Goal: Information Seeking & Learning: Learn about a topic

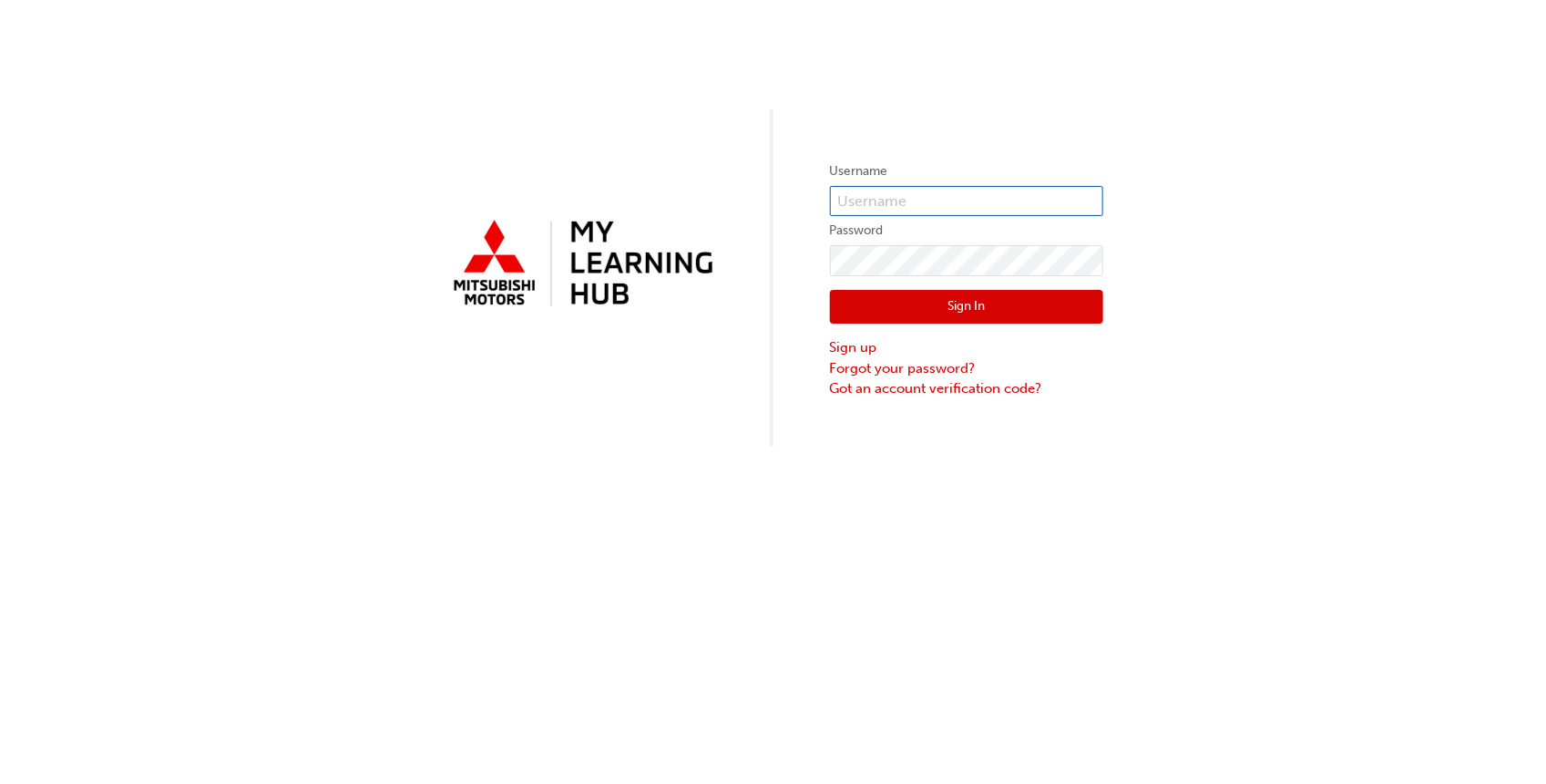
click at [871, 190] on input "text" at bounding box center [966, 202] width 273 height 31
type input "[EMAIL_ADDRESS][DOMAIN_NAME]"
click button "Sign In" at bounding box center [966, 307] width 273 height 35
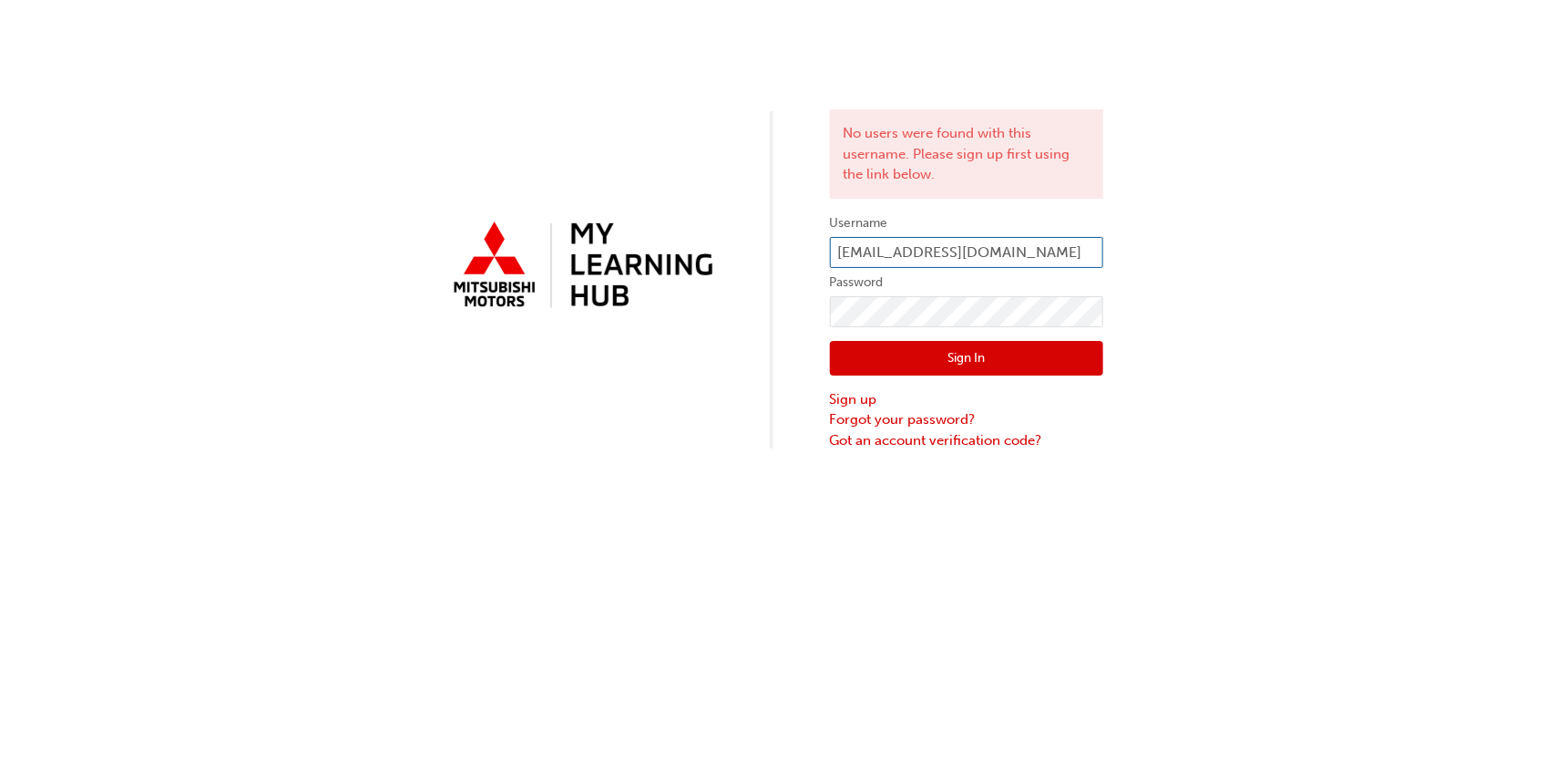
drag, startPoint x: 849, startPoint y: 251, endPoint x: 868, endPoint y: 265, distance: 23.6
click at [868, 265] on input "[EMAIL_ADDRESS][DOMAIN_NAME]" at bounding box center [966, 252] width 273 height 31
type input "[EMAIL_ADDRESS][DOMAIN_NAME]"
click button "Sign In" at bounding box center [966, 359] width 273 height 35
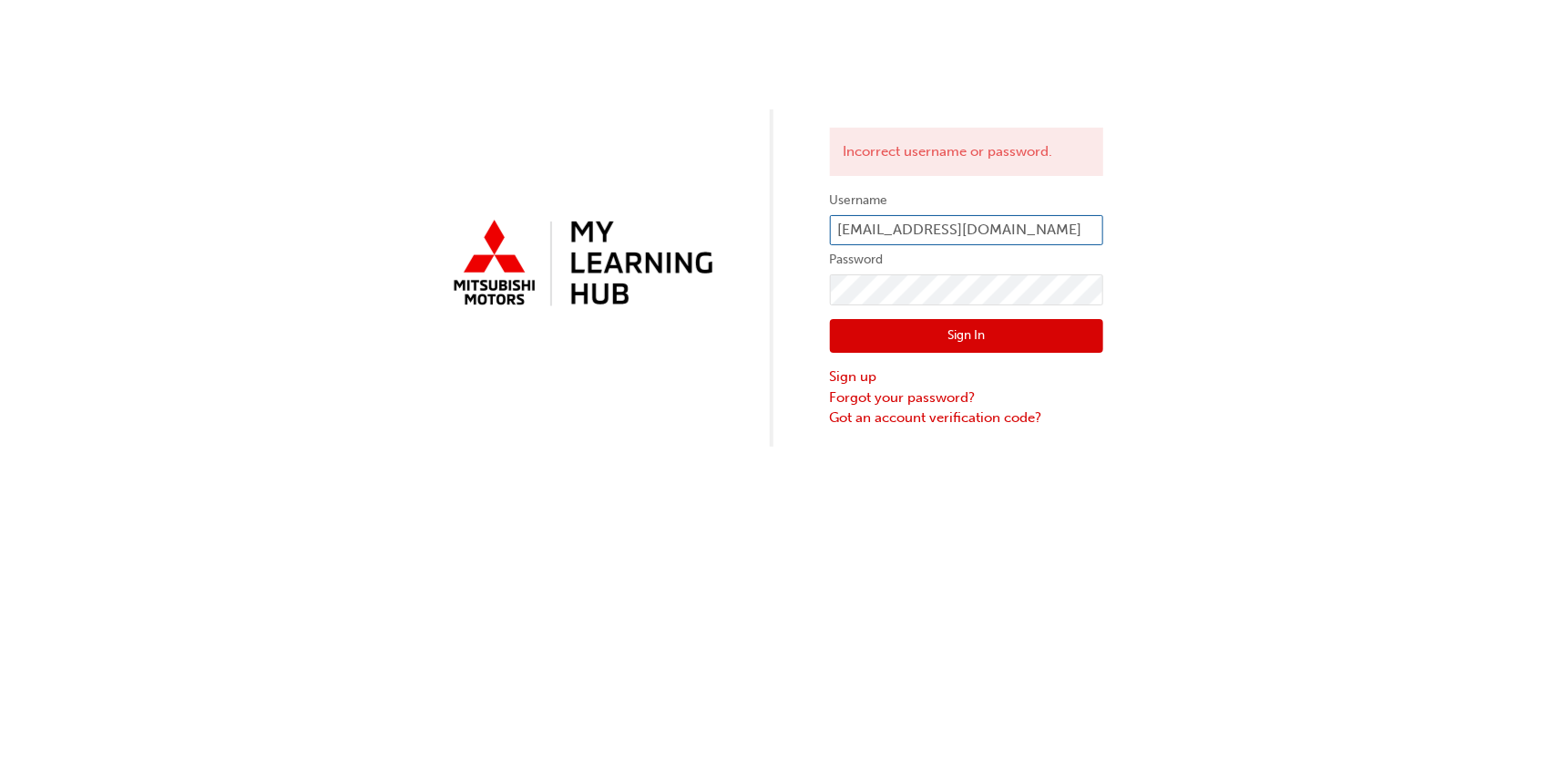
click at [868, 225] on input "[EMAIL_ADDRESS][DOMAIN_NAME]" at bounding box center [966, 231] width 273 height 31
type input "[EMAIL_ADDRESS][DOMAIN_NAME]"
click button "Sign In" at bounding box center [966, 336] width 273 height 35
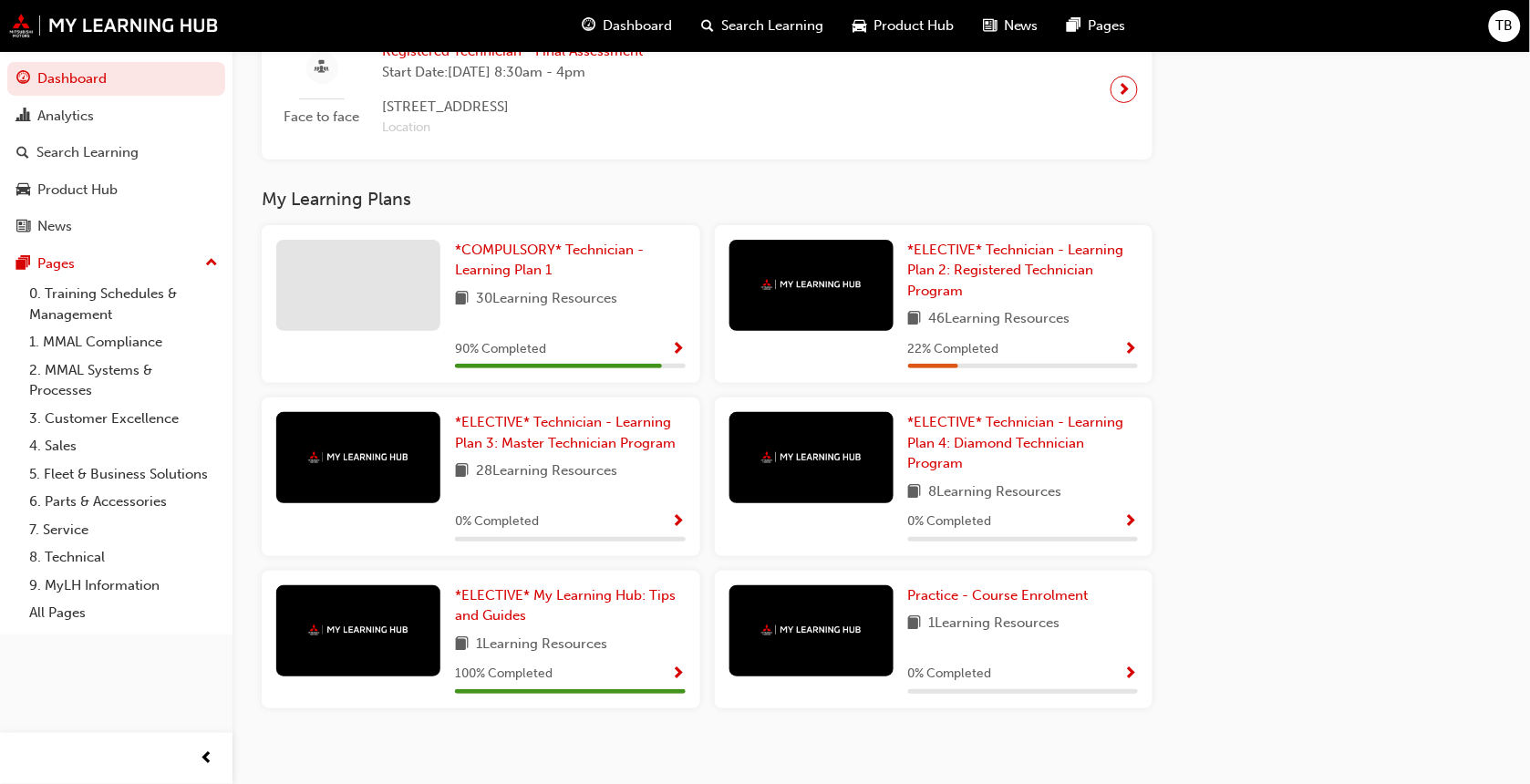
scroll to position [1965, 0]
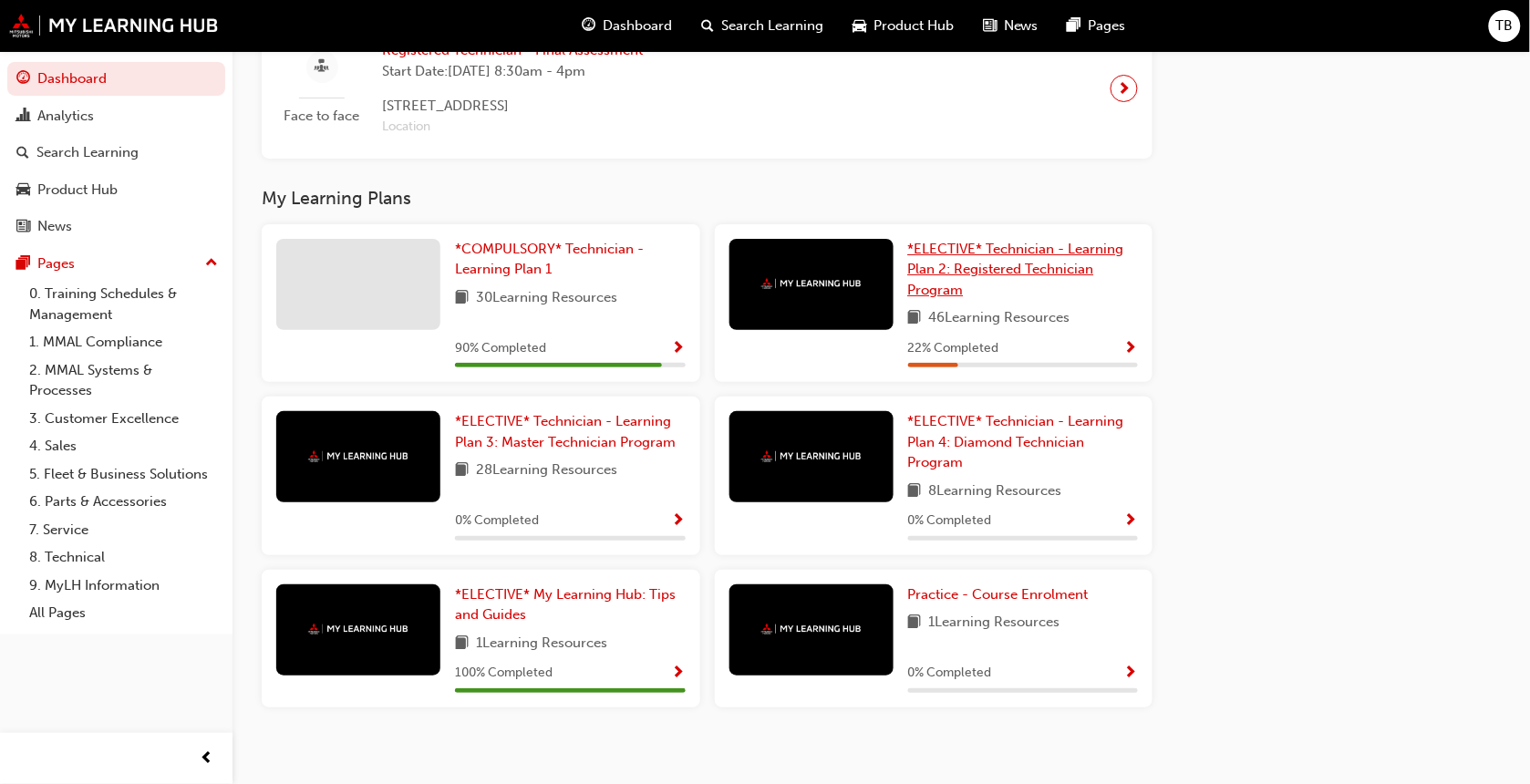
click at [954, 266] on link "*ELECTIVE* Technician - Learning Plan 2: Registered Technician Program" at bounding box center [1023, 269] width 231 height 62
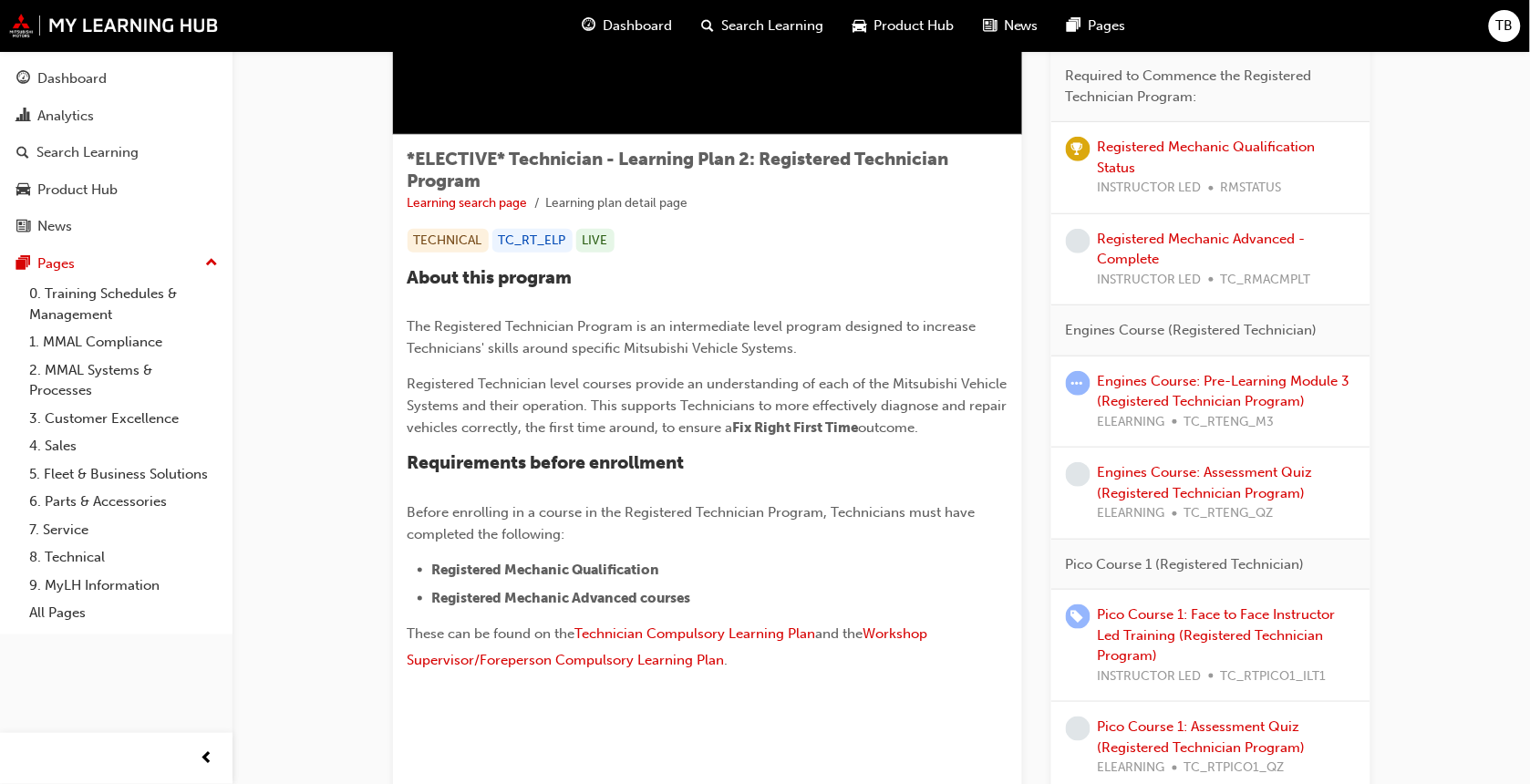
scroll to position [235, 0]
click at [1178, 486] on link "Engines Course: Assessment Quiz (Registered Technician Program)" at bounding box center [1205, 482] width 215 height 38
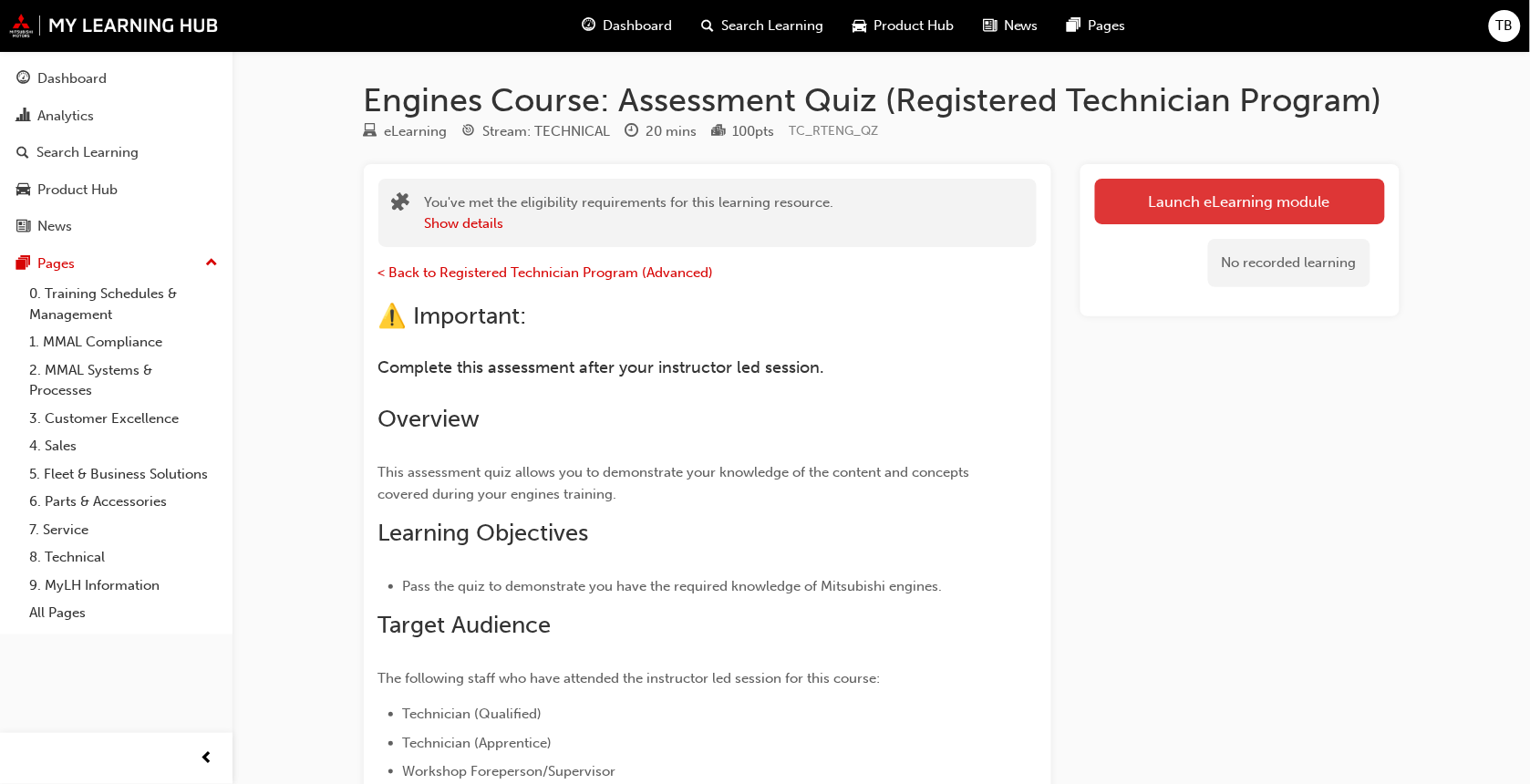
click at [1177, 211] on link "Launch eLearning module" at bounding box center [1239, 201] width 290 height 46
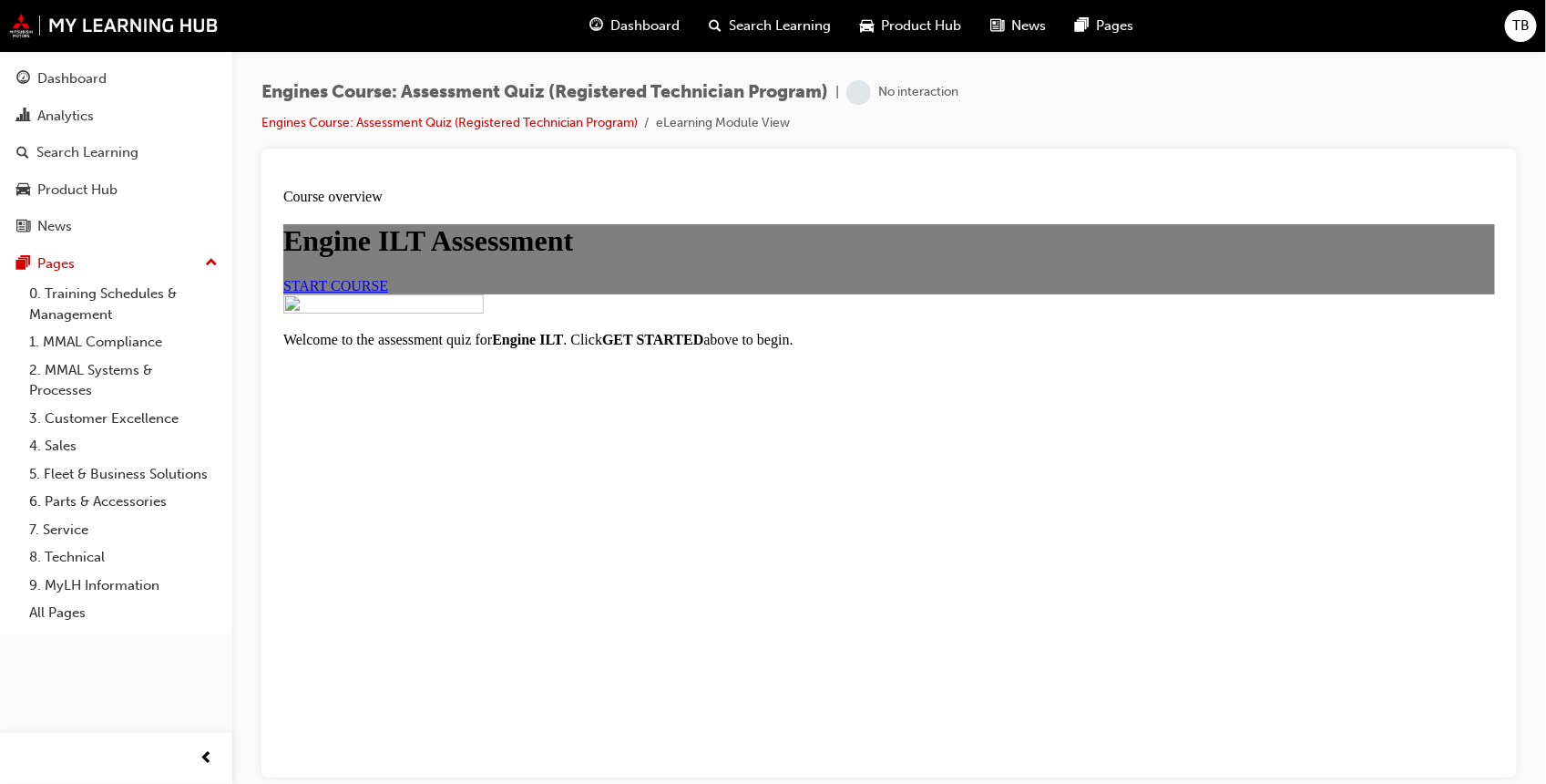
click at [388, 293] on span "START COURSE" at bounding box center [334, 285] width 105 height 16
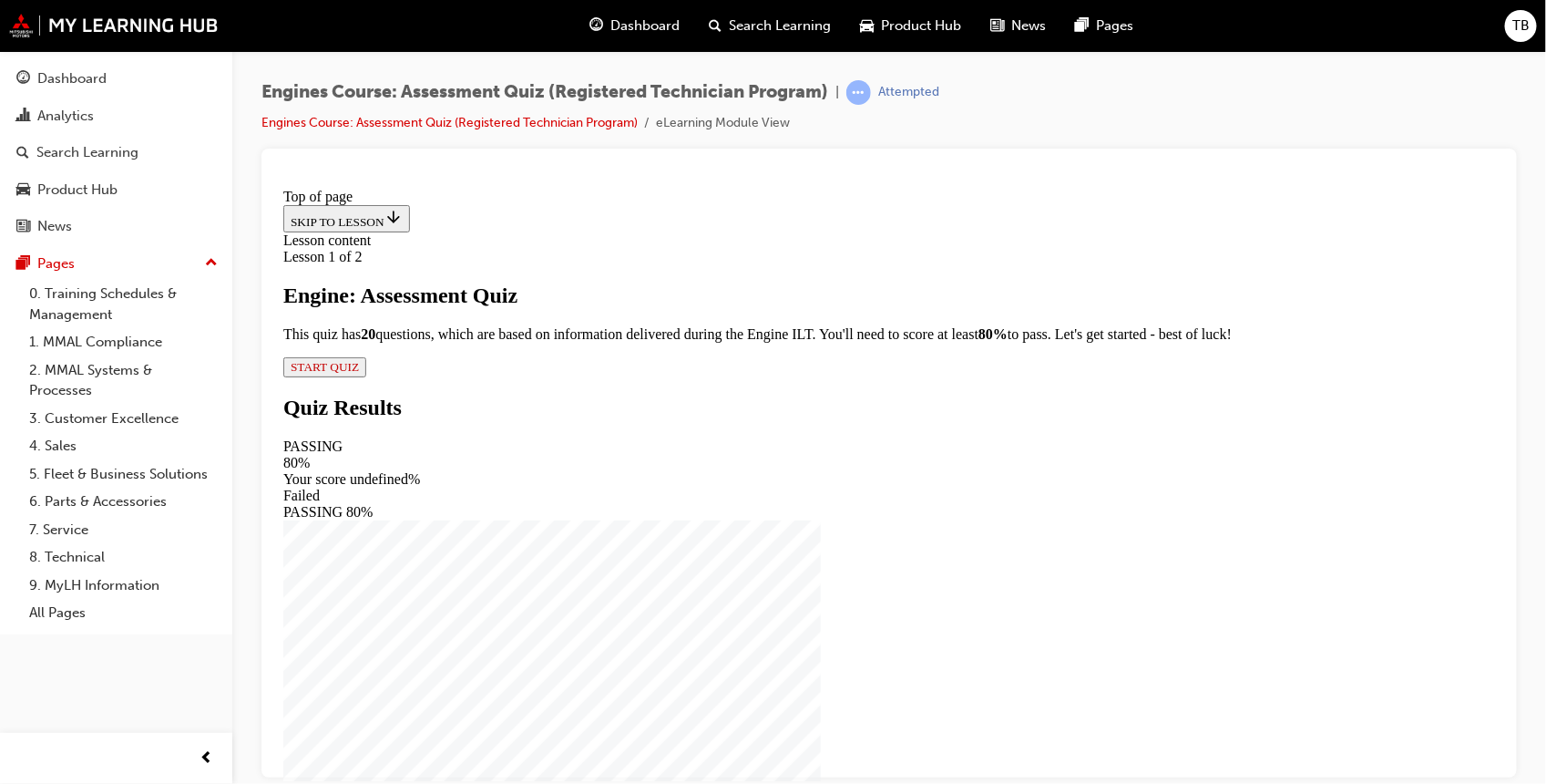
scroll to position [20, 0]
click at [358, 373] on span "START QUIZ" at bounding box center [324, 365] width 69 height 14
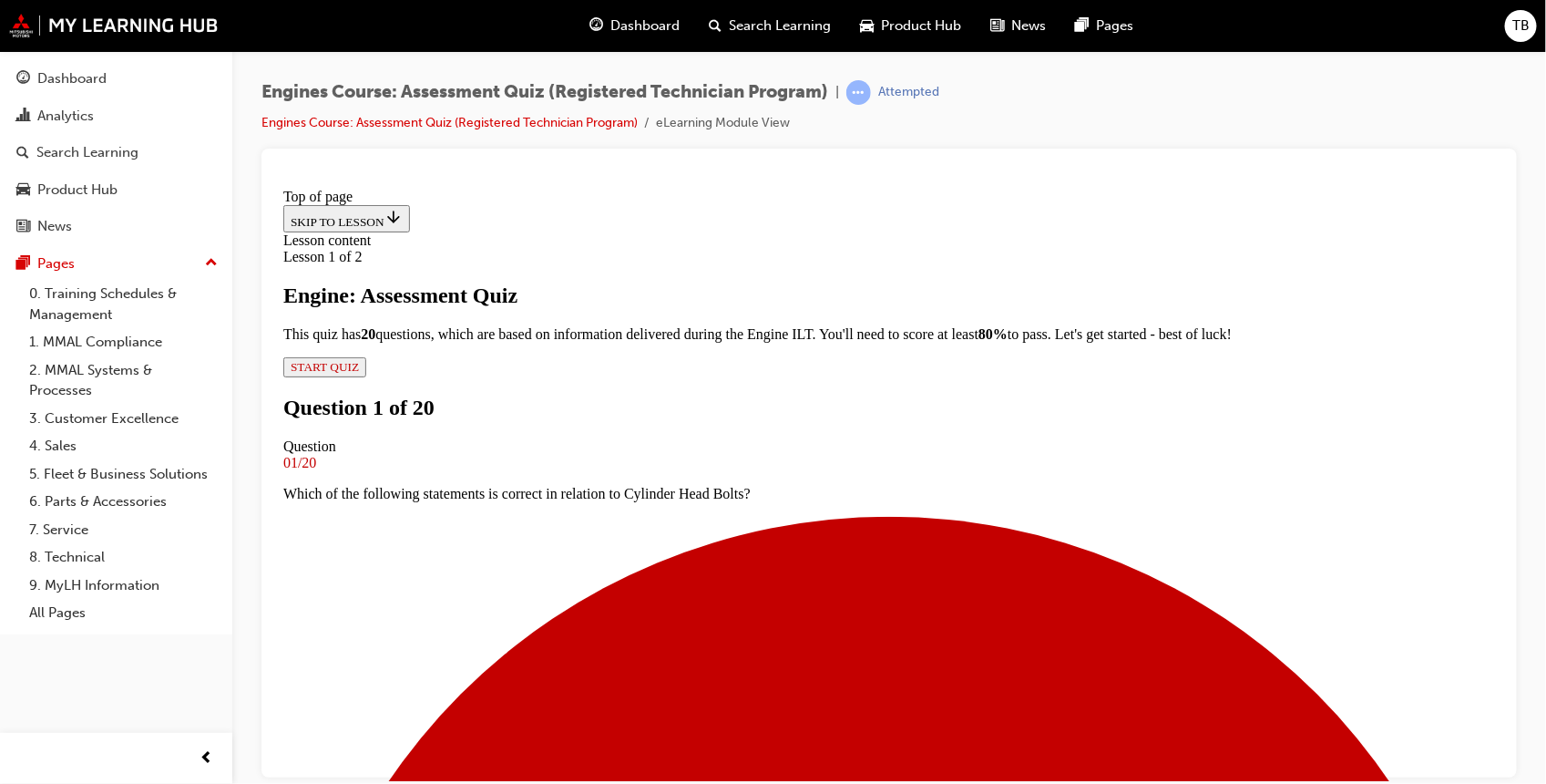
scroll to position [173, 0]
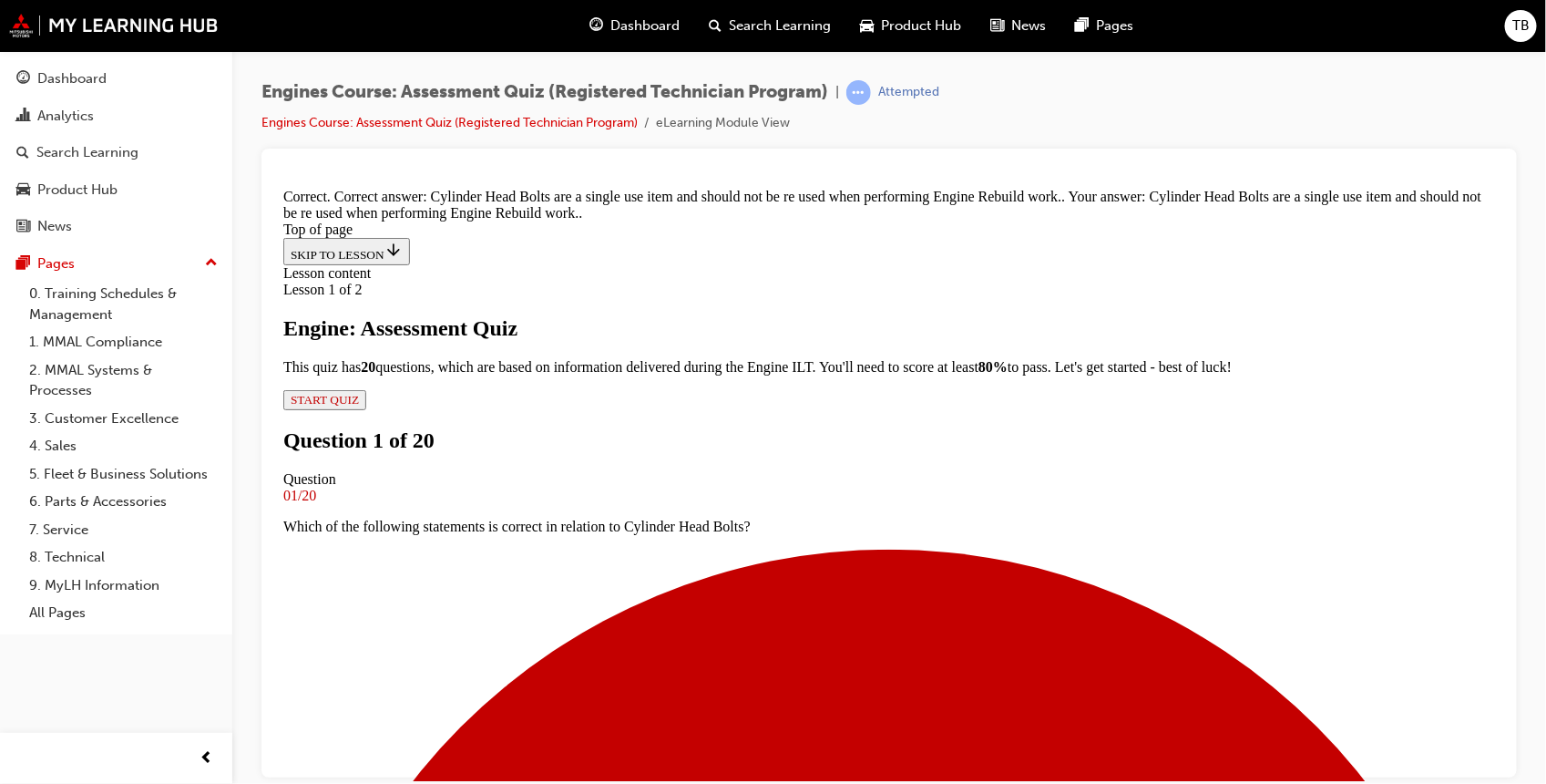
scroll to position [379, 0]
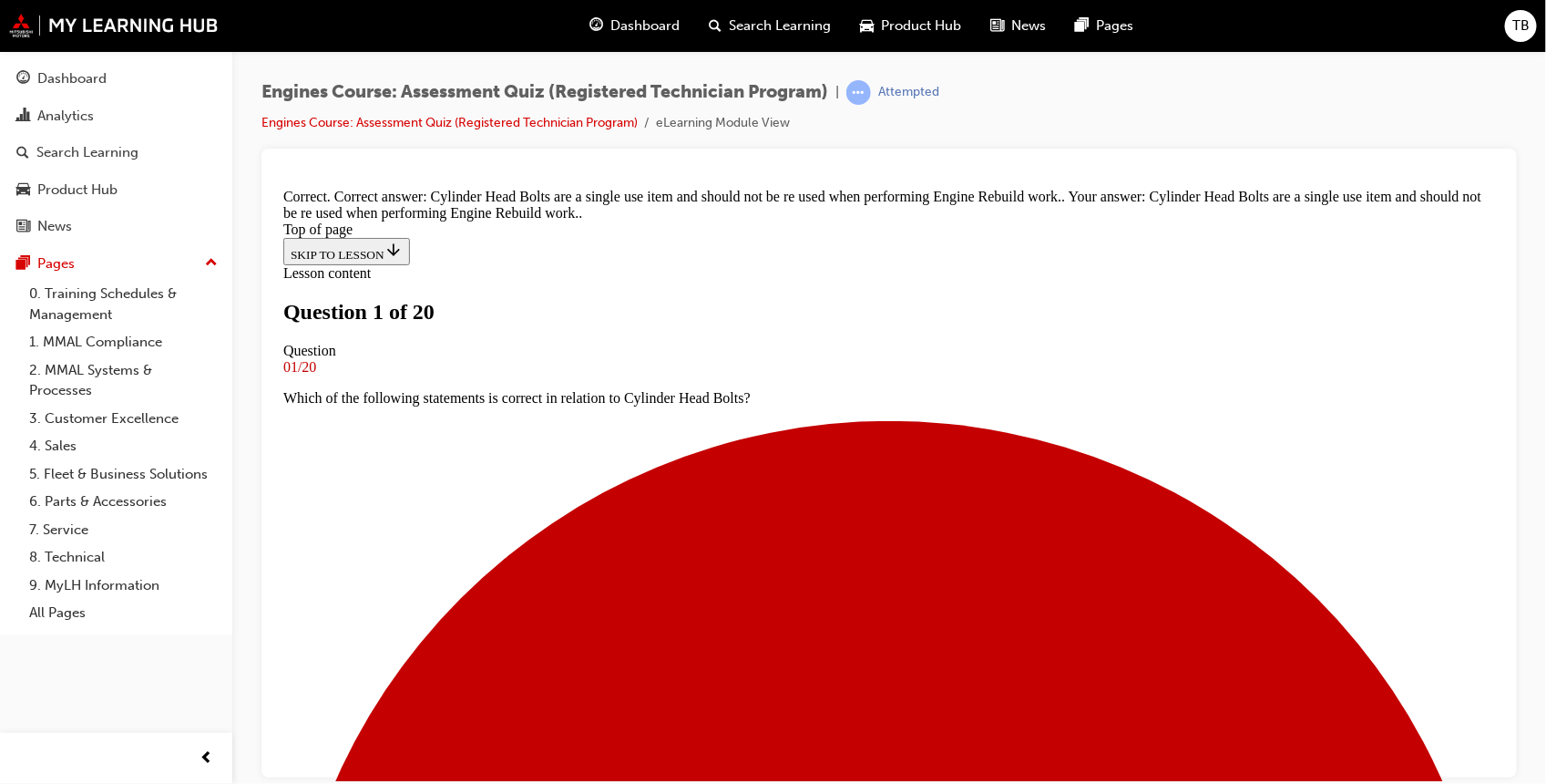
scroll to position [212, 0]
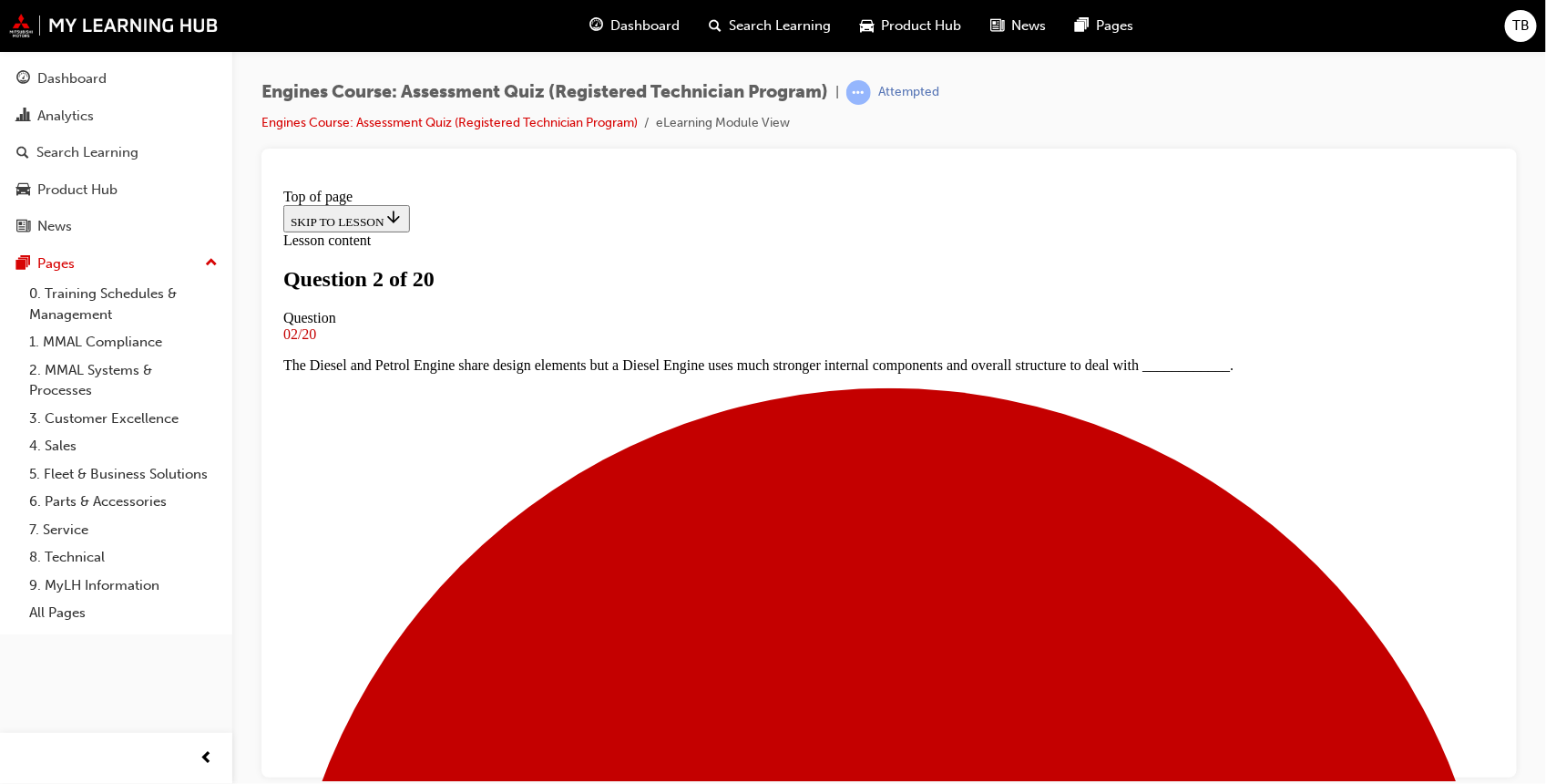
scroll to position [178, 0]
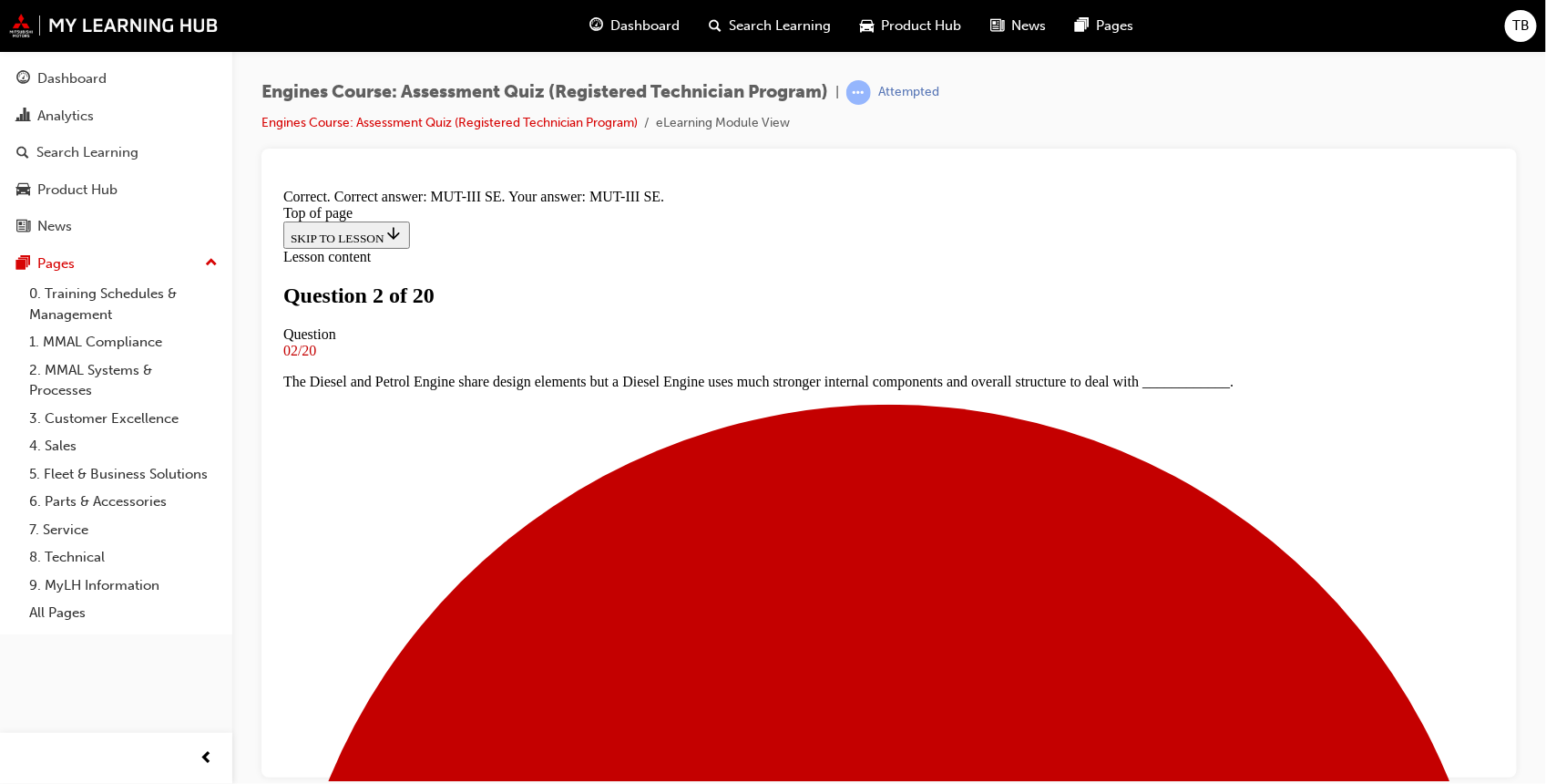
scroll to position [337, 0]
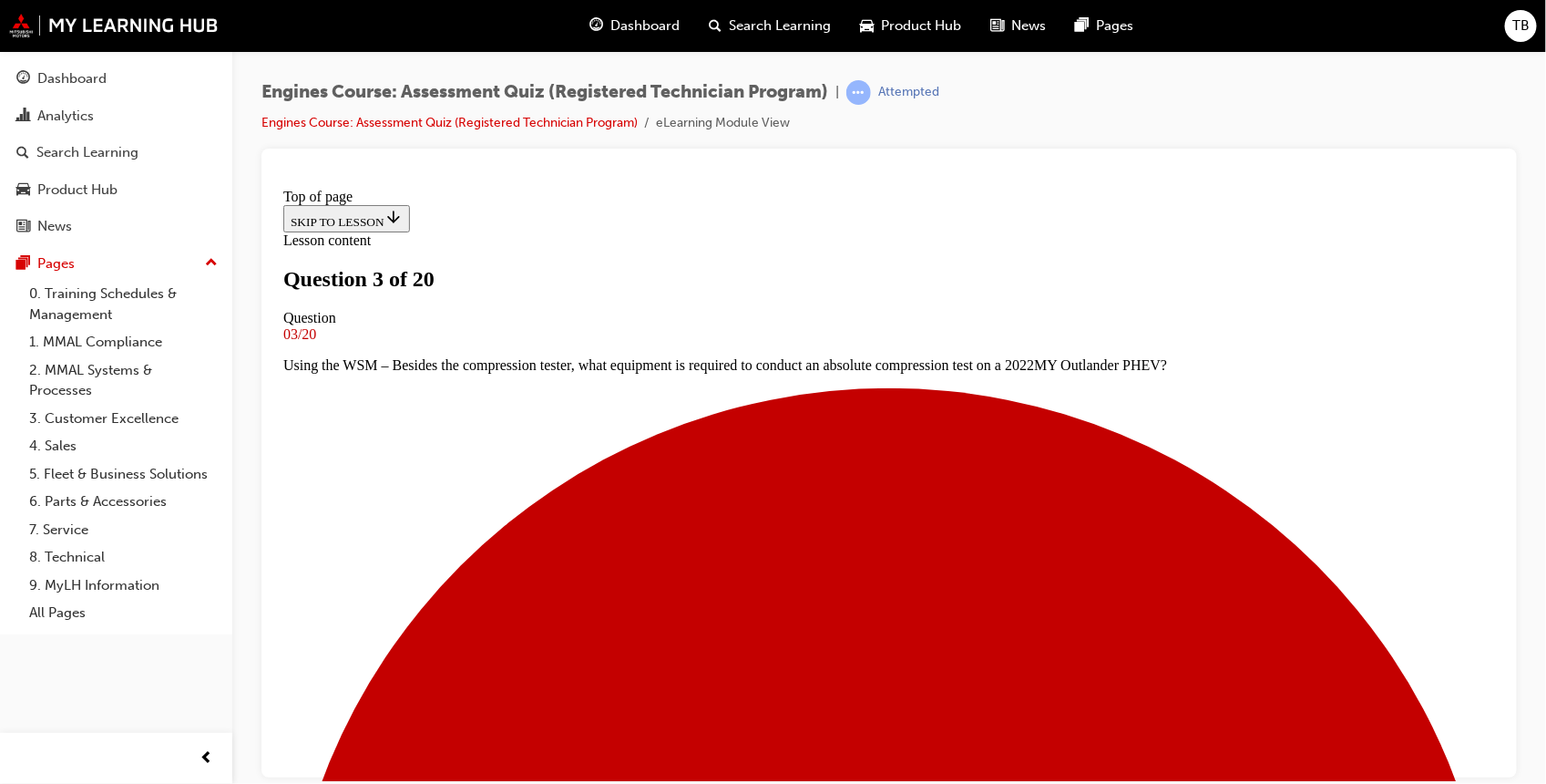
scroll to position [179, 0]
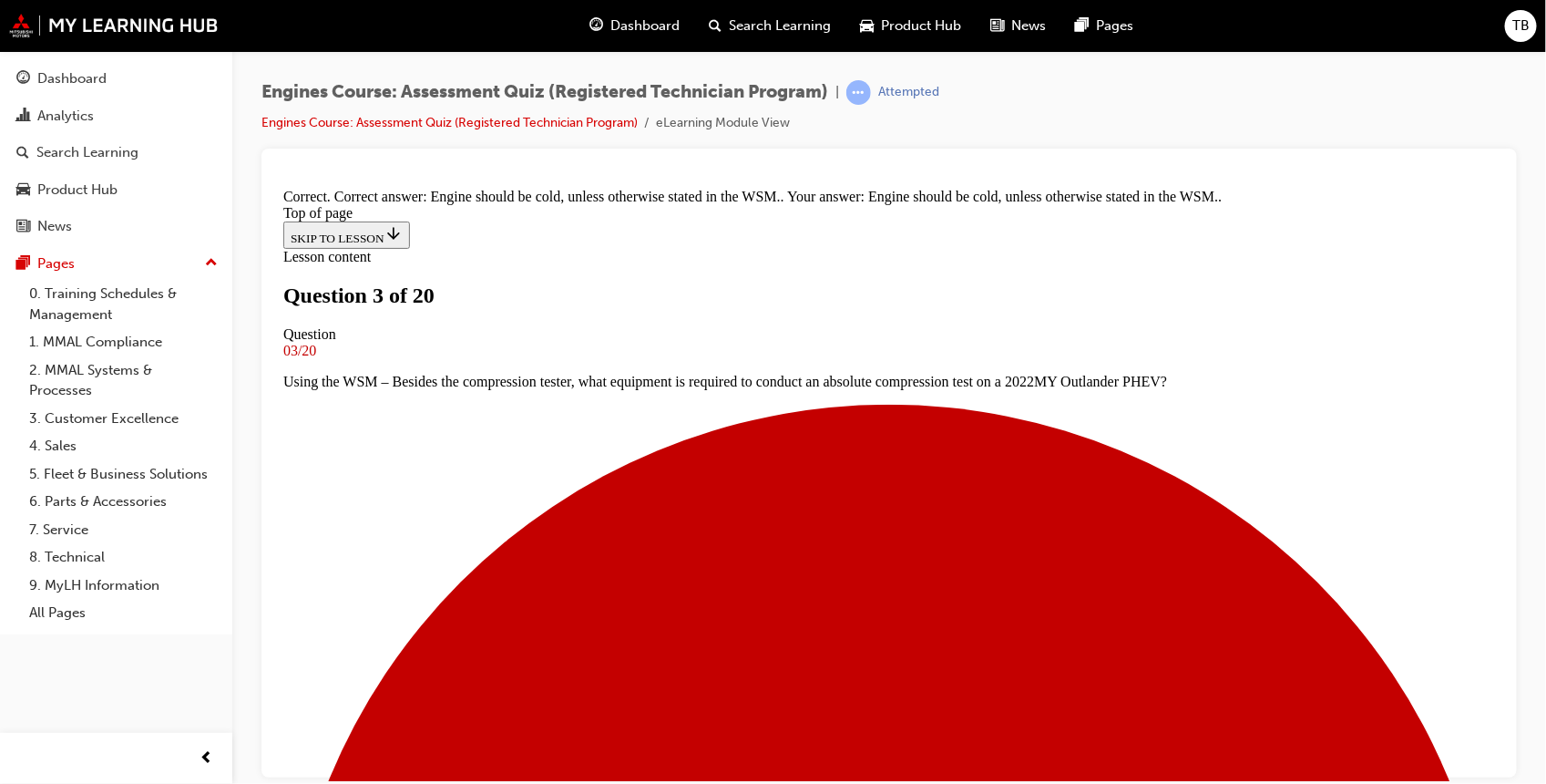
scroll to position [373, 0]
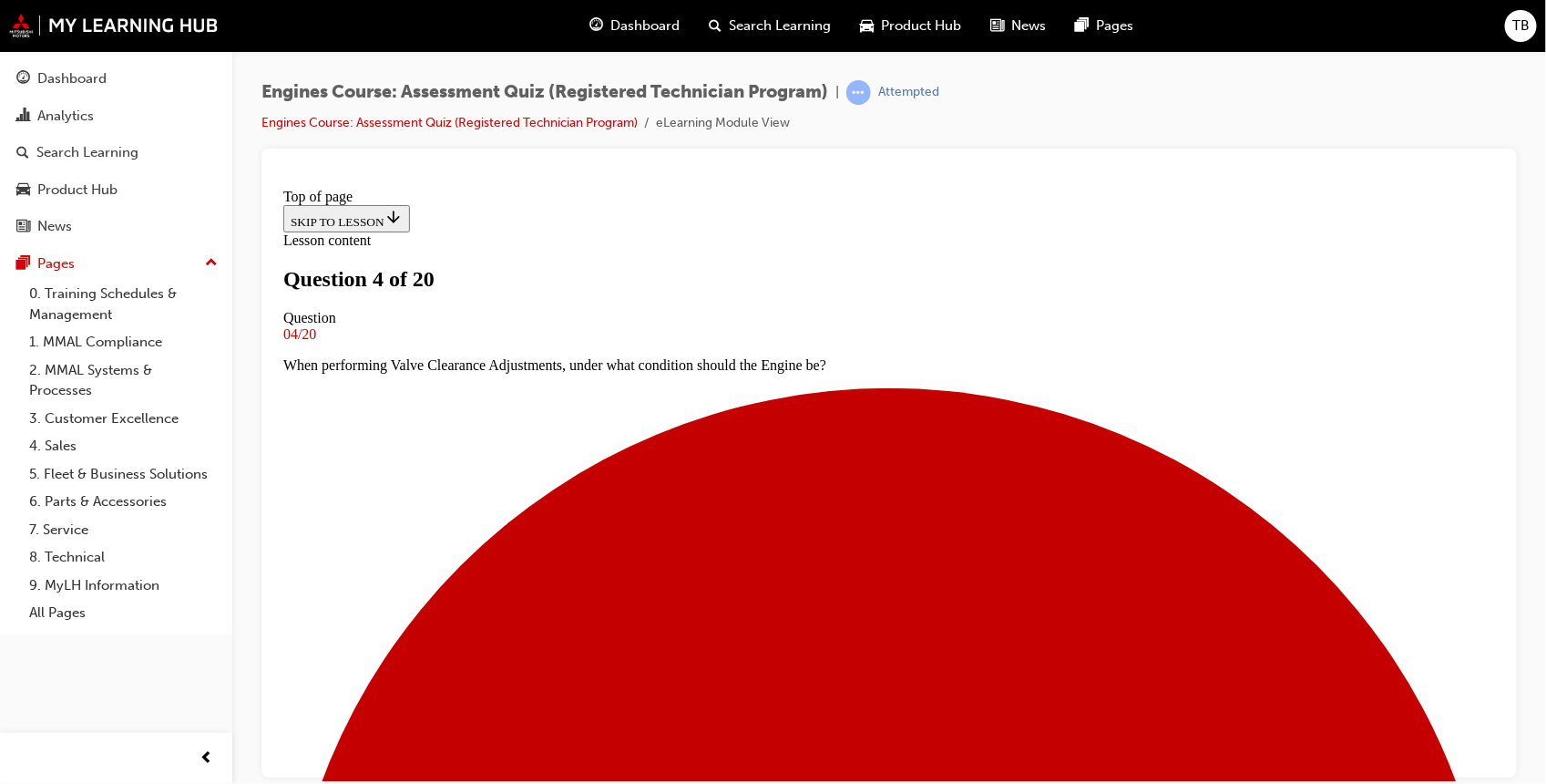
scroll to position [206, 0]
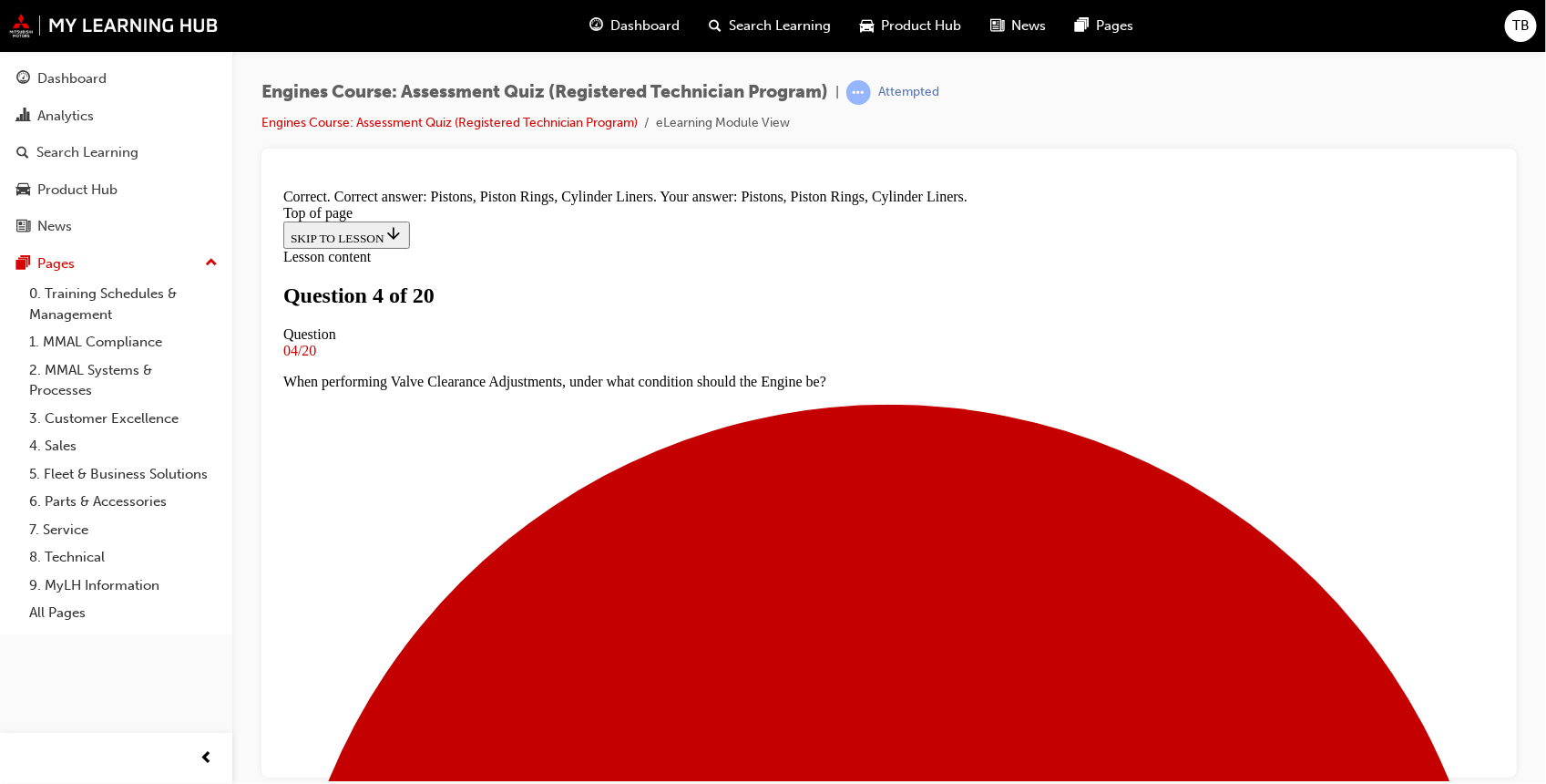
scroll to position [367, 0]
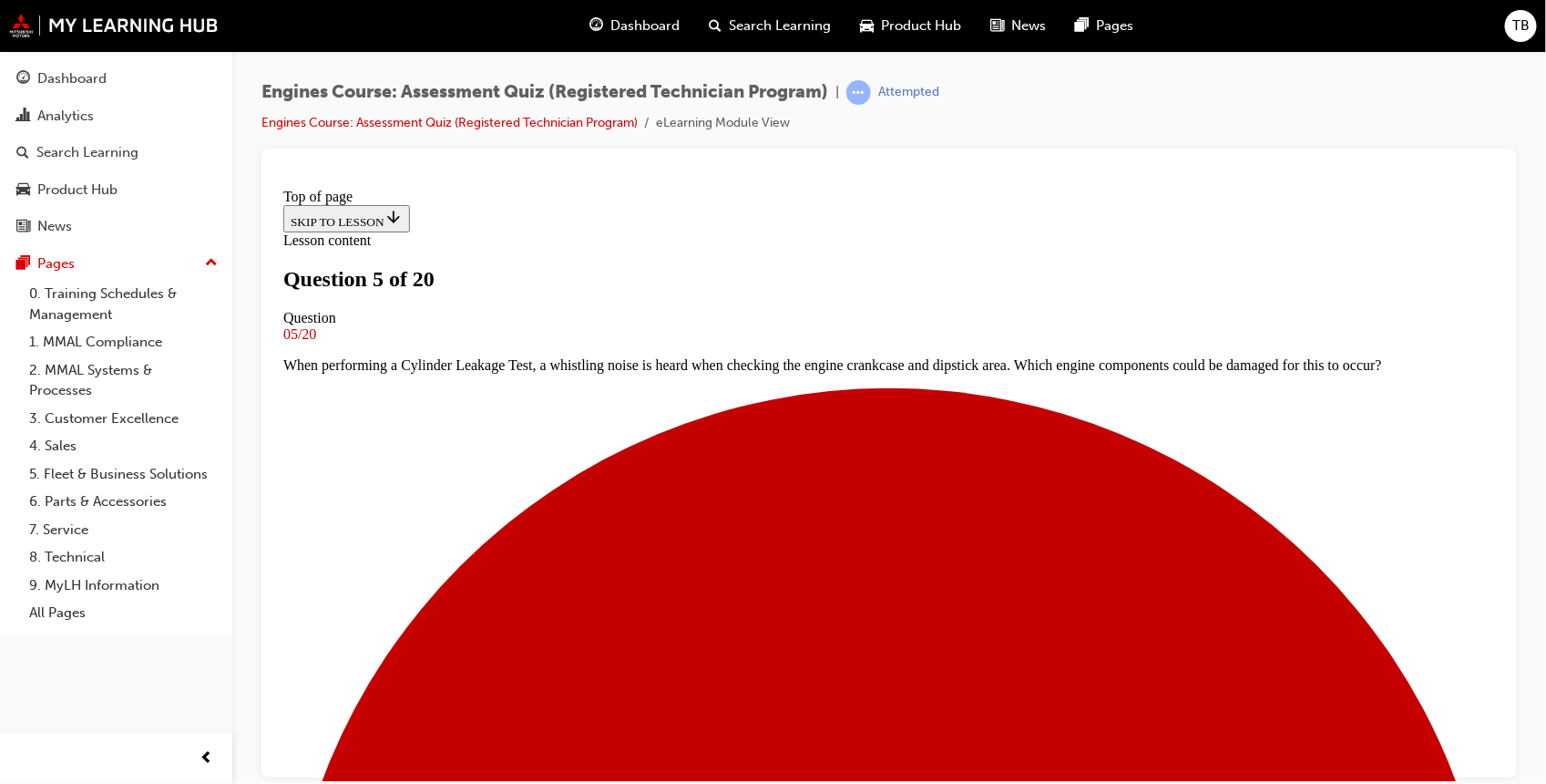
scroll to position [210, 0]
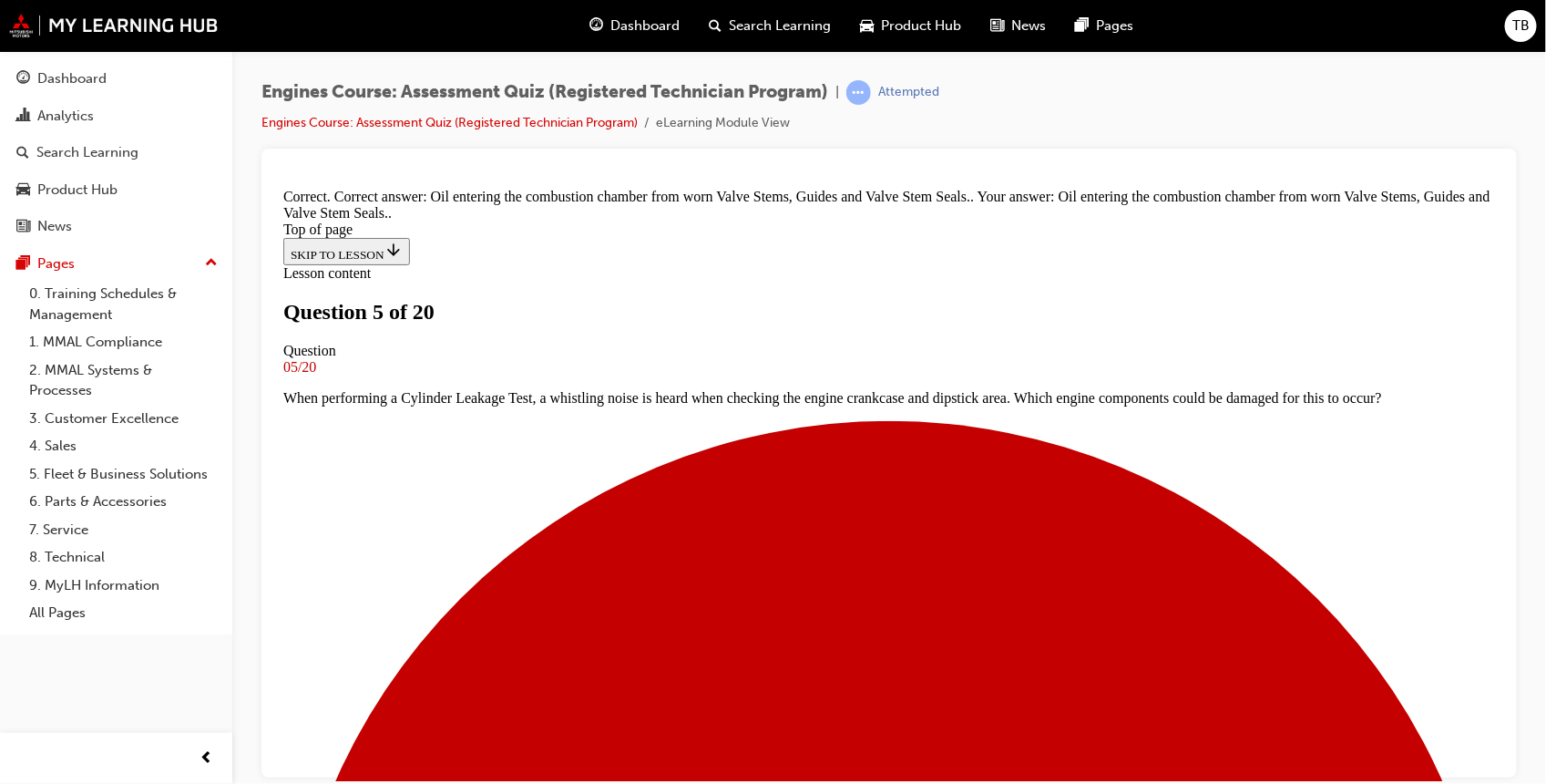
scroll to position [386, 0]
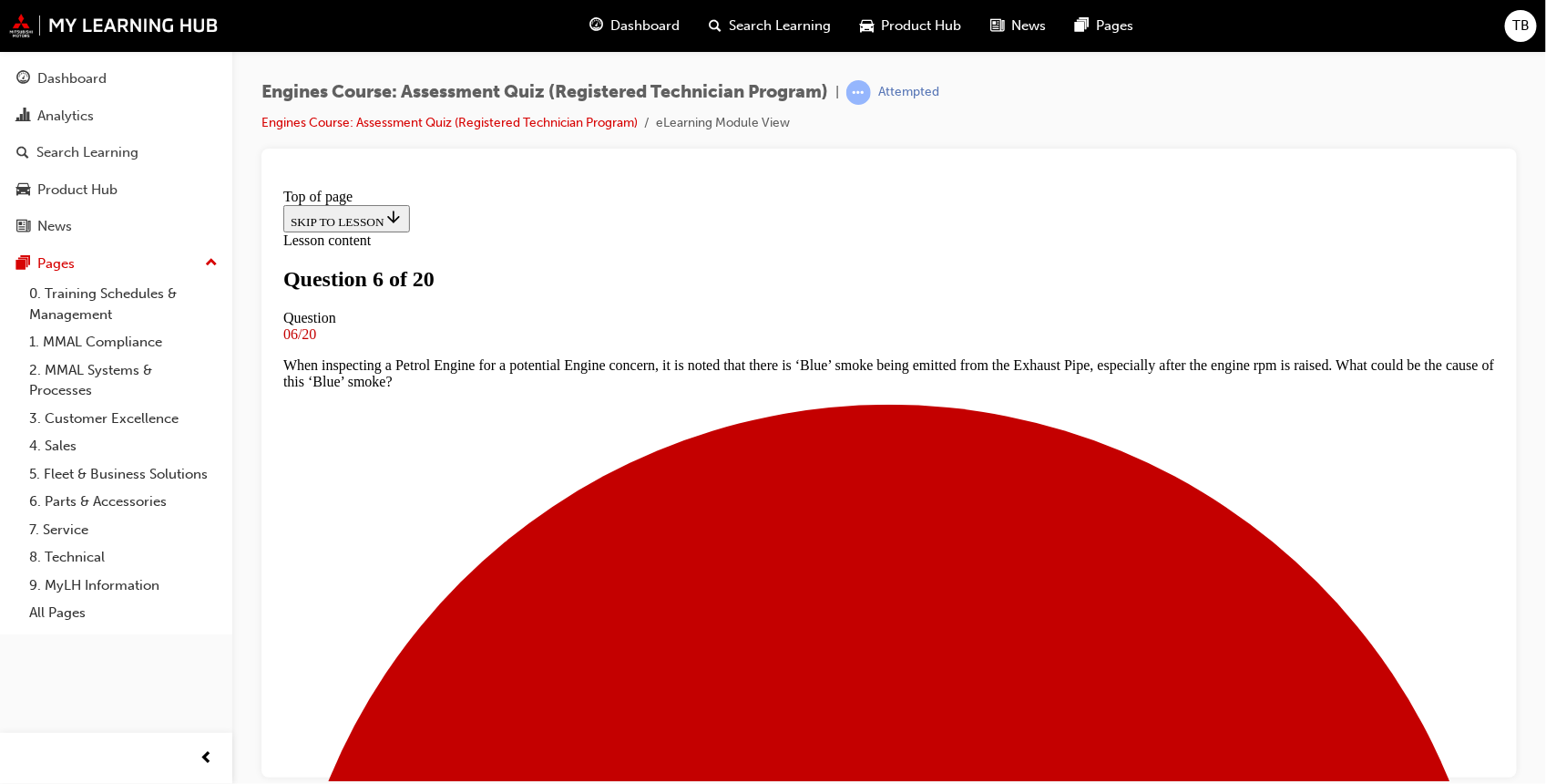
scroll to position [178, 0]
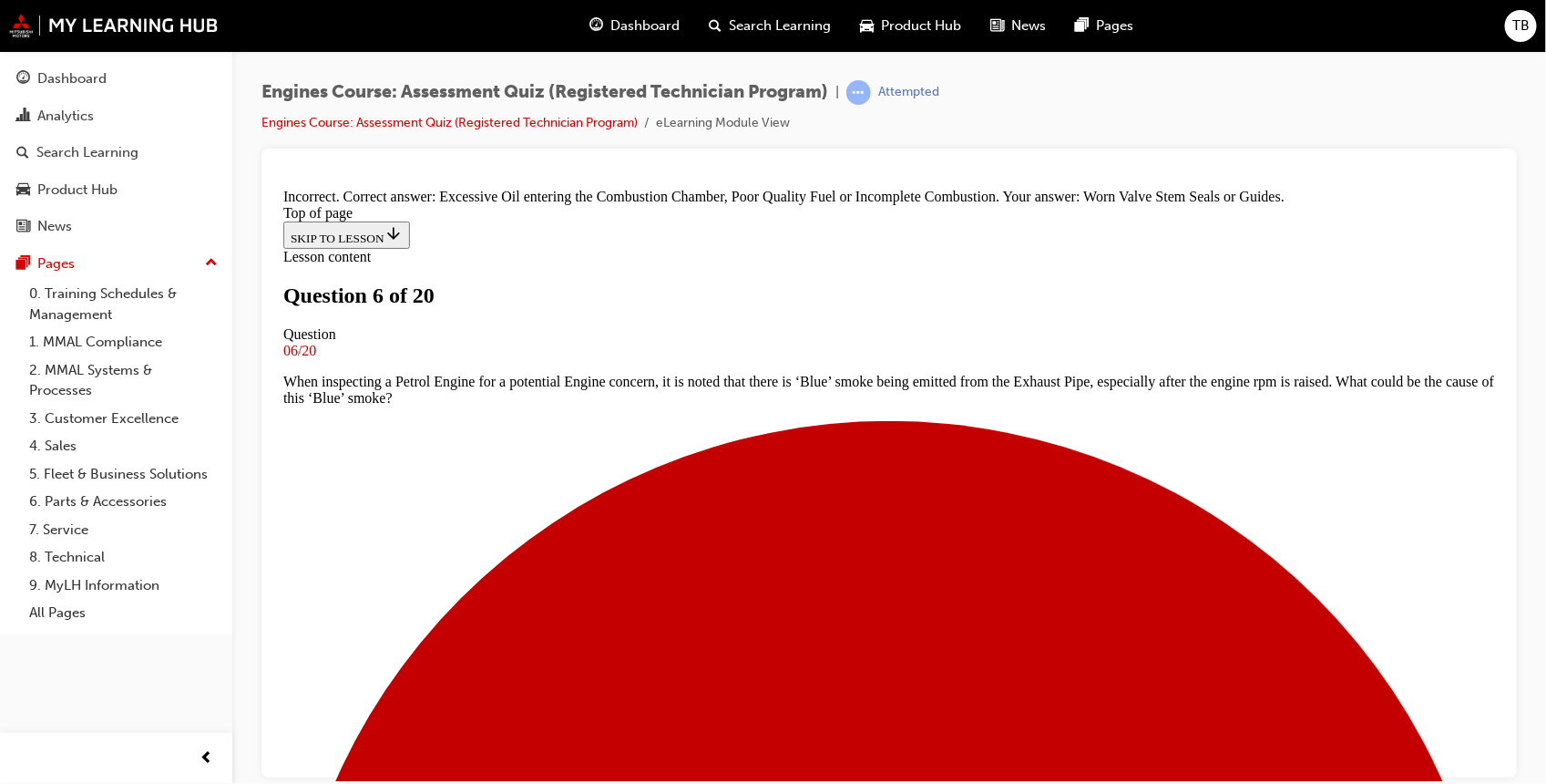
scroll to position [386, 0]
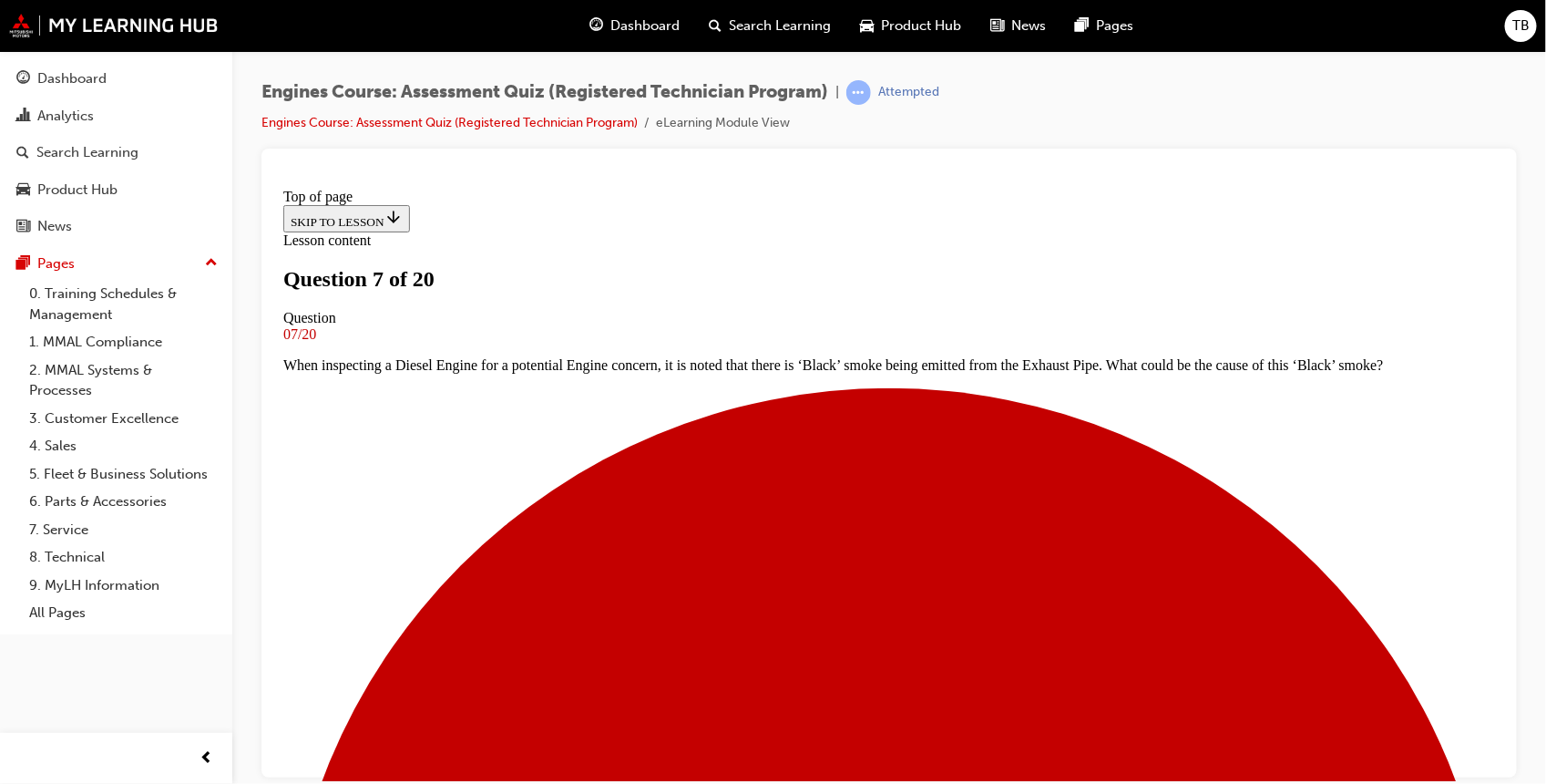
scroll to position [147, 0]
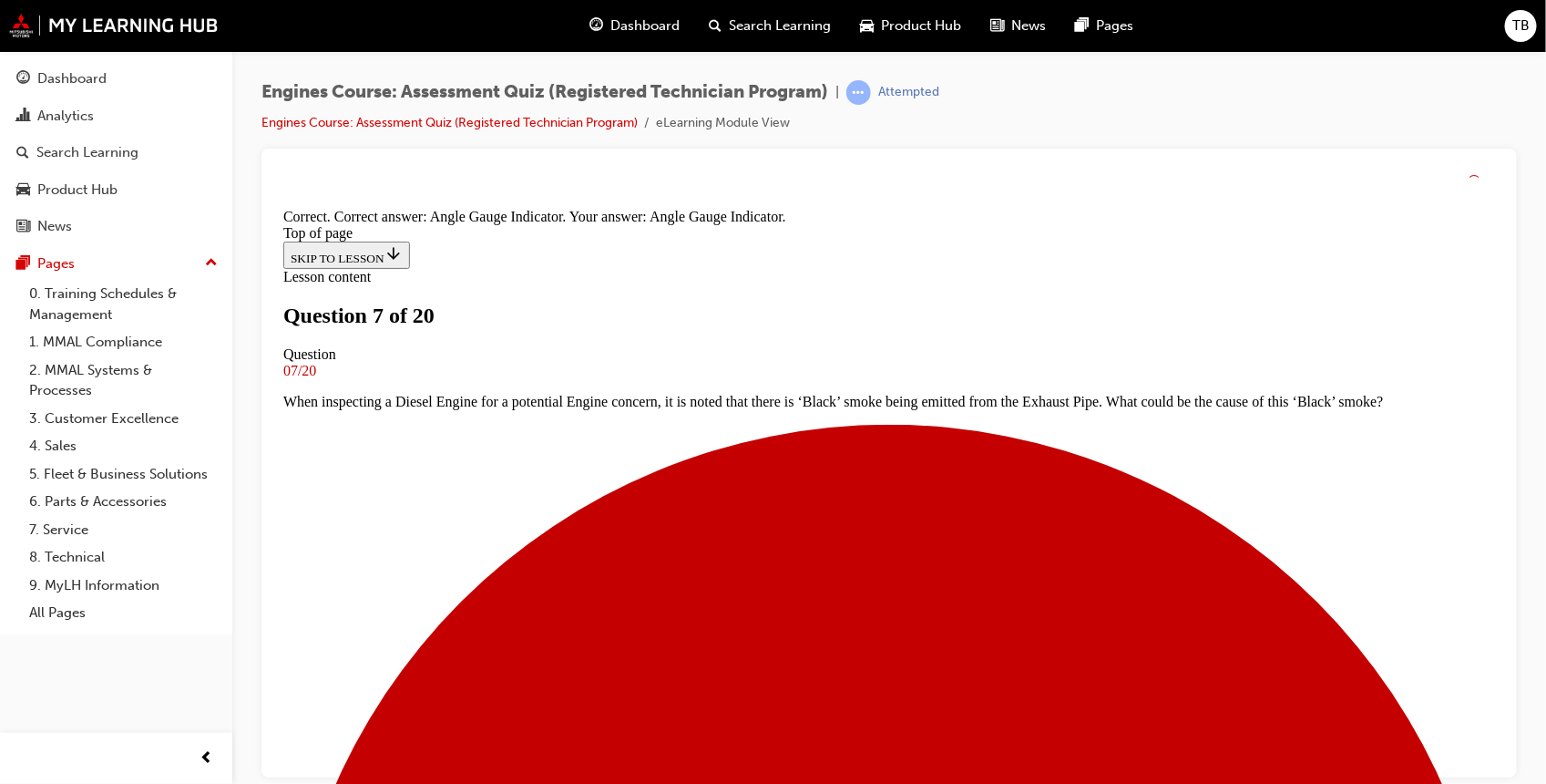
scroll to position [306, 0]
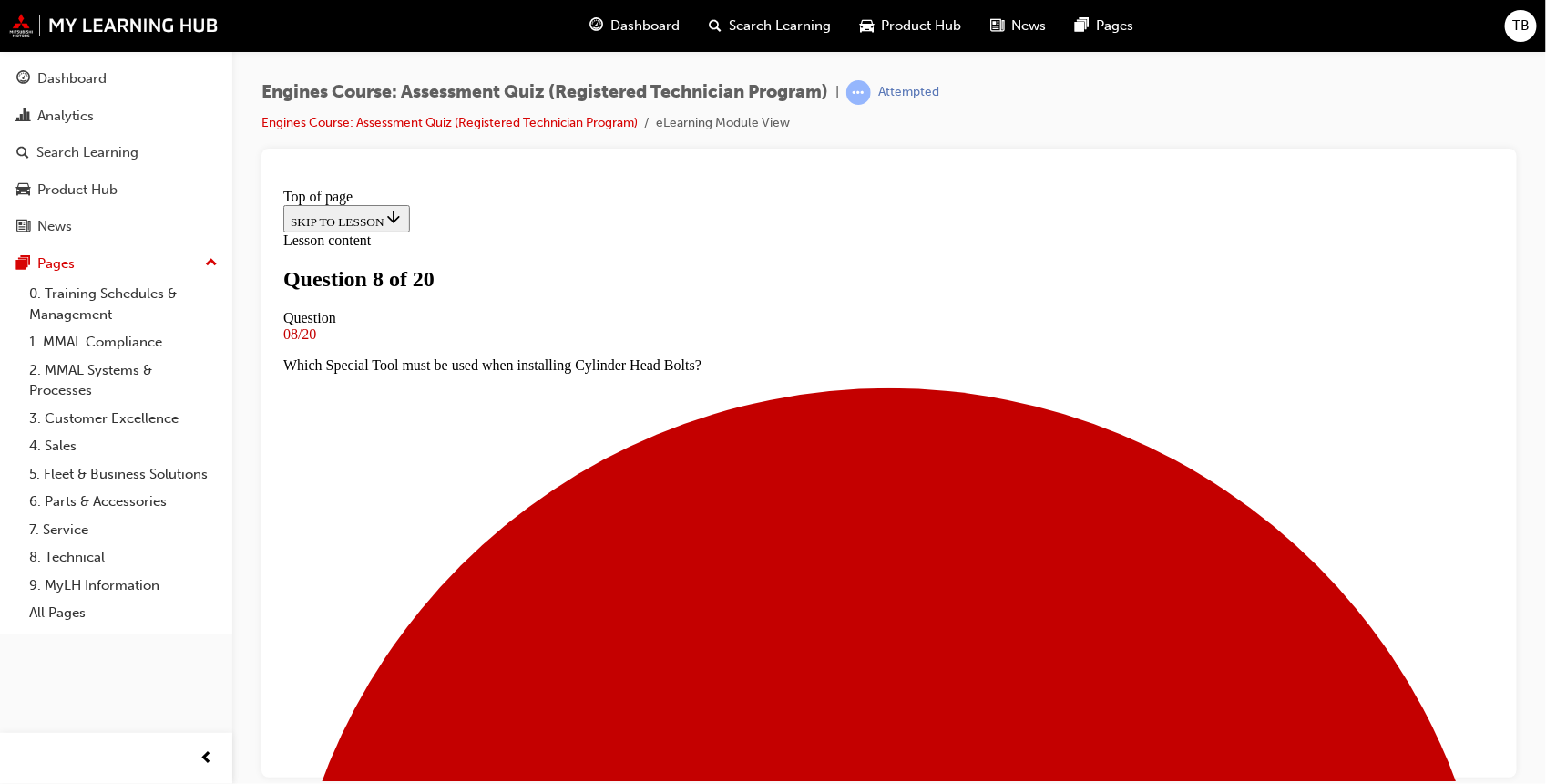
scroll to position [152, 0]
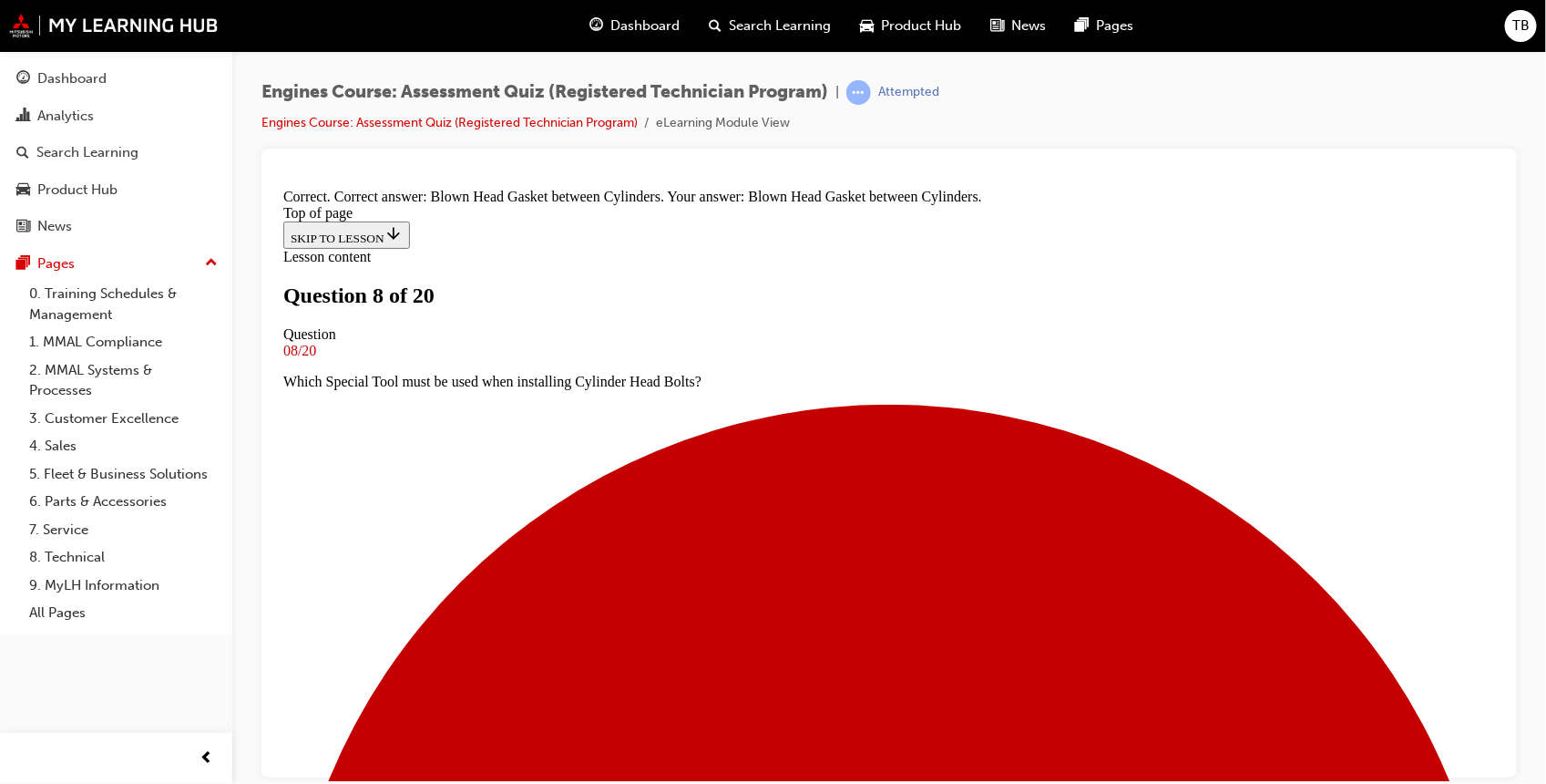
scroll to position [367, 0]
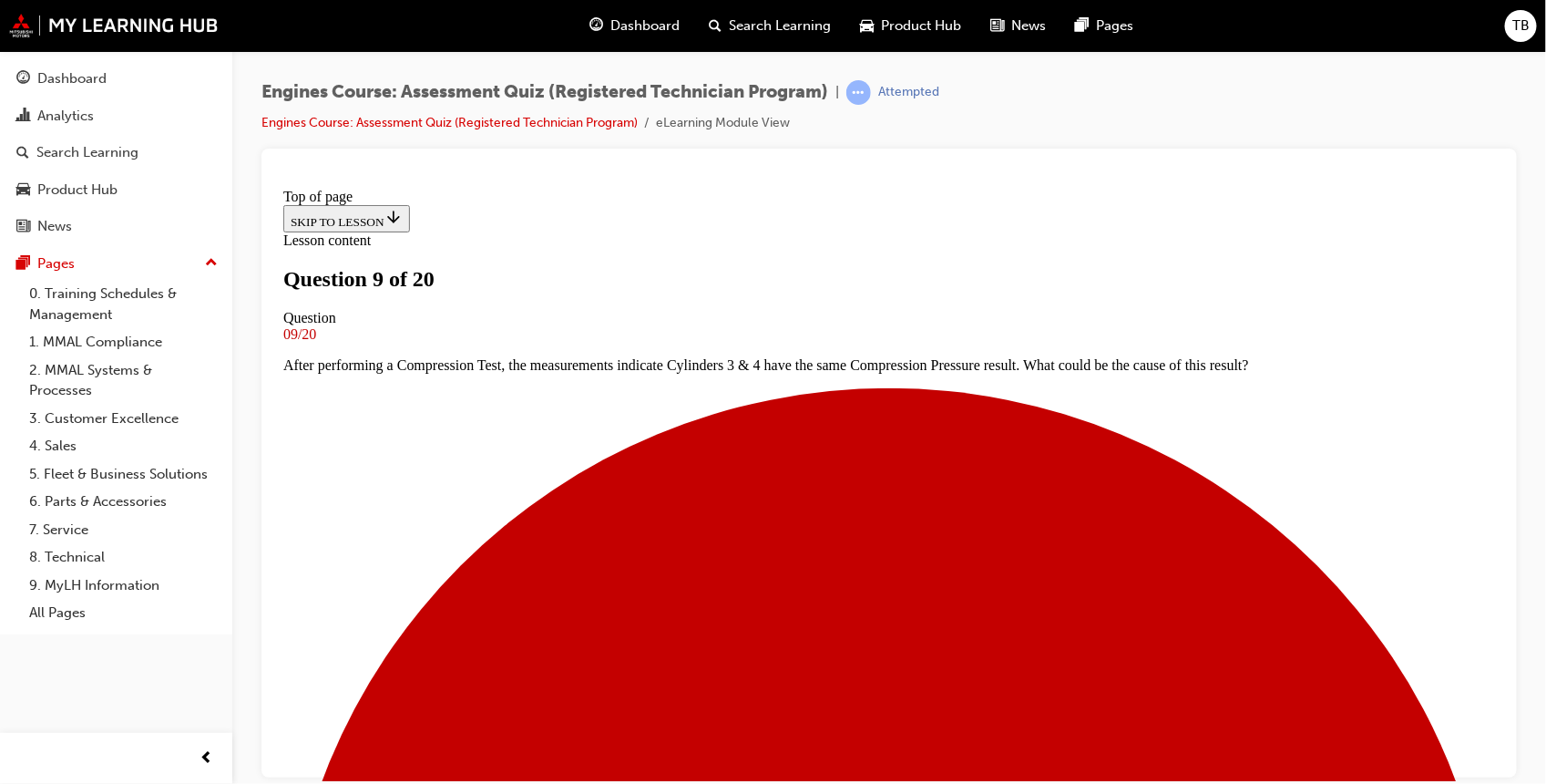
scroll to position [190, 0]
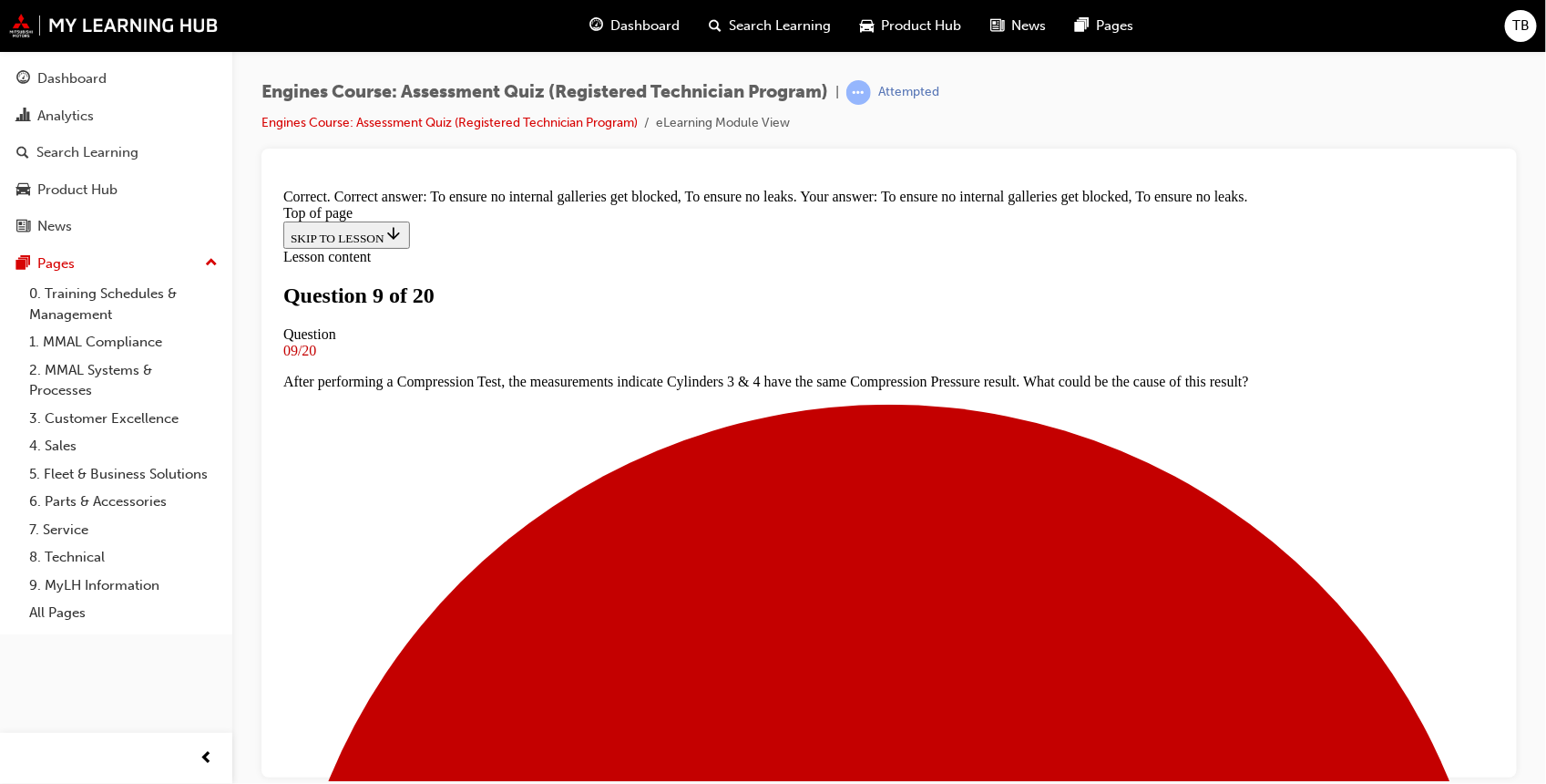
scroll to position [367, 0]
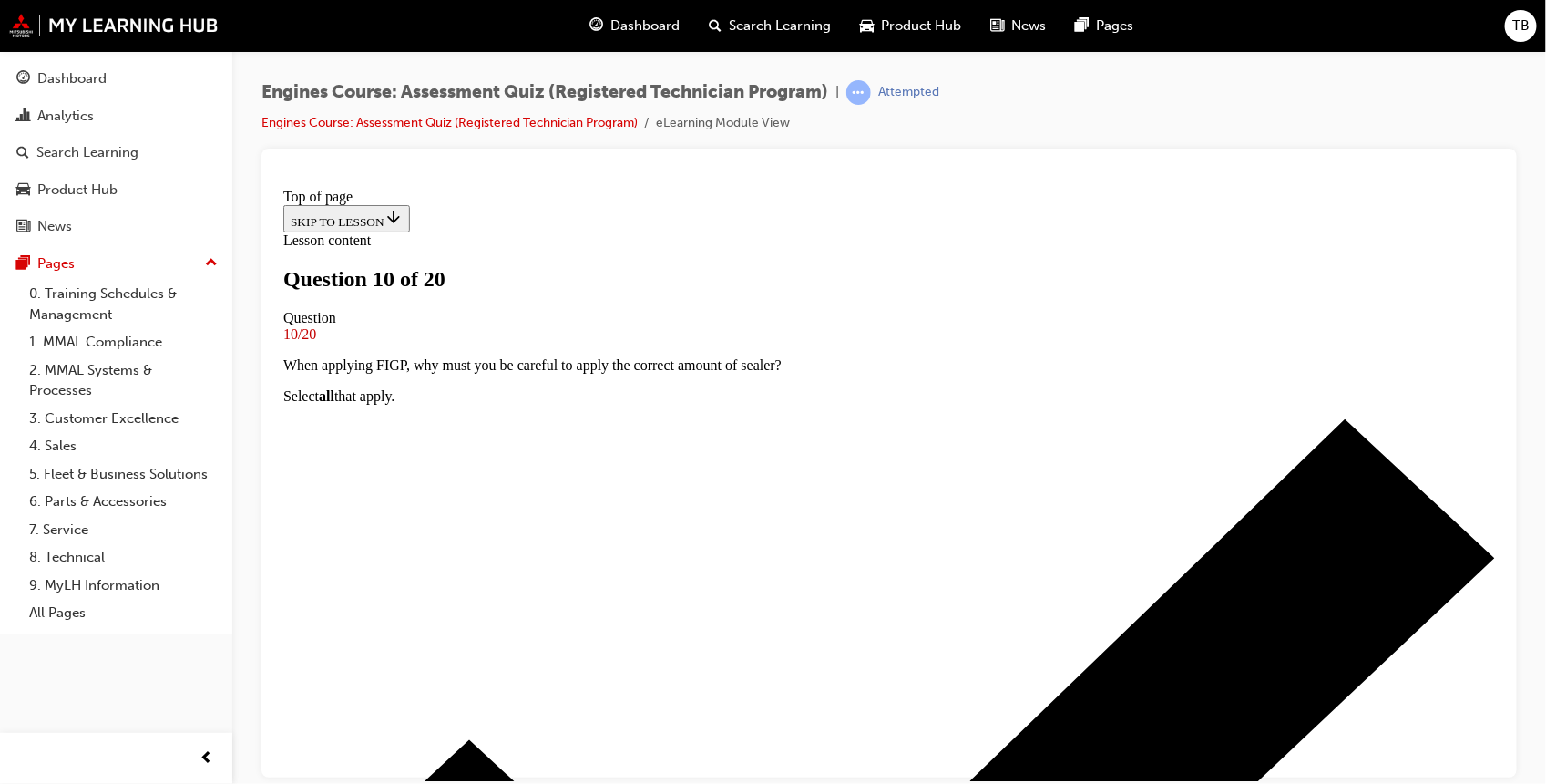
scroll to position [152, 0]
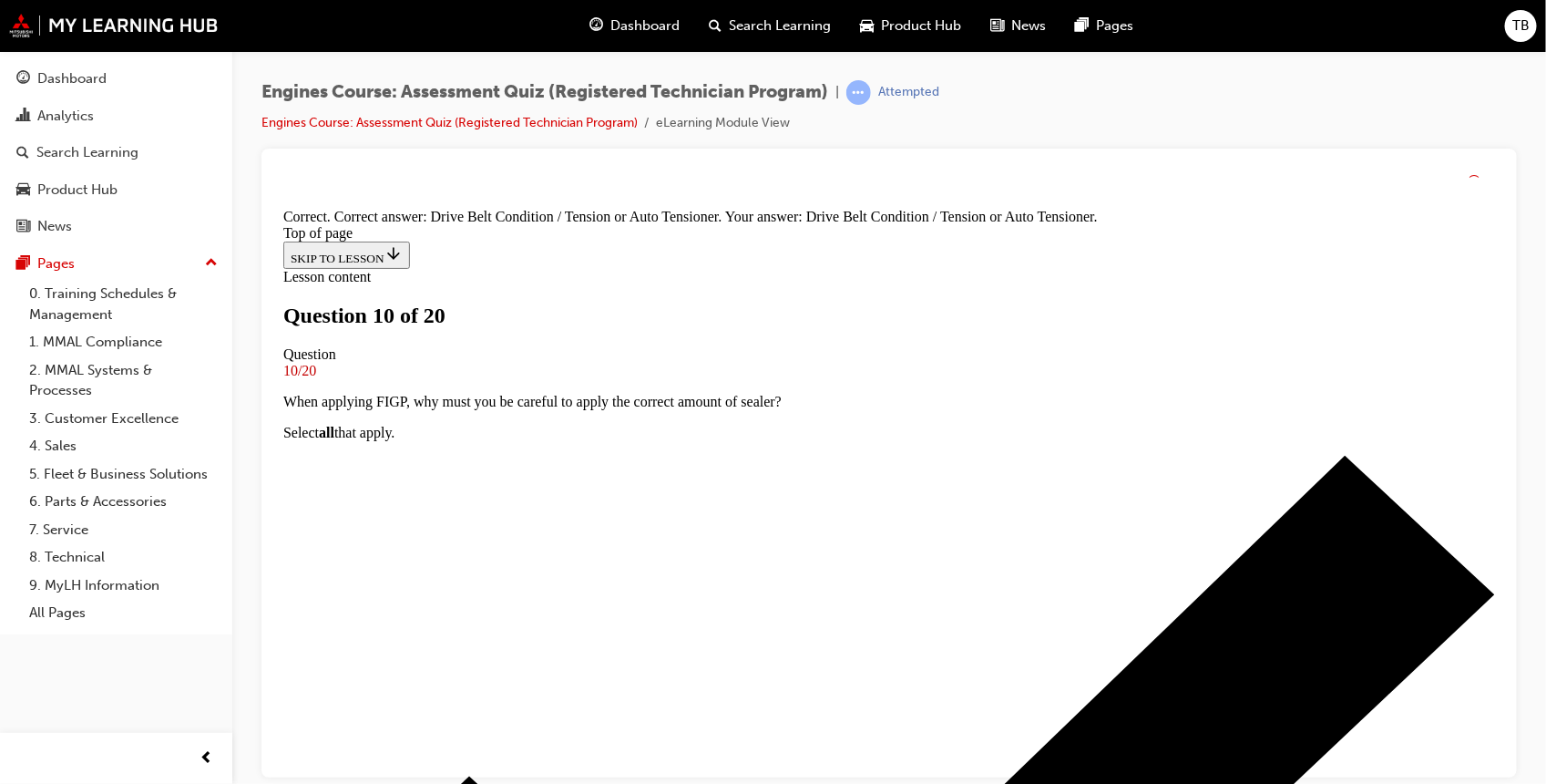
scroll to position [337, 0]
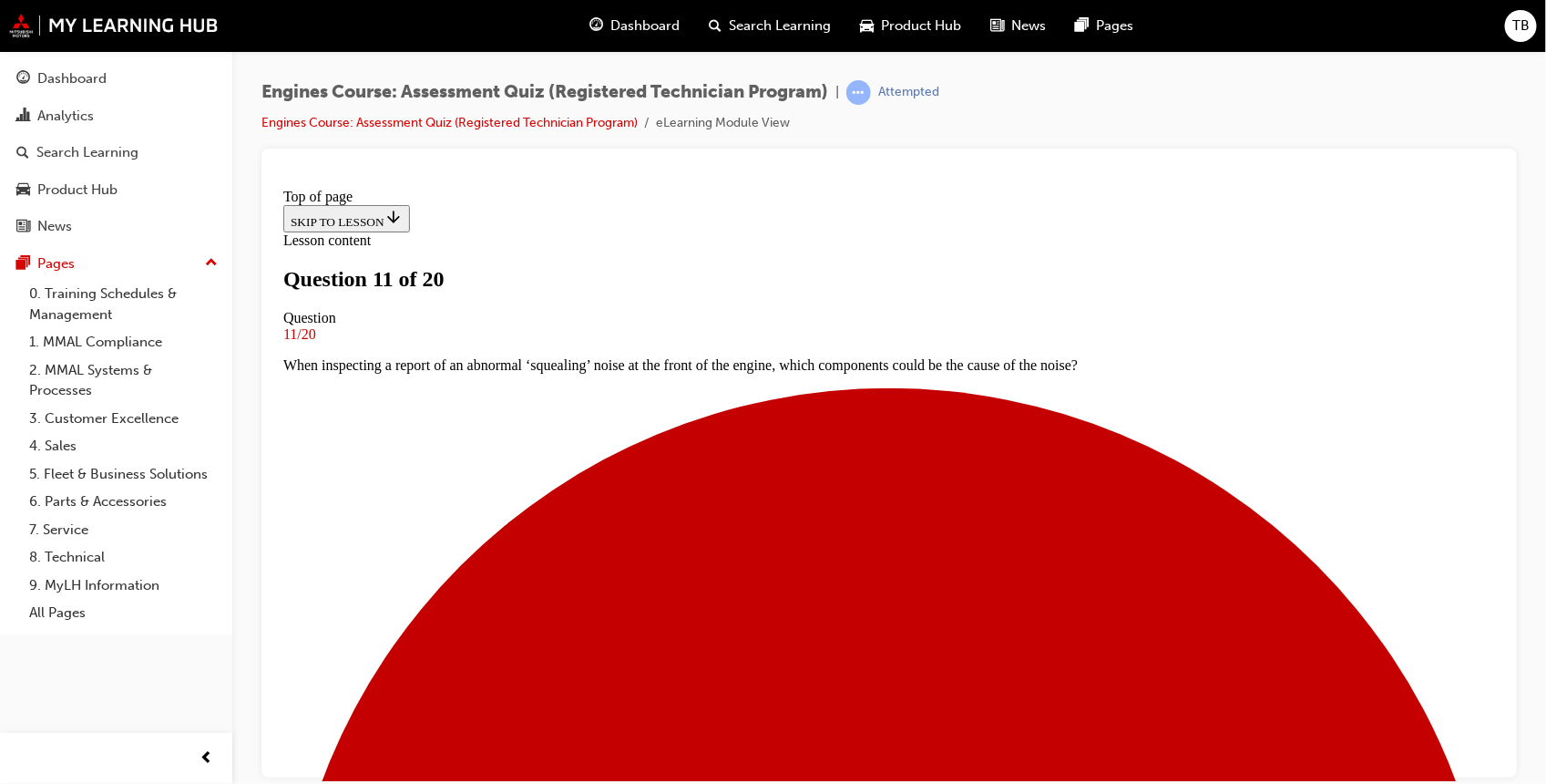
scroll to position [115, 0]
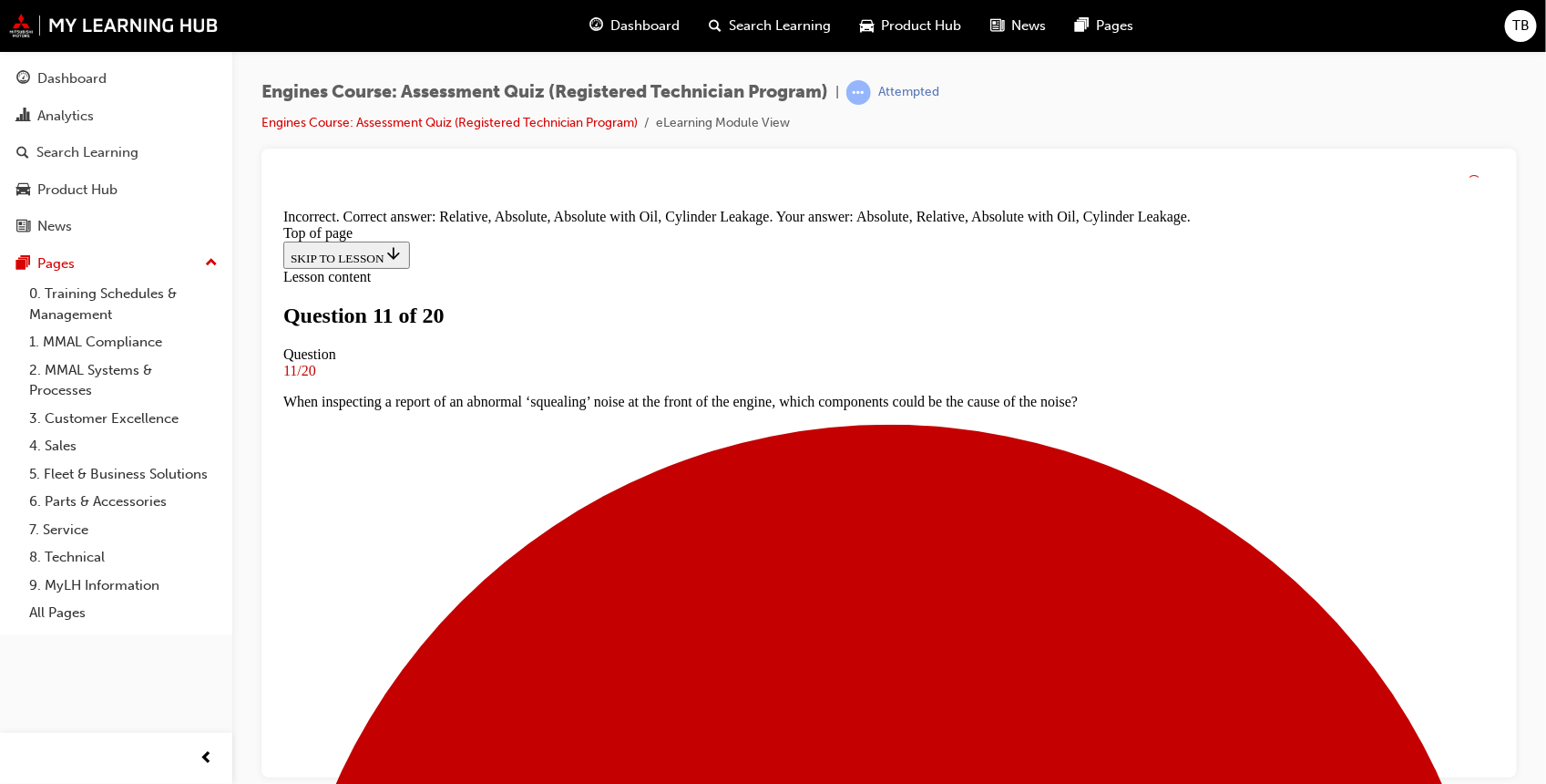
scroll to position [306, 0]
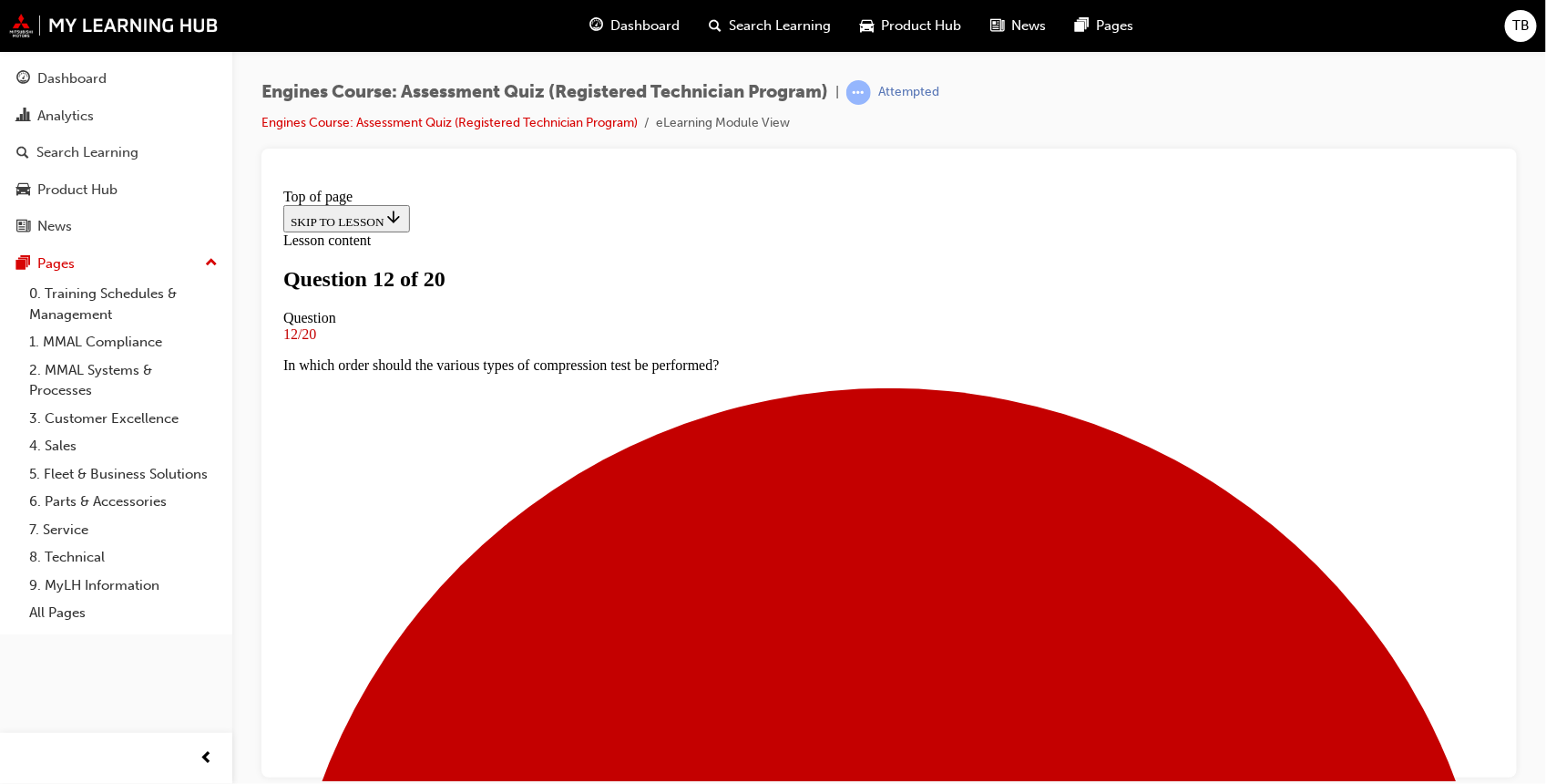
scroll to position [183, 0]
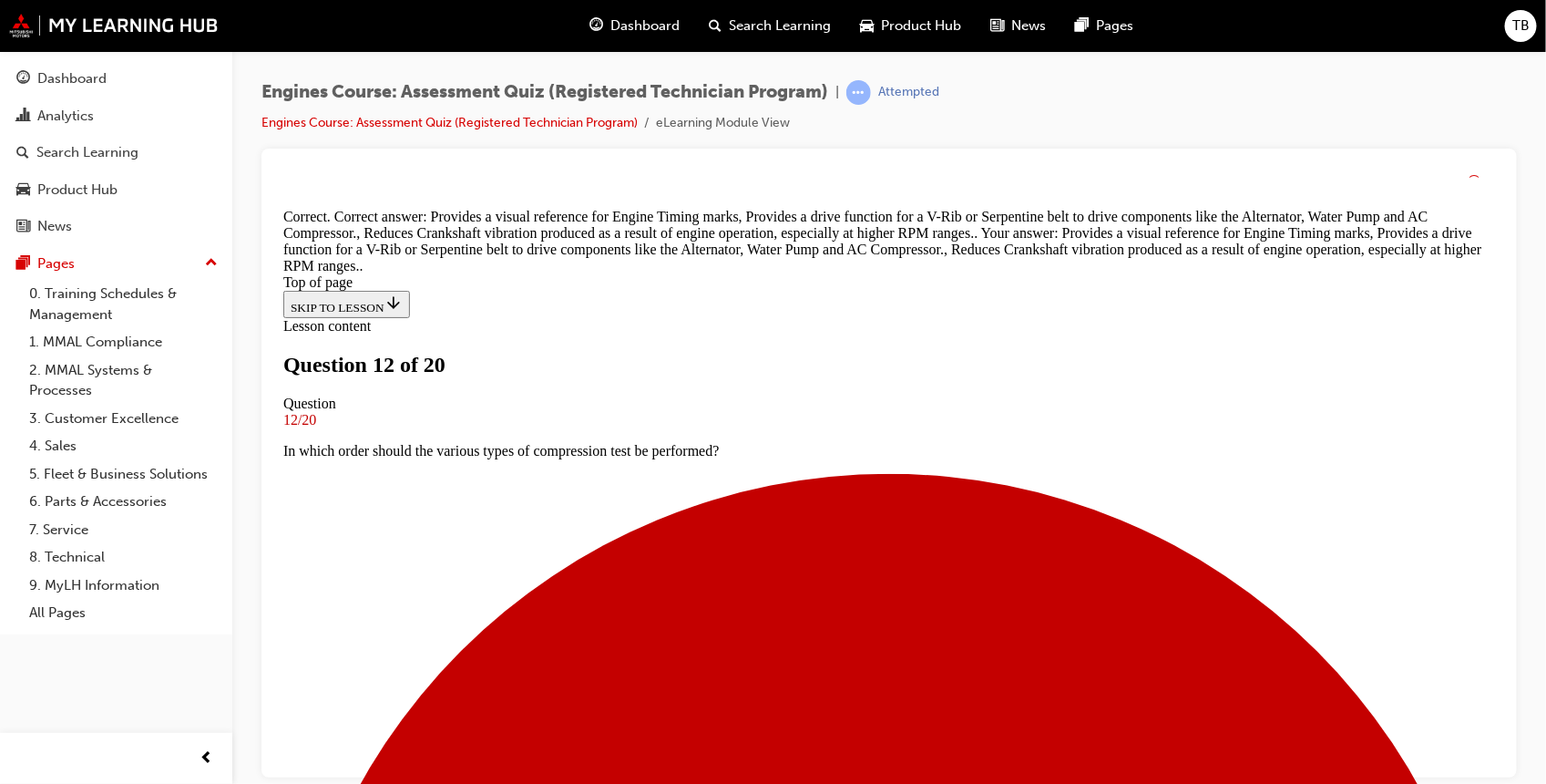
scroll to position [392, 0]
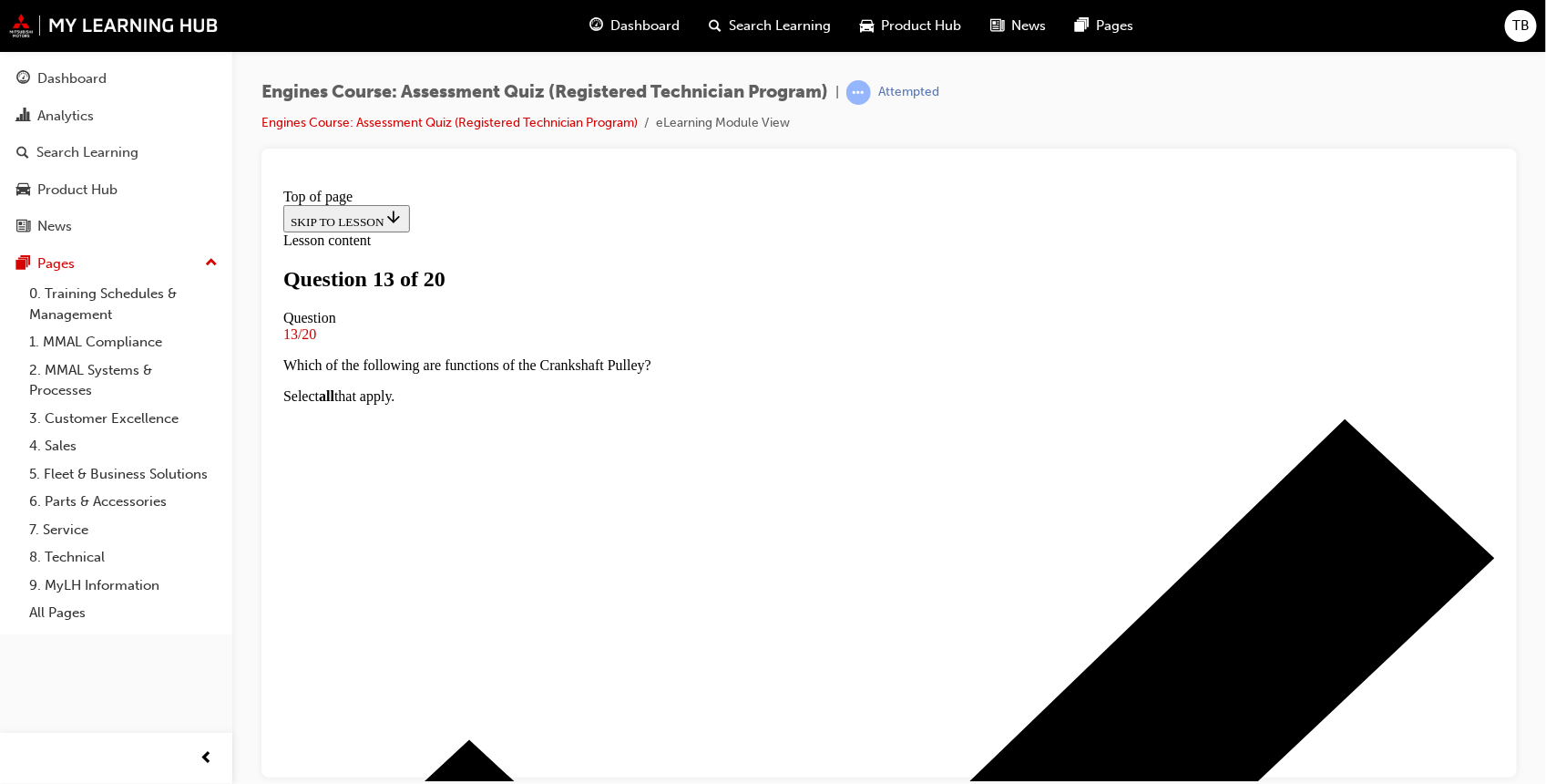
scroll to position [153, 0]
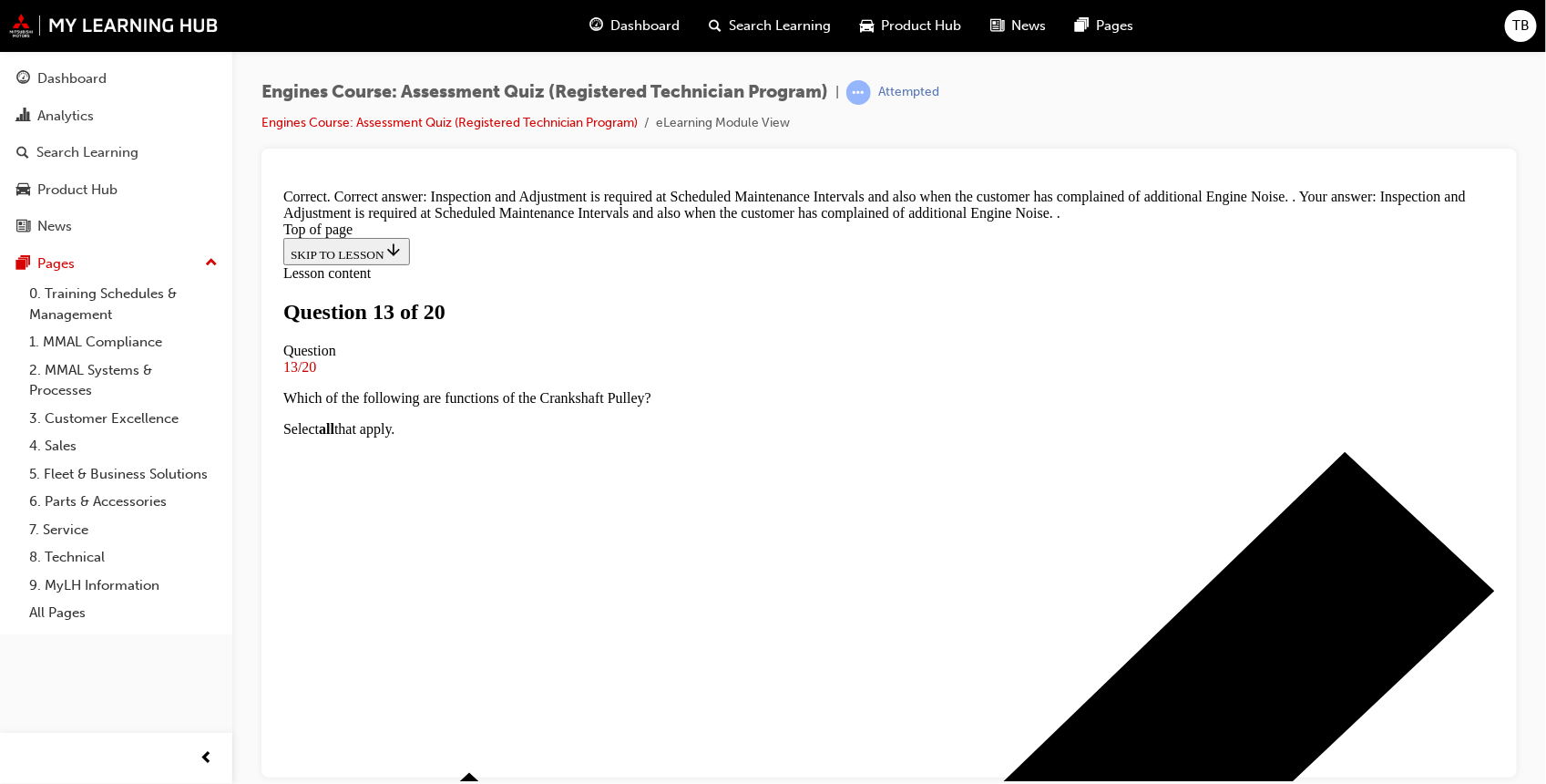
scroll to position [361, 0]
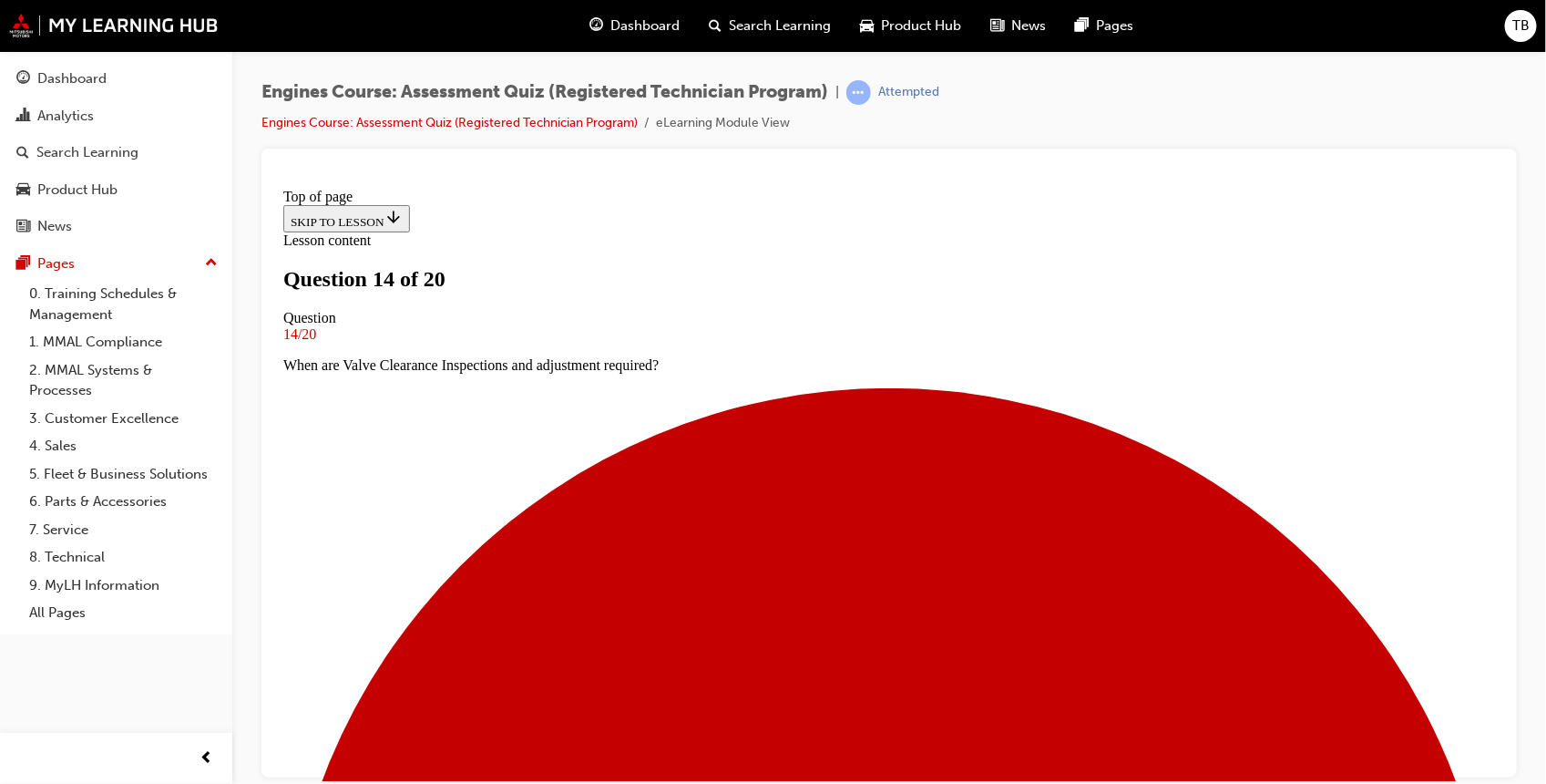
scroll to position [78, 0]
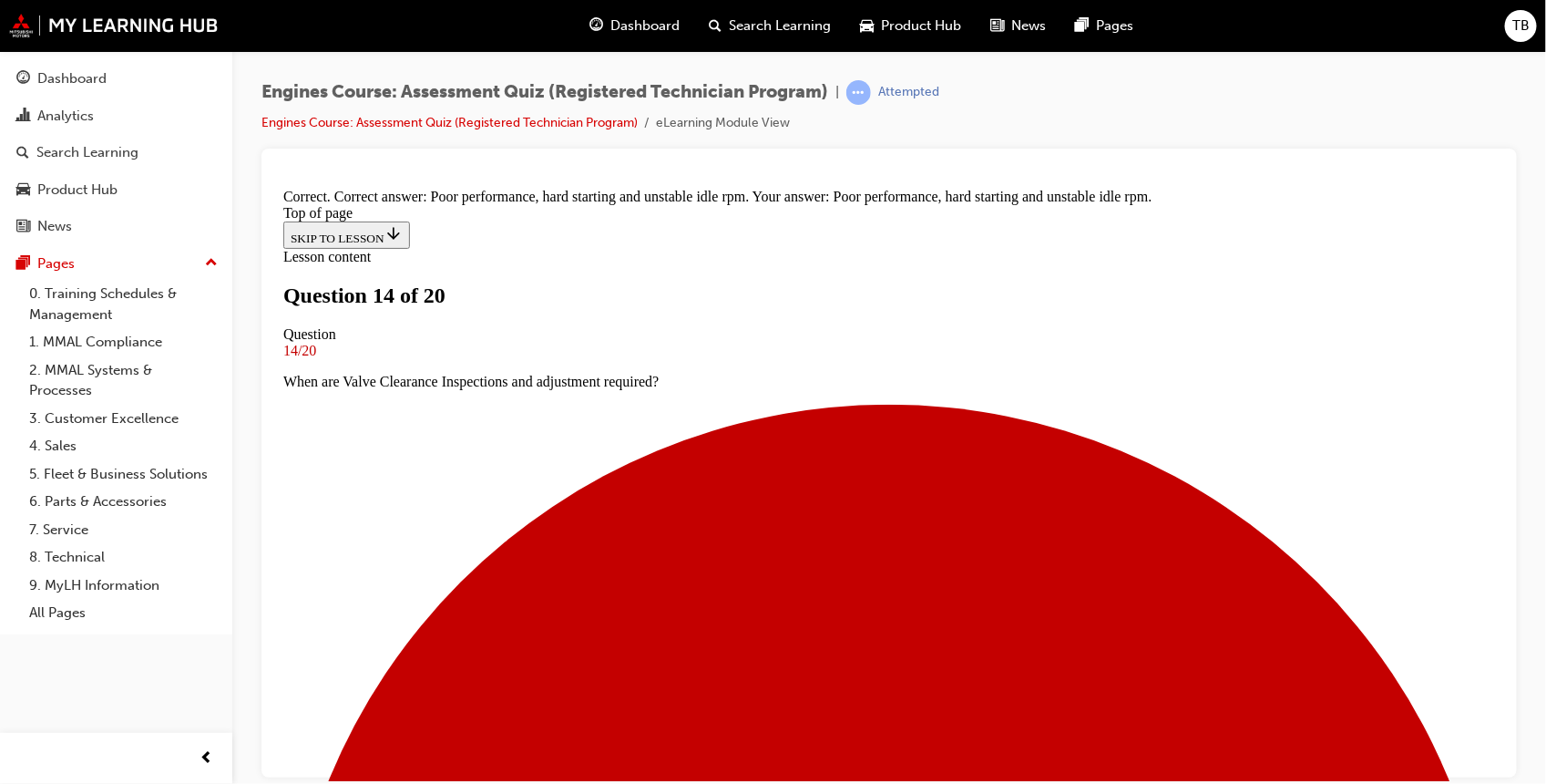
scroll to position [306, 0]
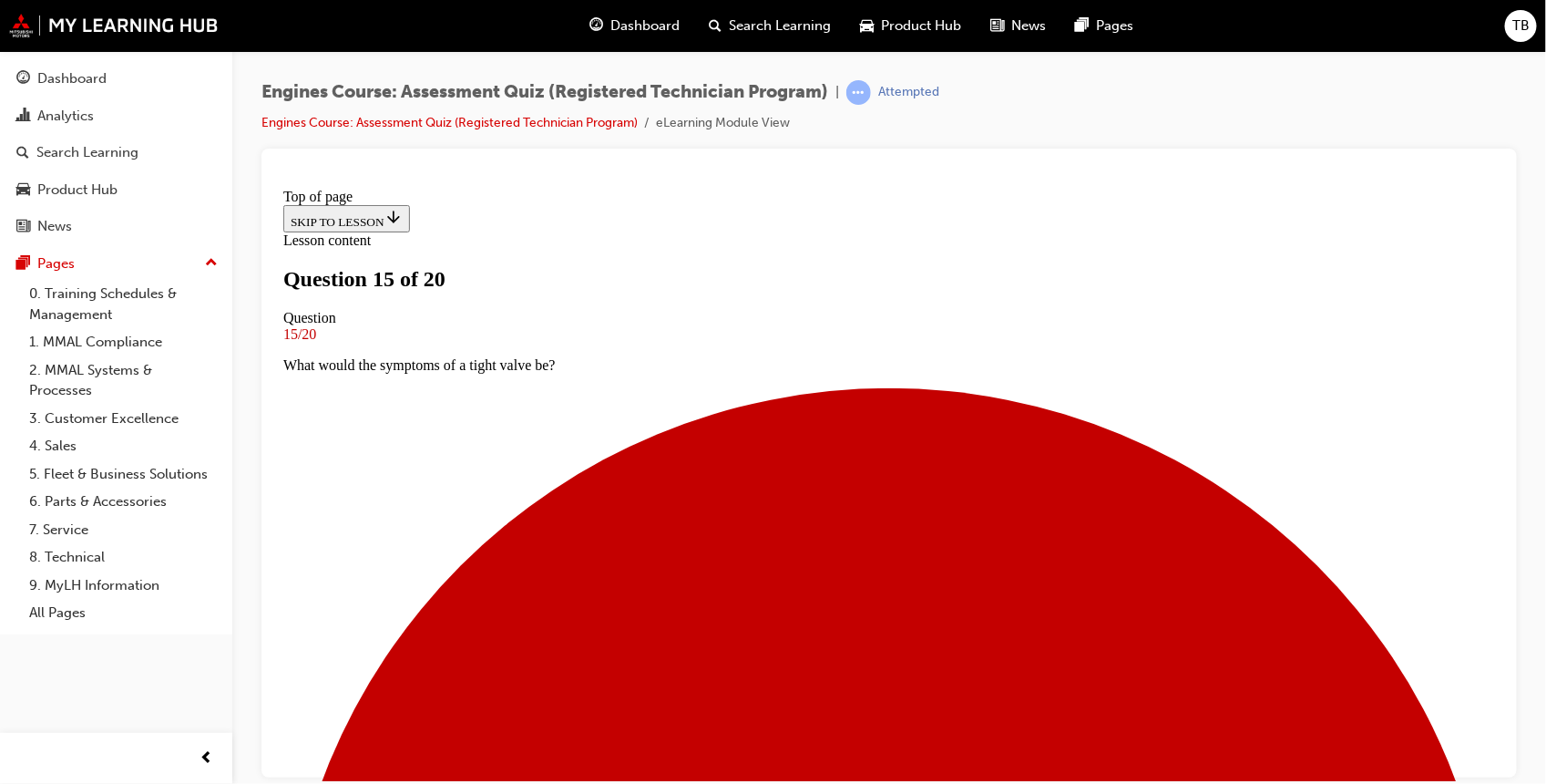
scroll to position [178, 0]
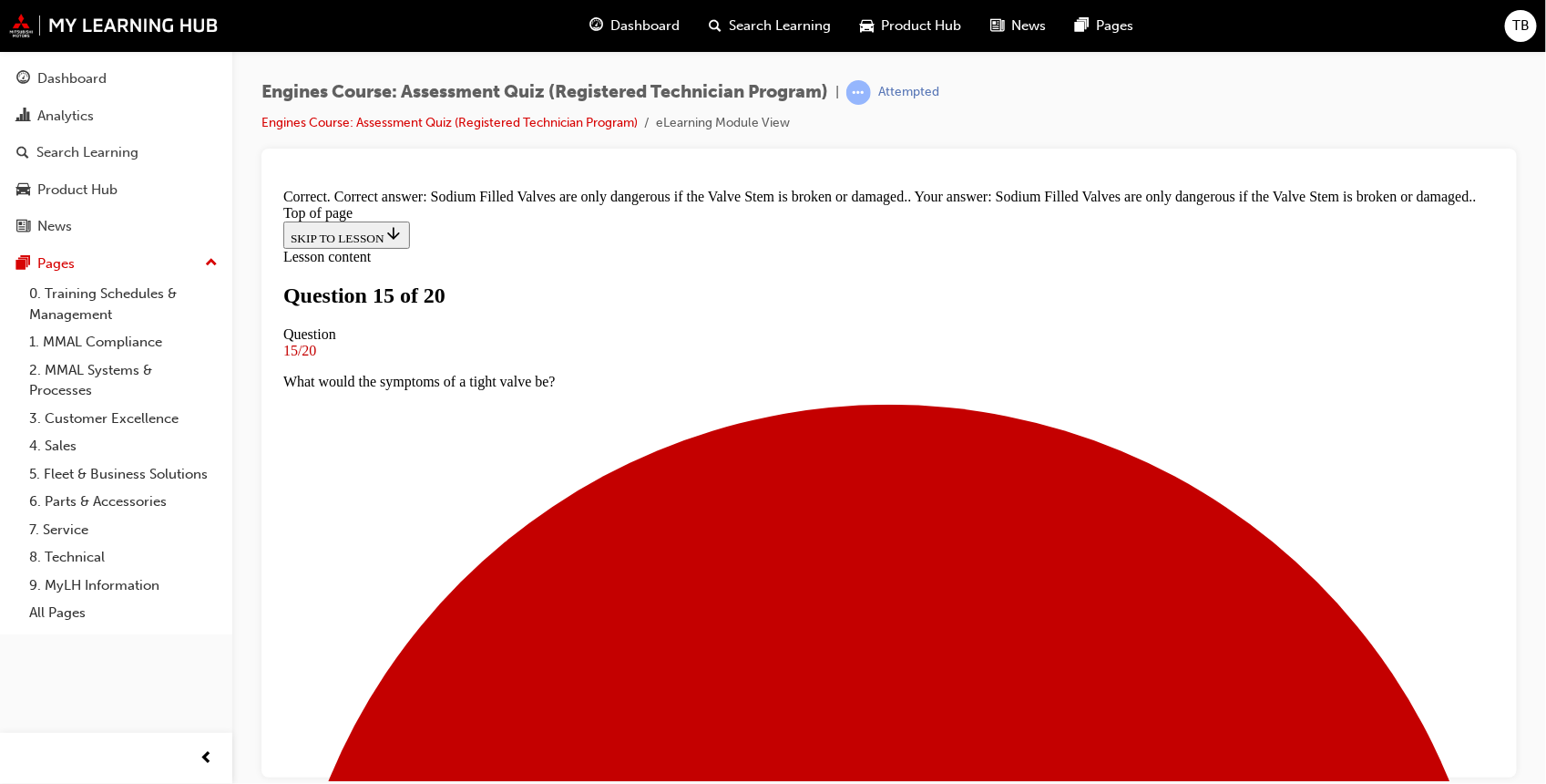
scroll to position [392, 0]
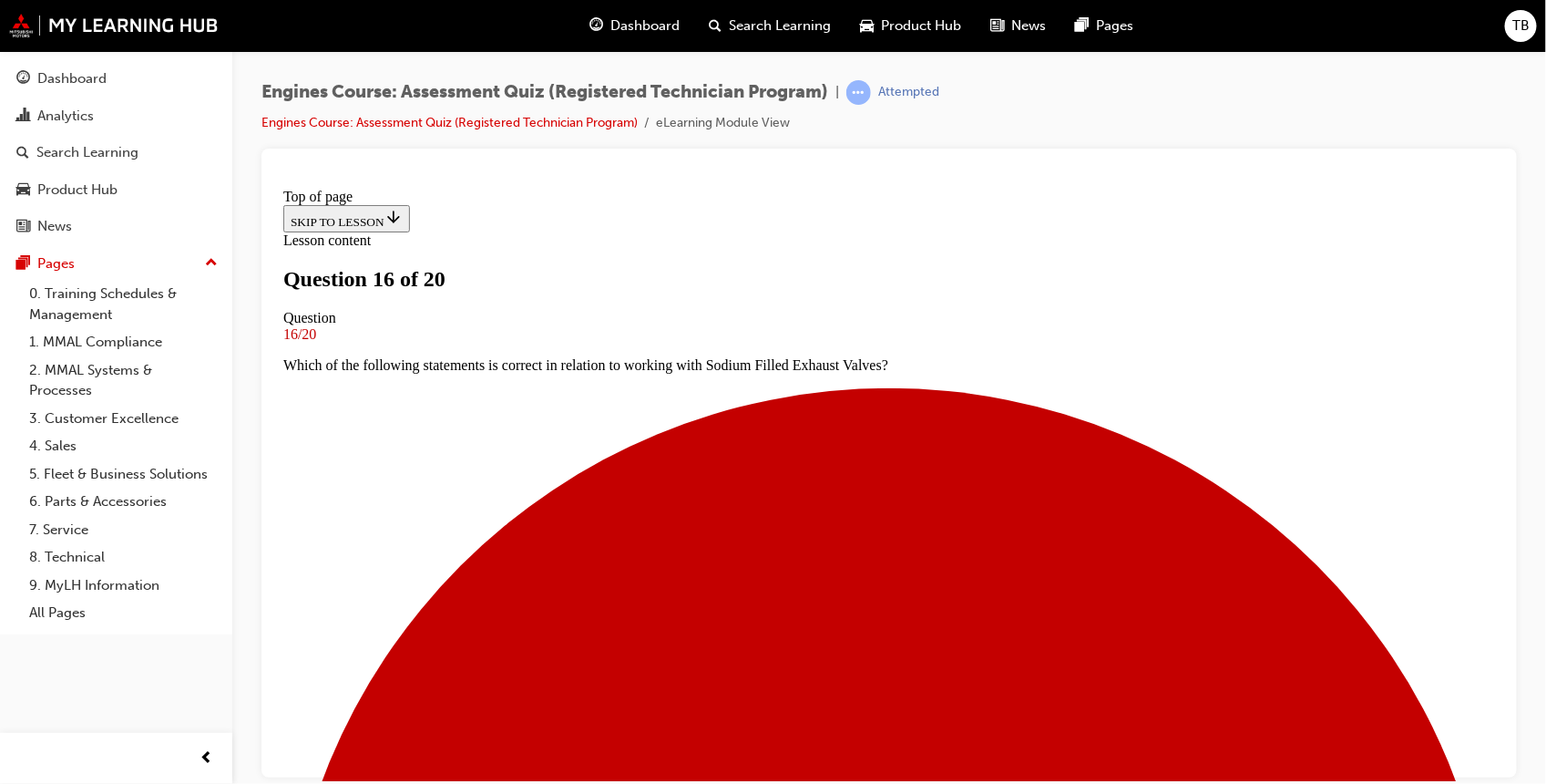
scroll to position [167, 0]
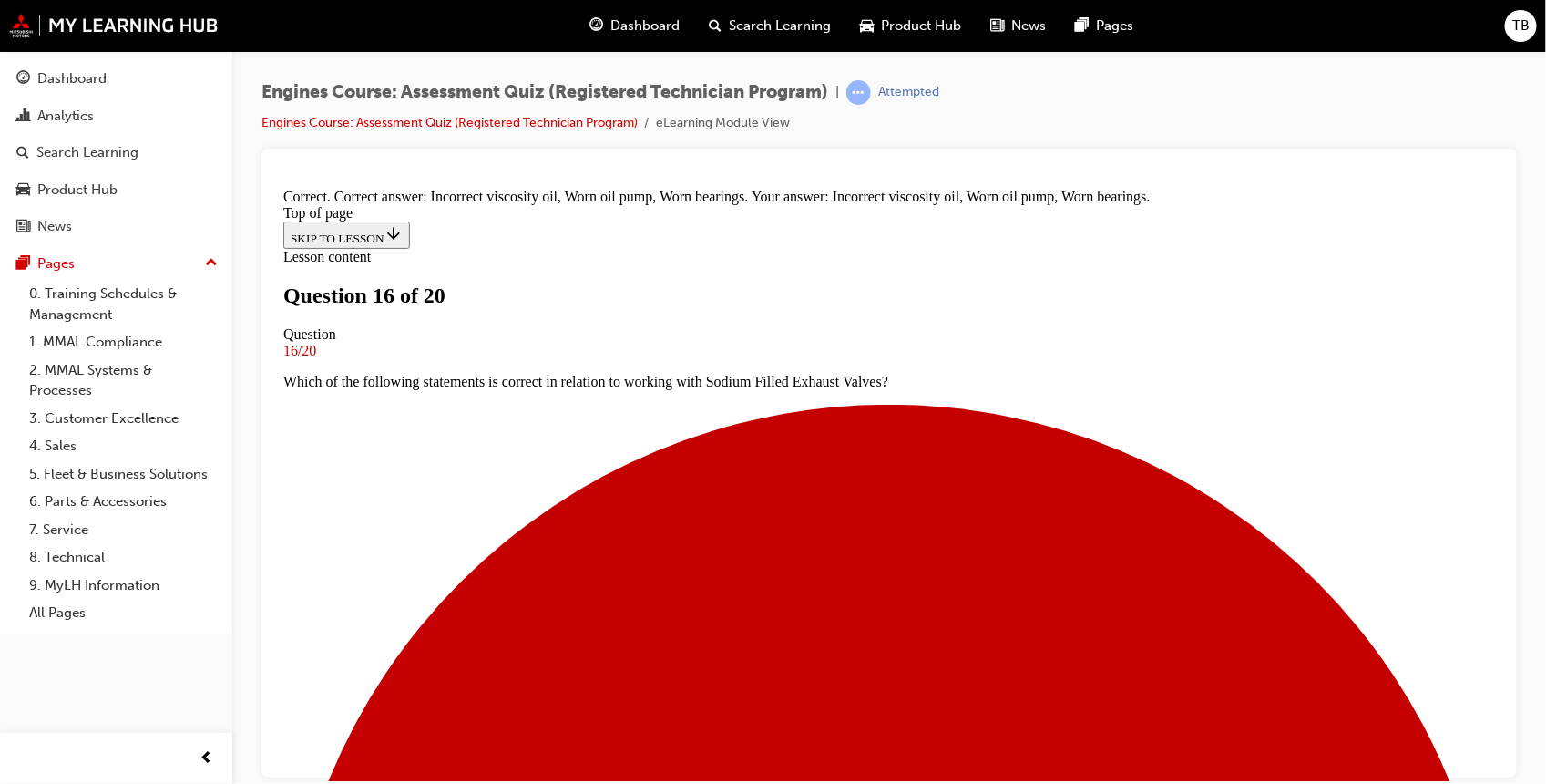
scroll to position [367, 0]
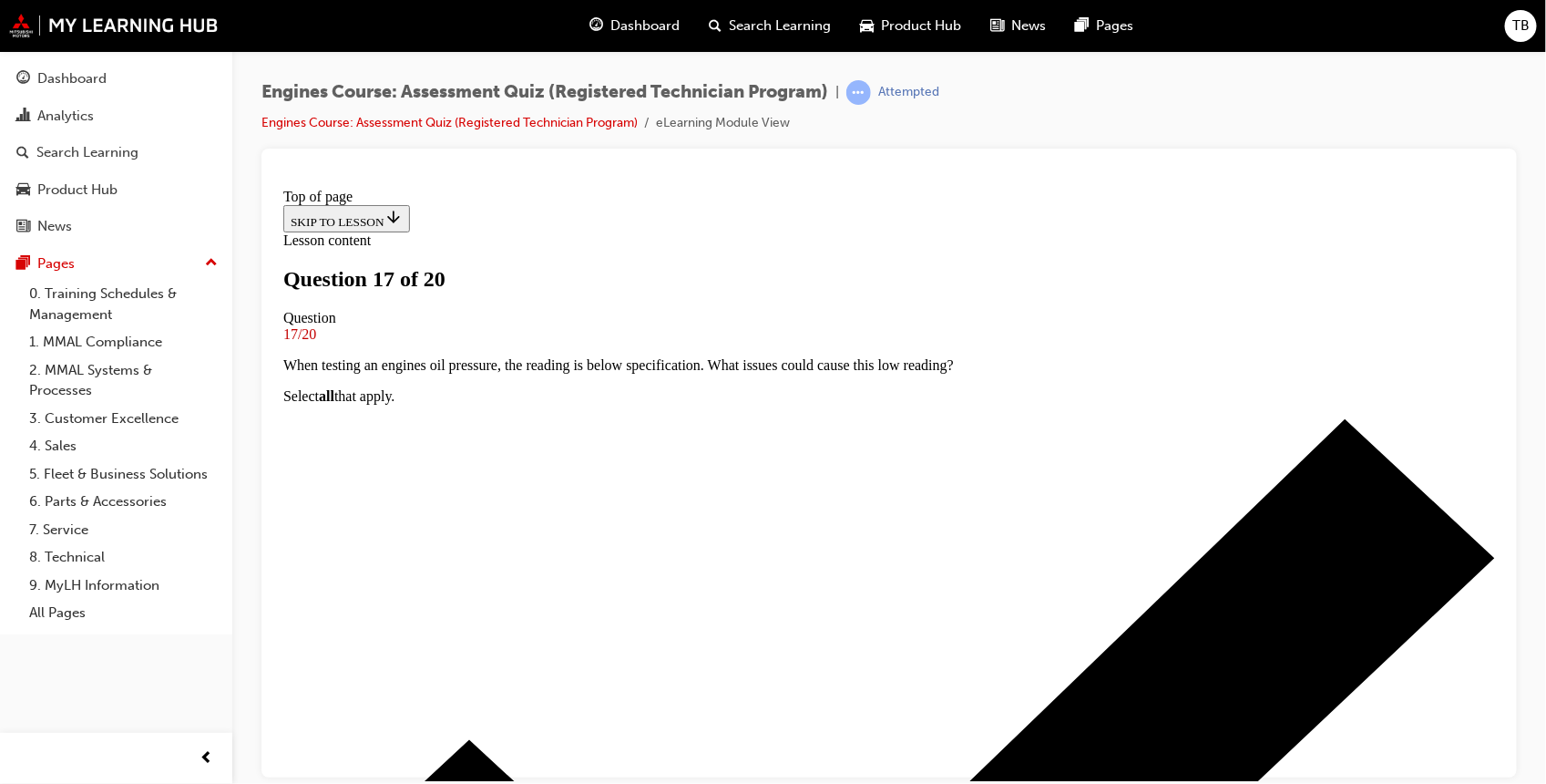
scroll to position [141, 0]
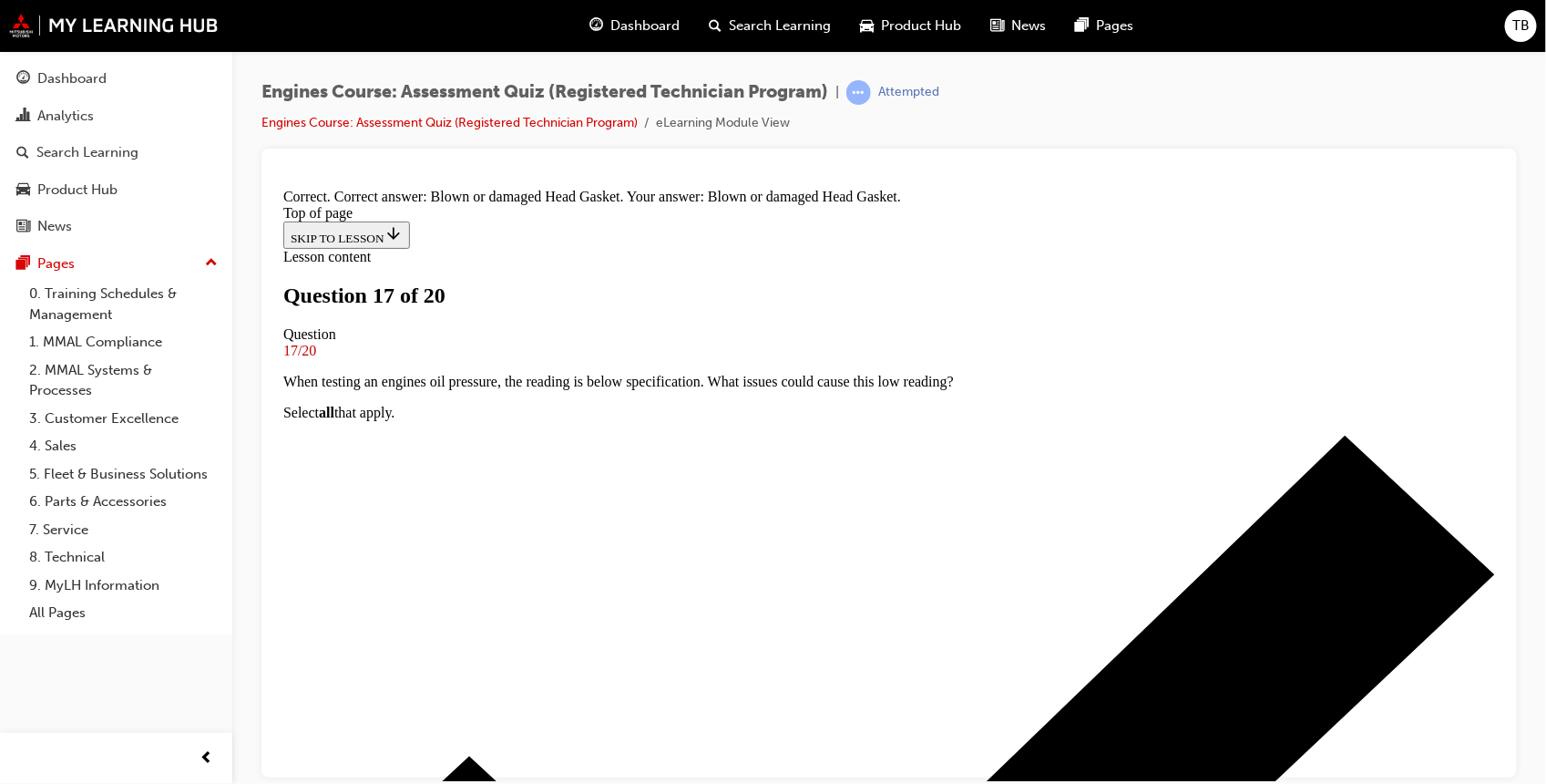
scroll to position [337, 0]
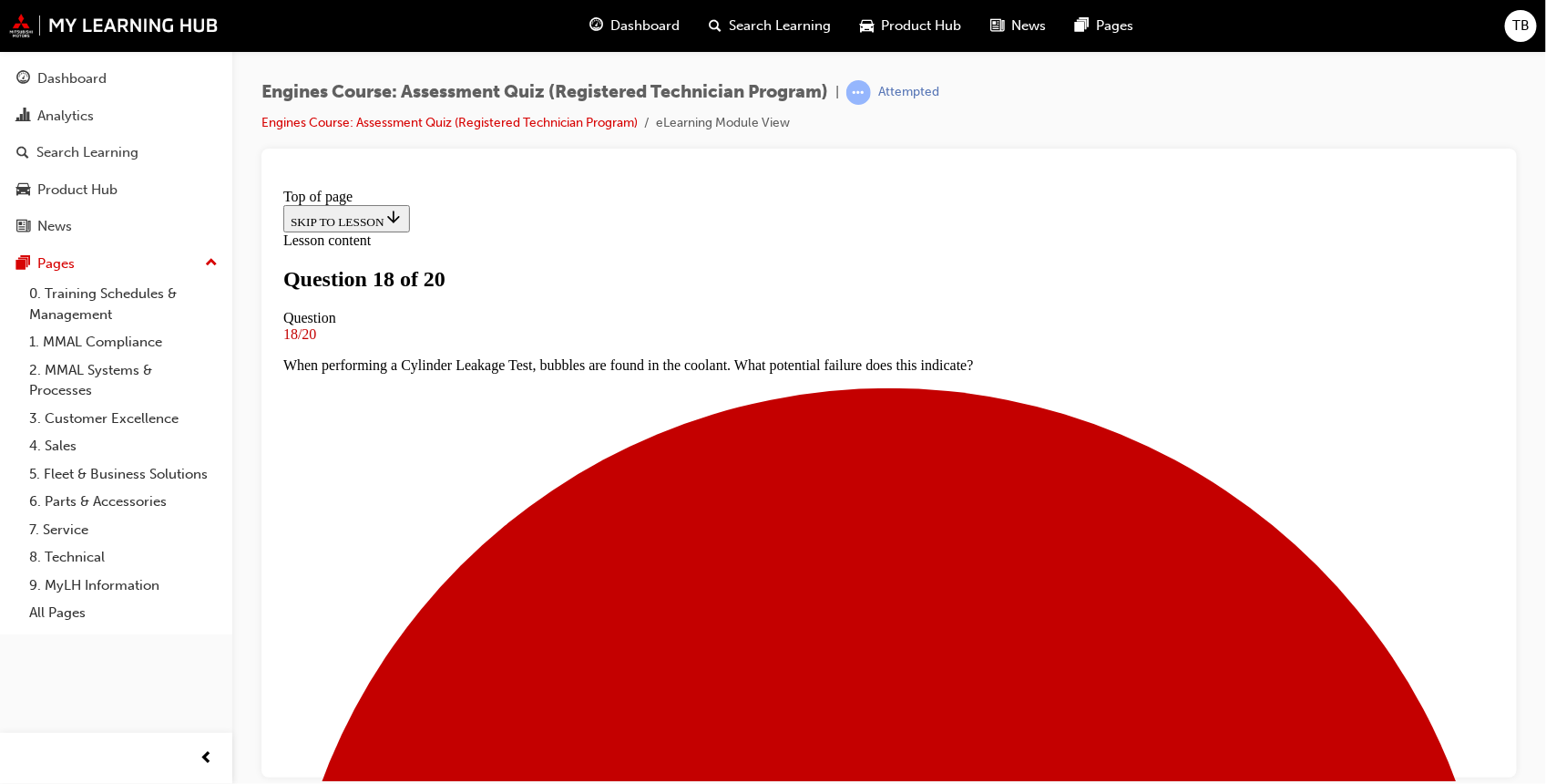
scroll to position [138, 0]
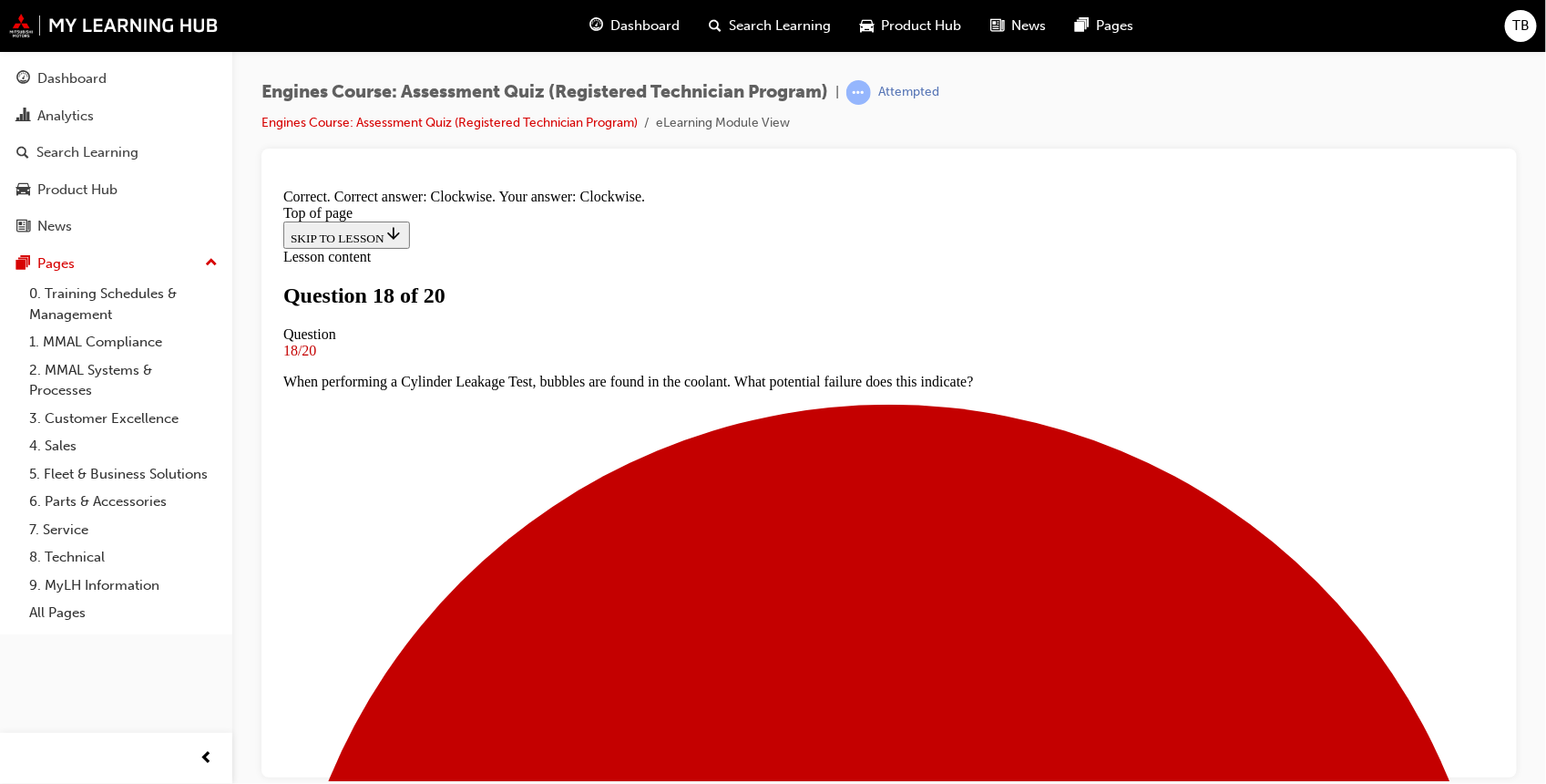
scroll to position [342, 0]
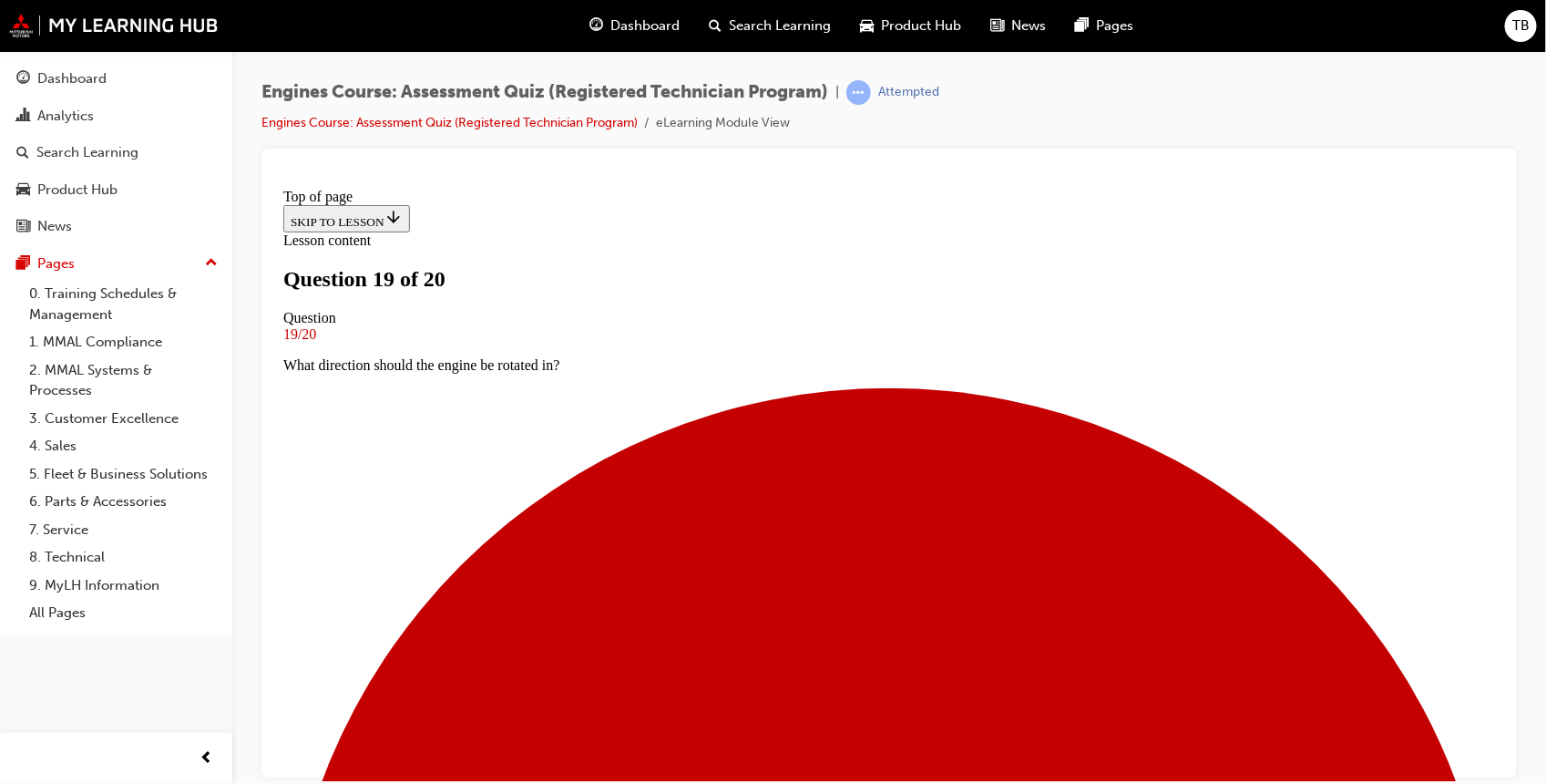
scroll to position [219, 0]
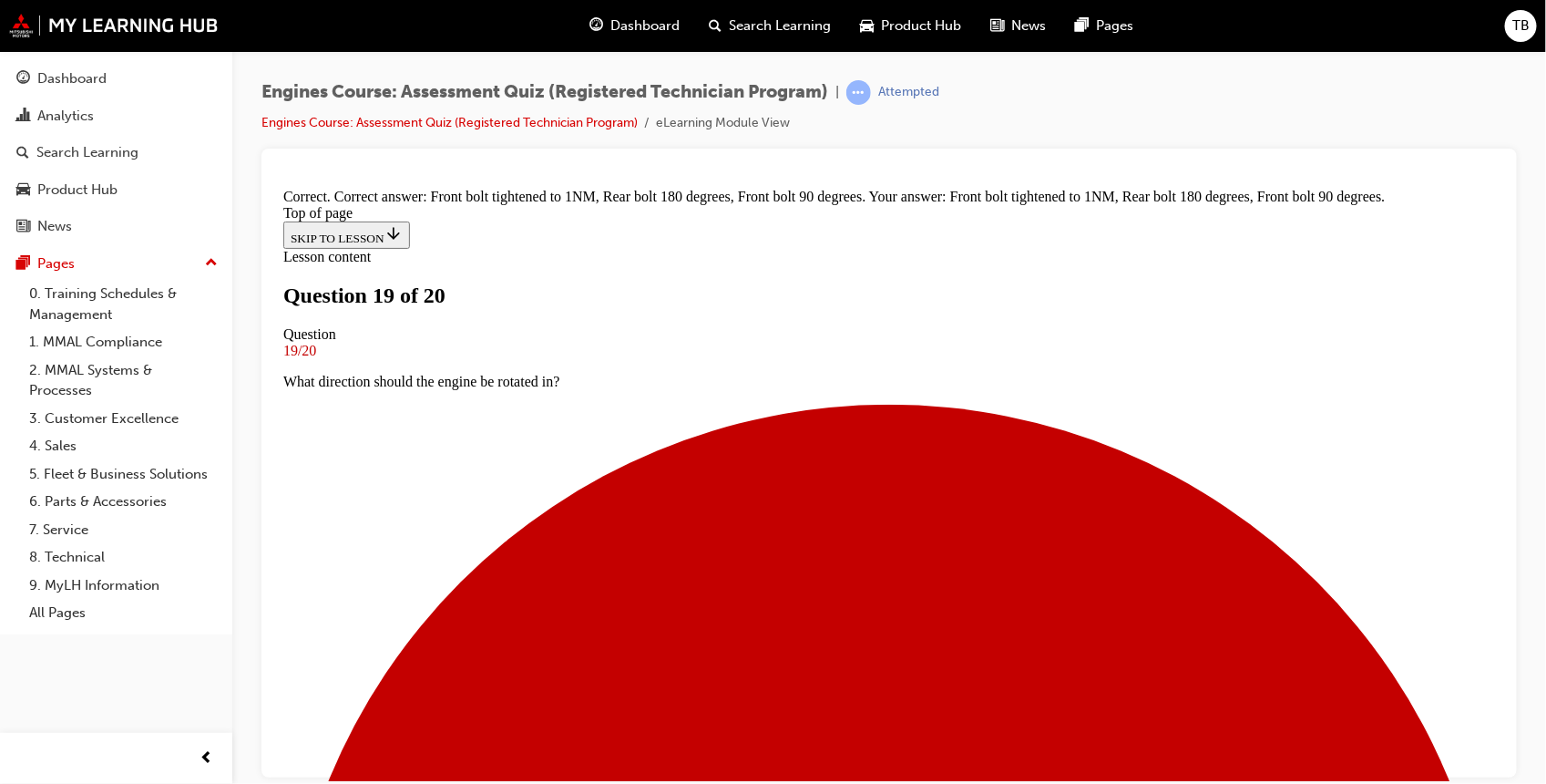
scroll to position [410, 0]
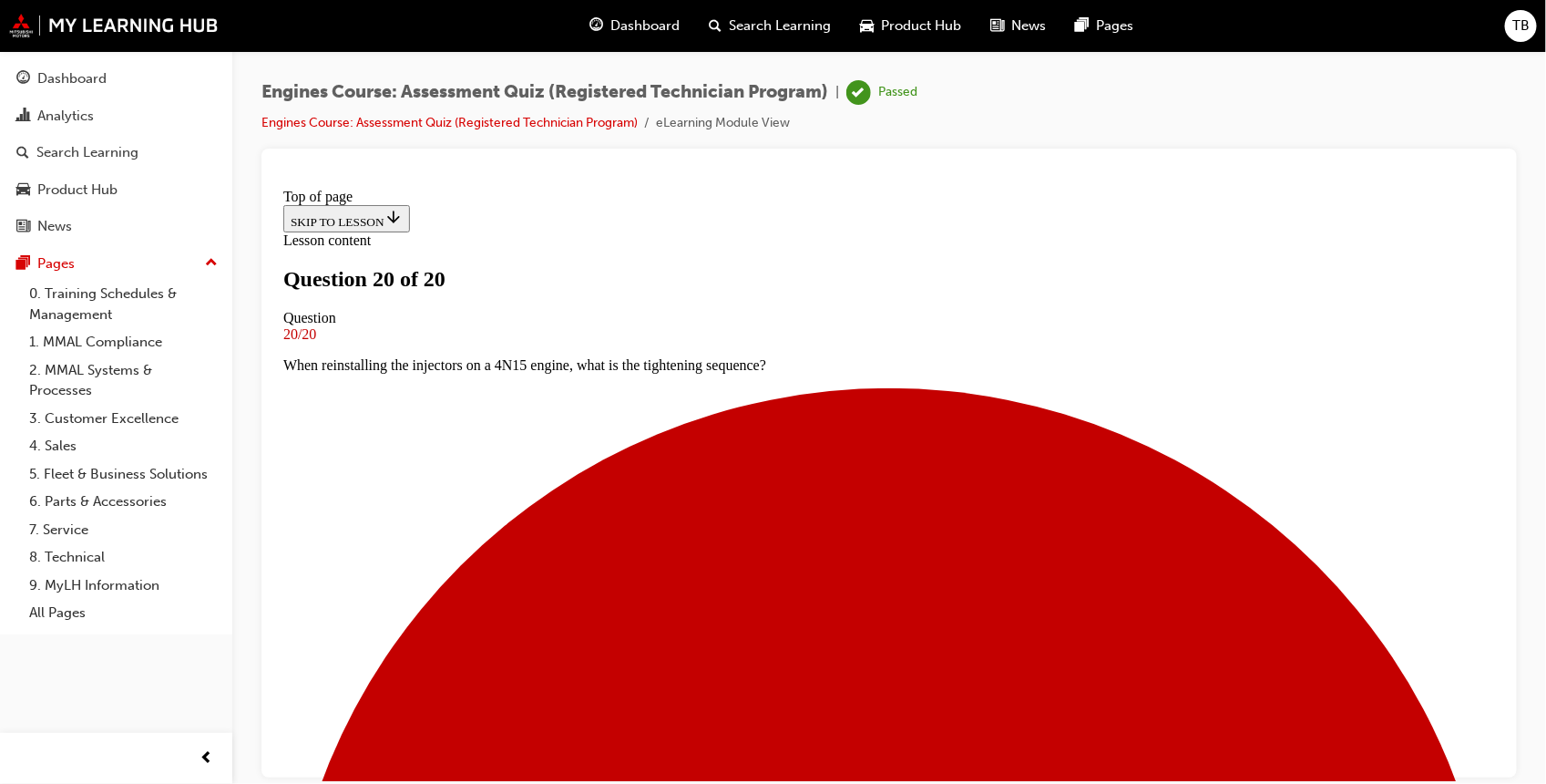
scroll to position [330, 0]
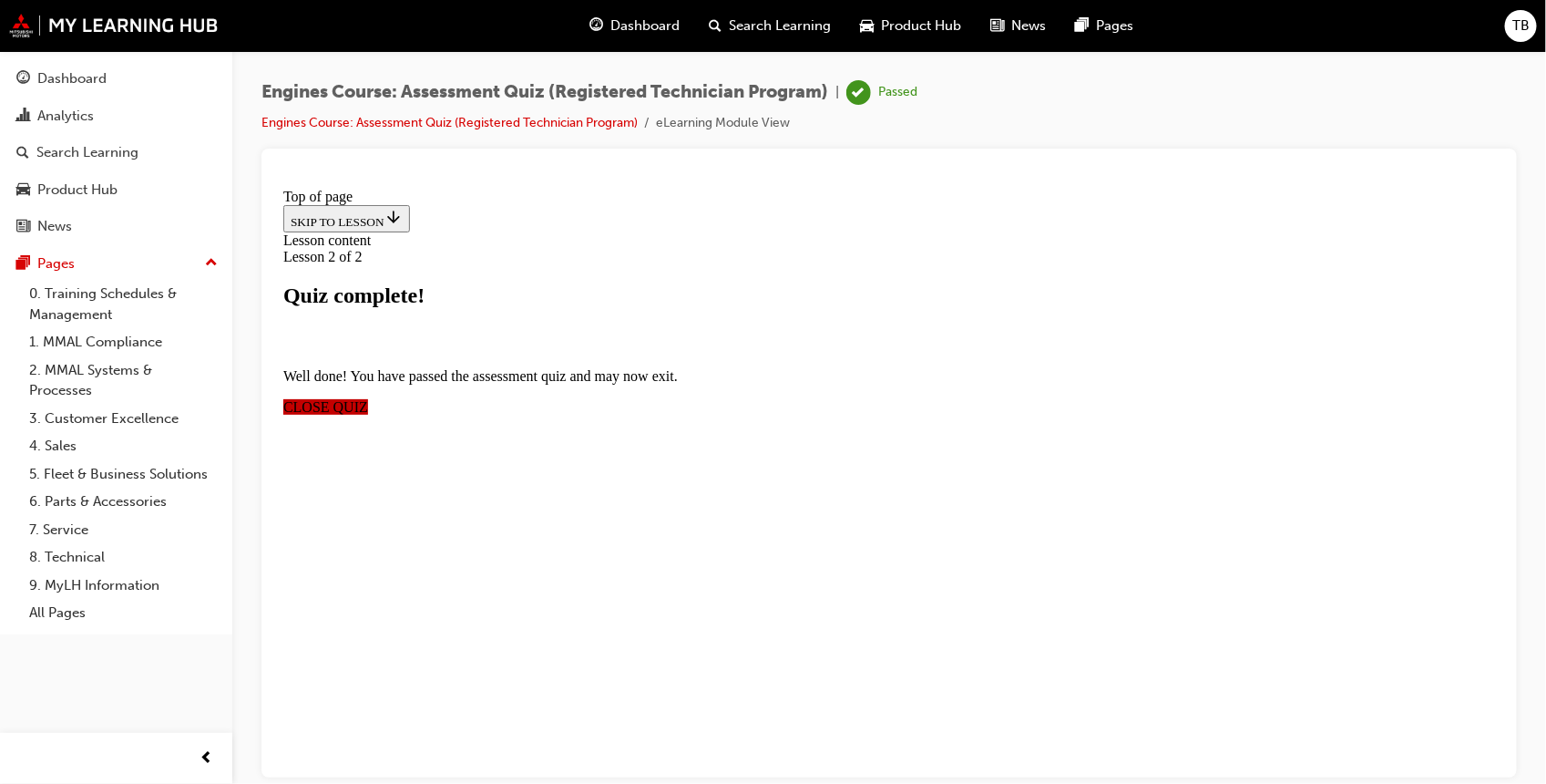
click at [367, 398] on span "CLOSE QUIZ" at bounding box center [324, 406] width 84 height 16
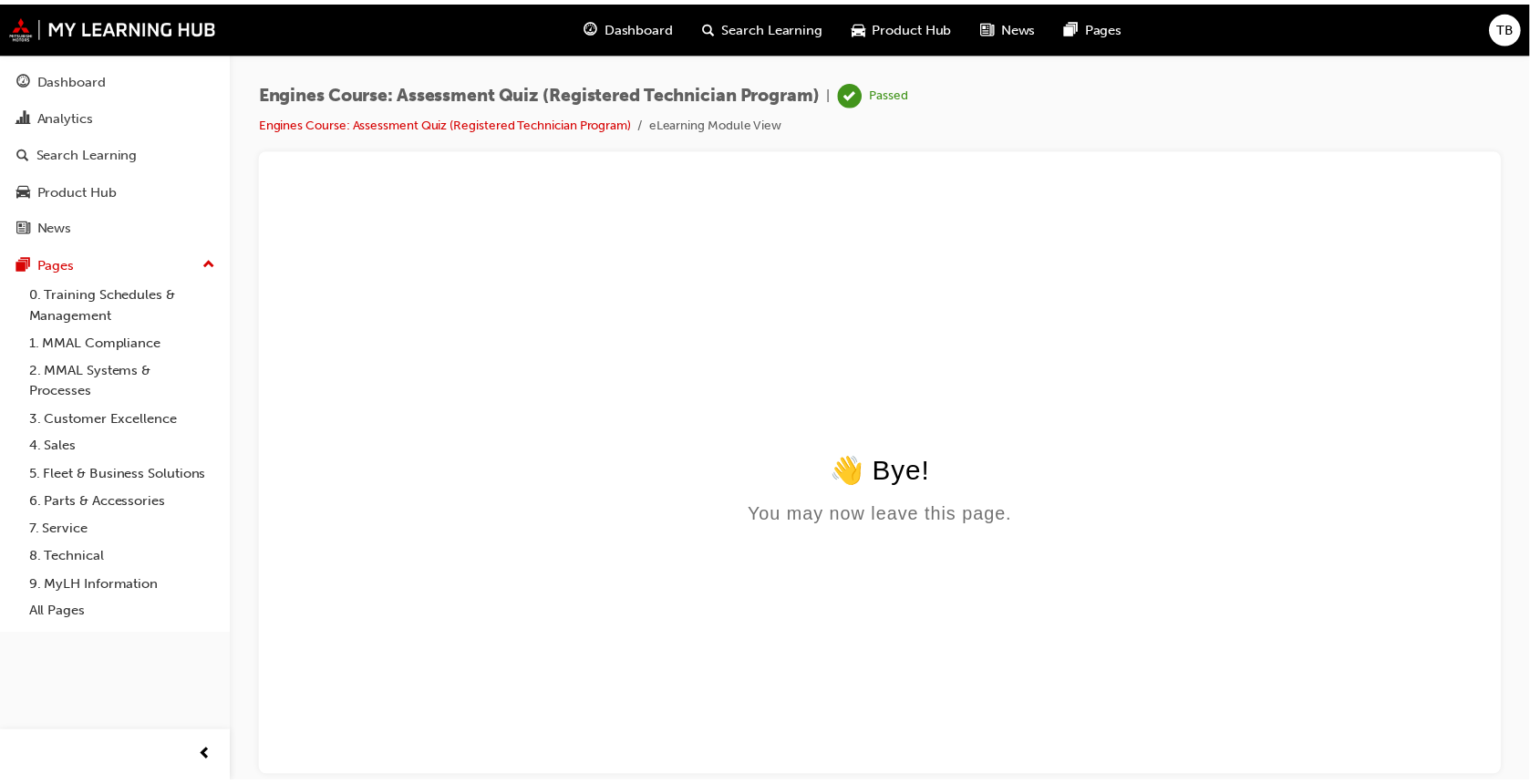
scroll to position [0, 0]
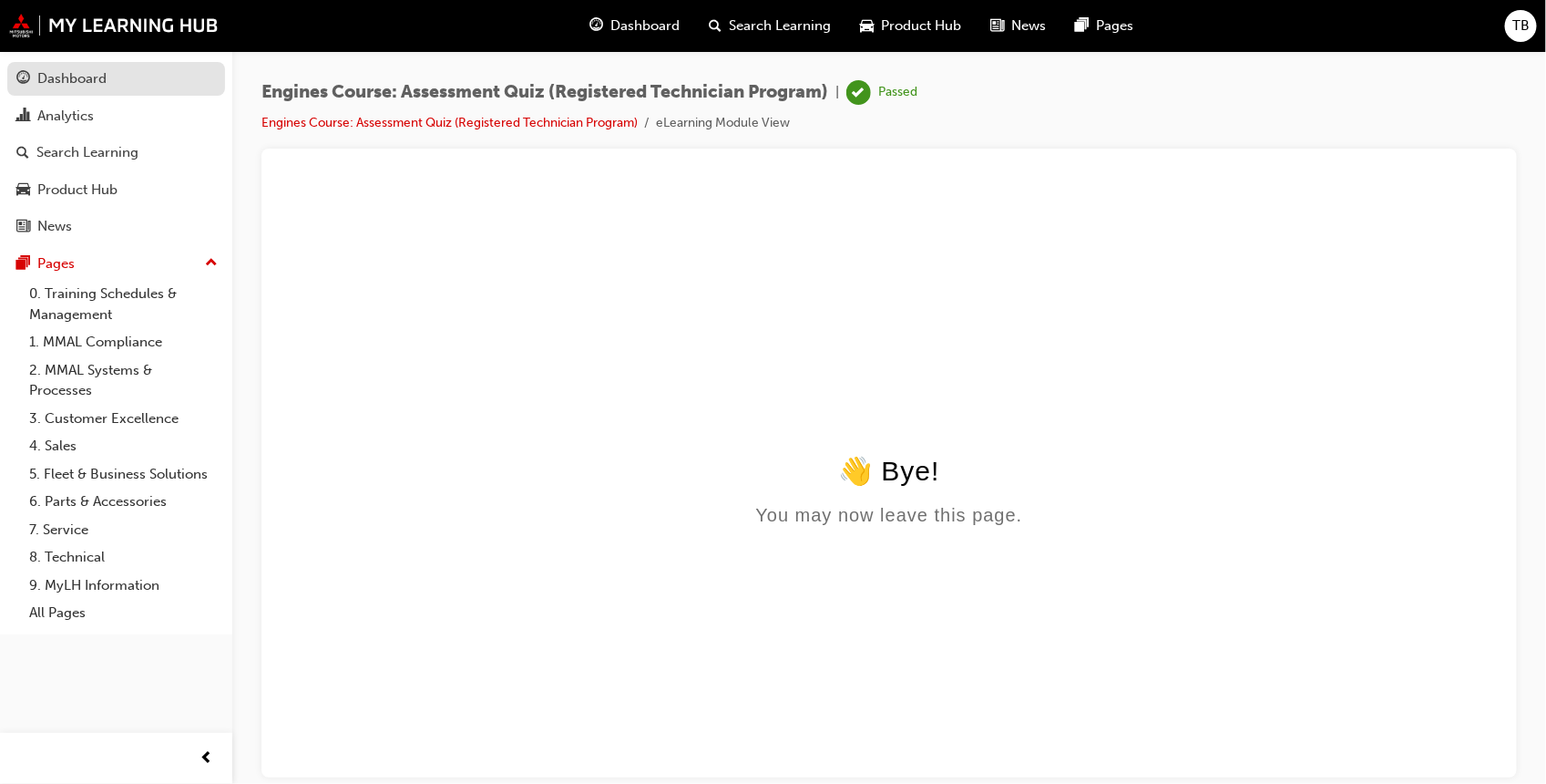
click at [51, 82] on div "Dashboard" at bounding box center [72, 79] width 69 height 21
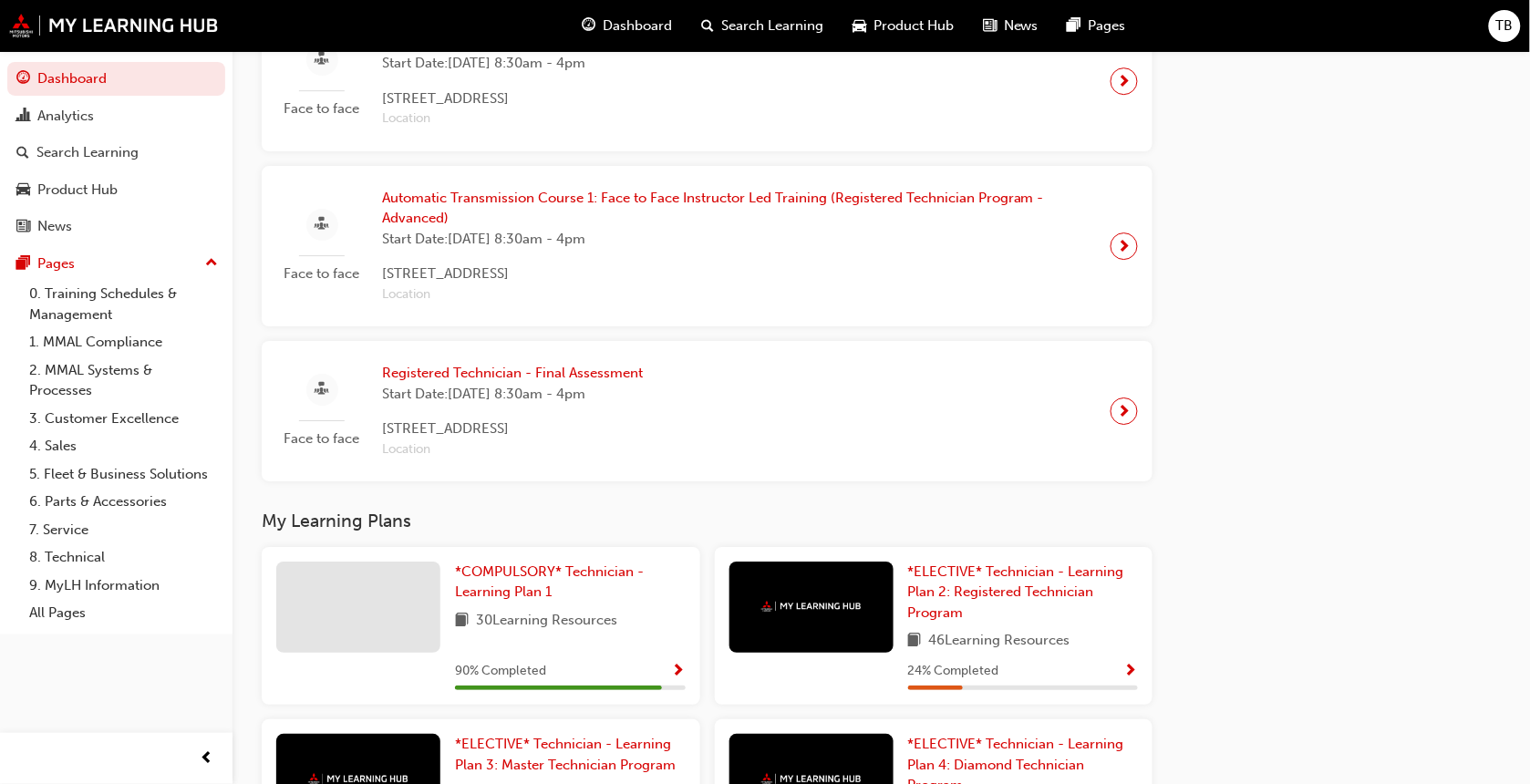
scroll to position [1987, 0]
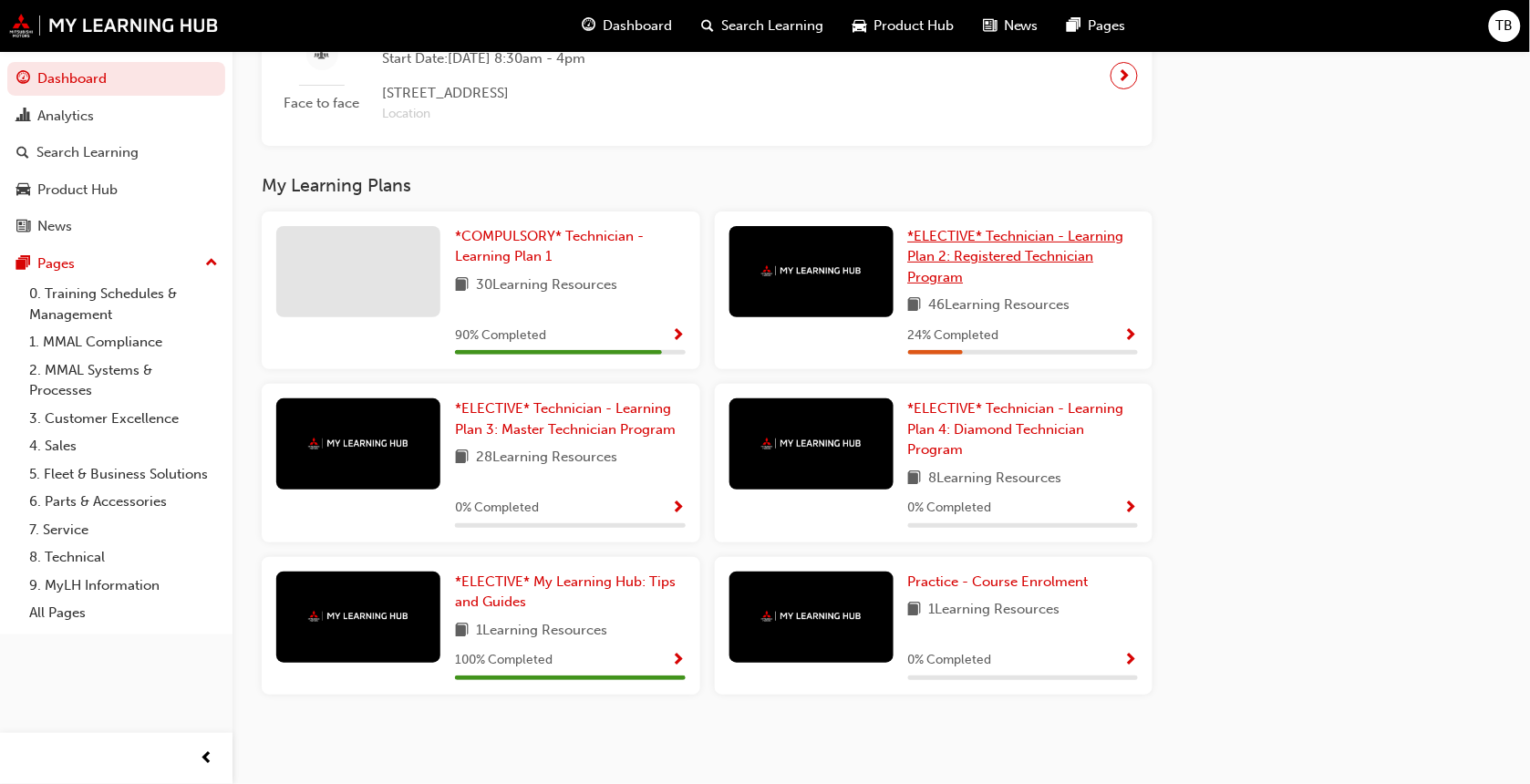
click at [980, 247] on span "*ELECTIVE* Technician - Learning Plan 2: Registered Technician Program" at bounding box center [1015, 256] width 216 height 57
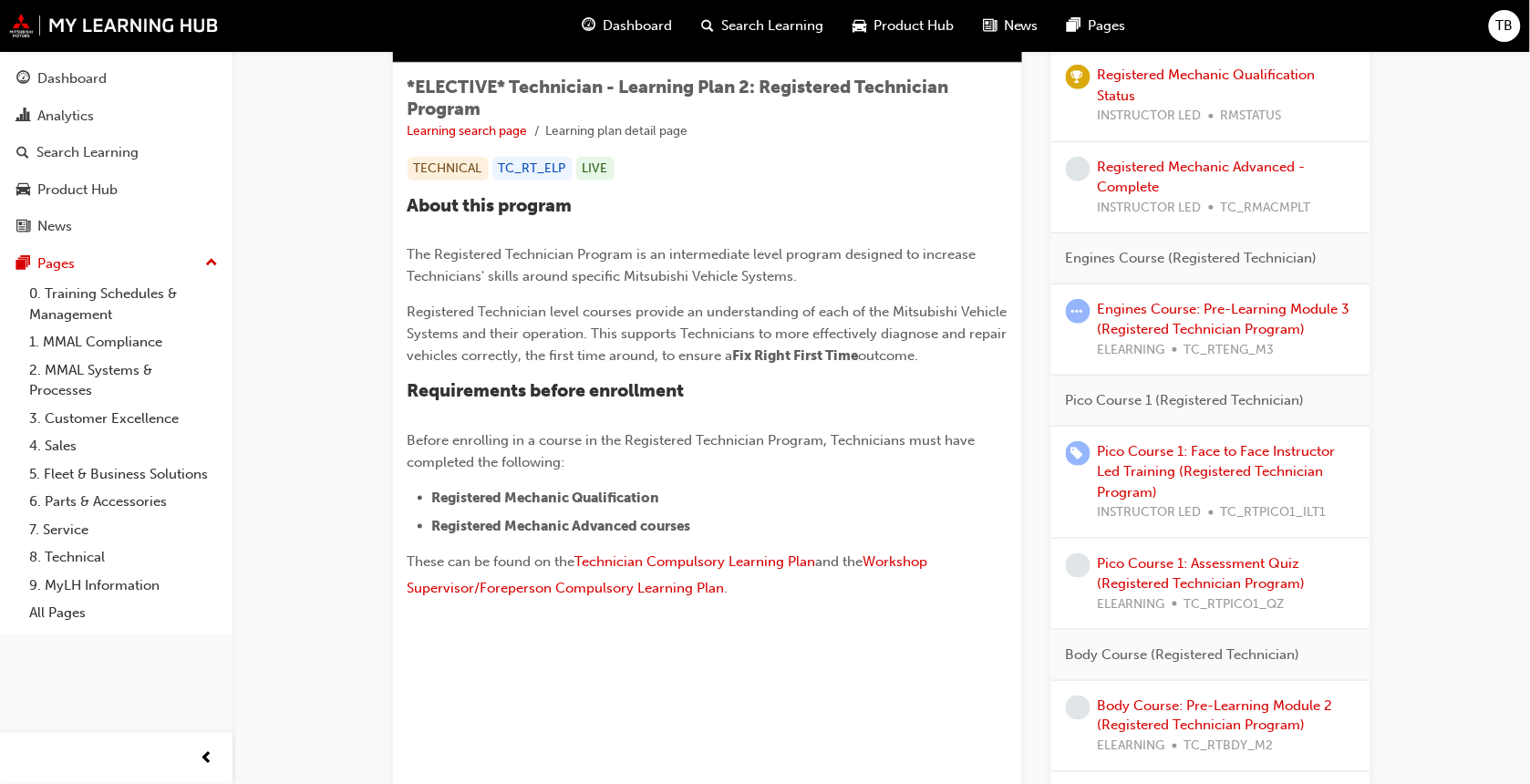
scroll to position [301, 0]
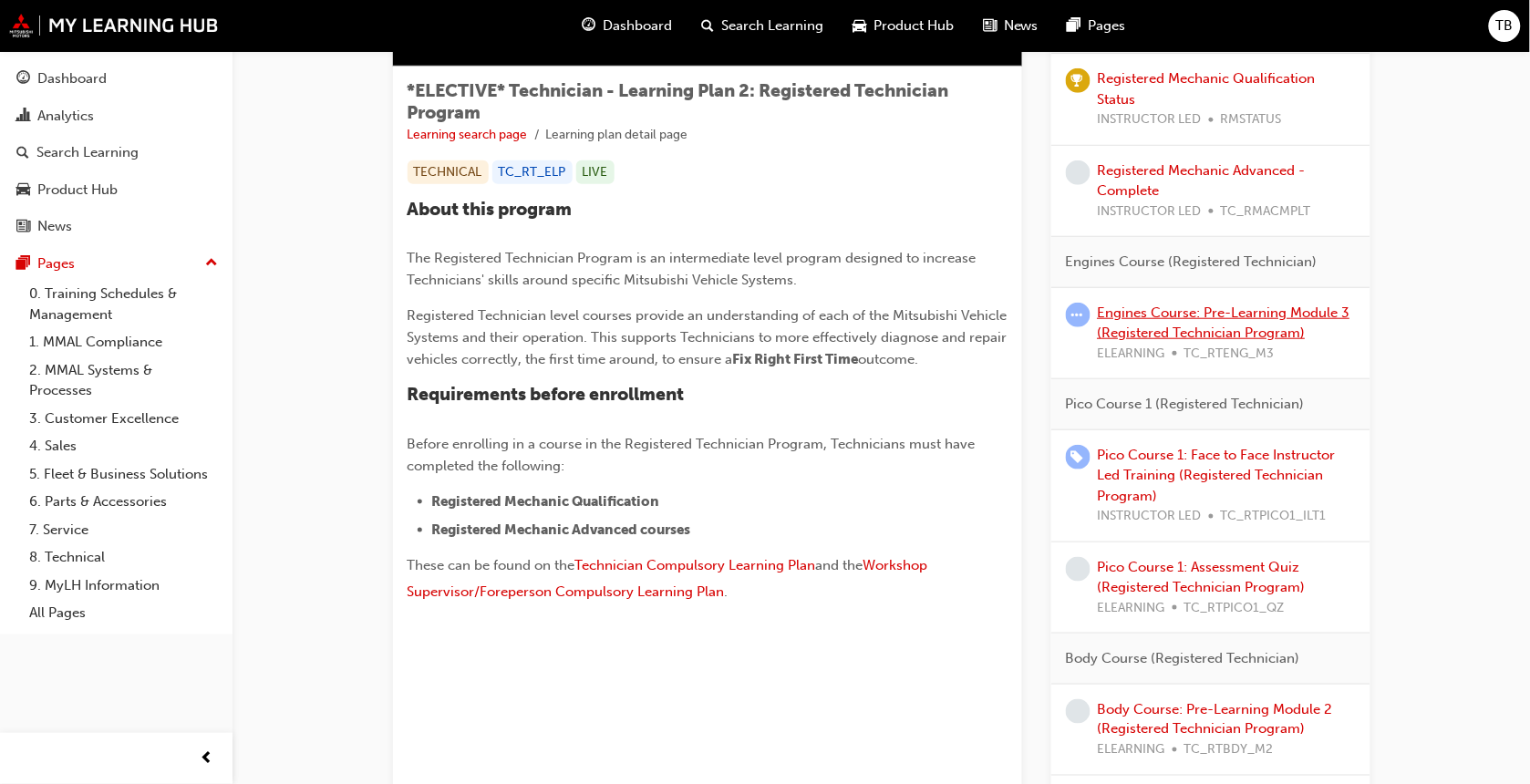
click at [1227, 307] on link "Engines Course: Pre-Learning Module 3 (Registered Technician Program)" at bounding box center [1224, 323] width 252 height 38
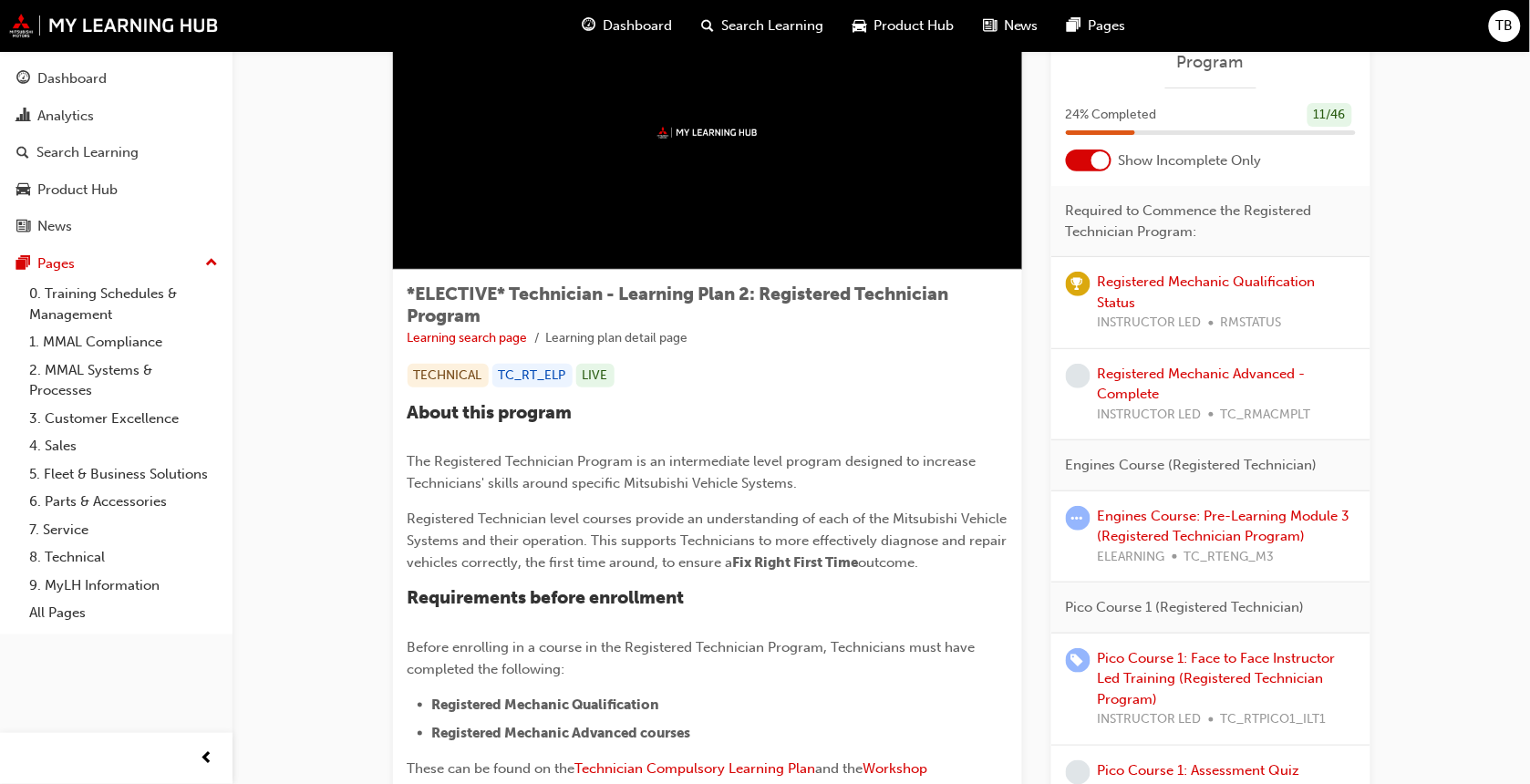
scroll to position [60, 0]
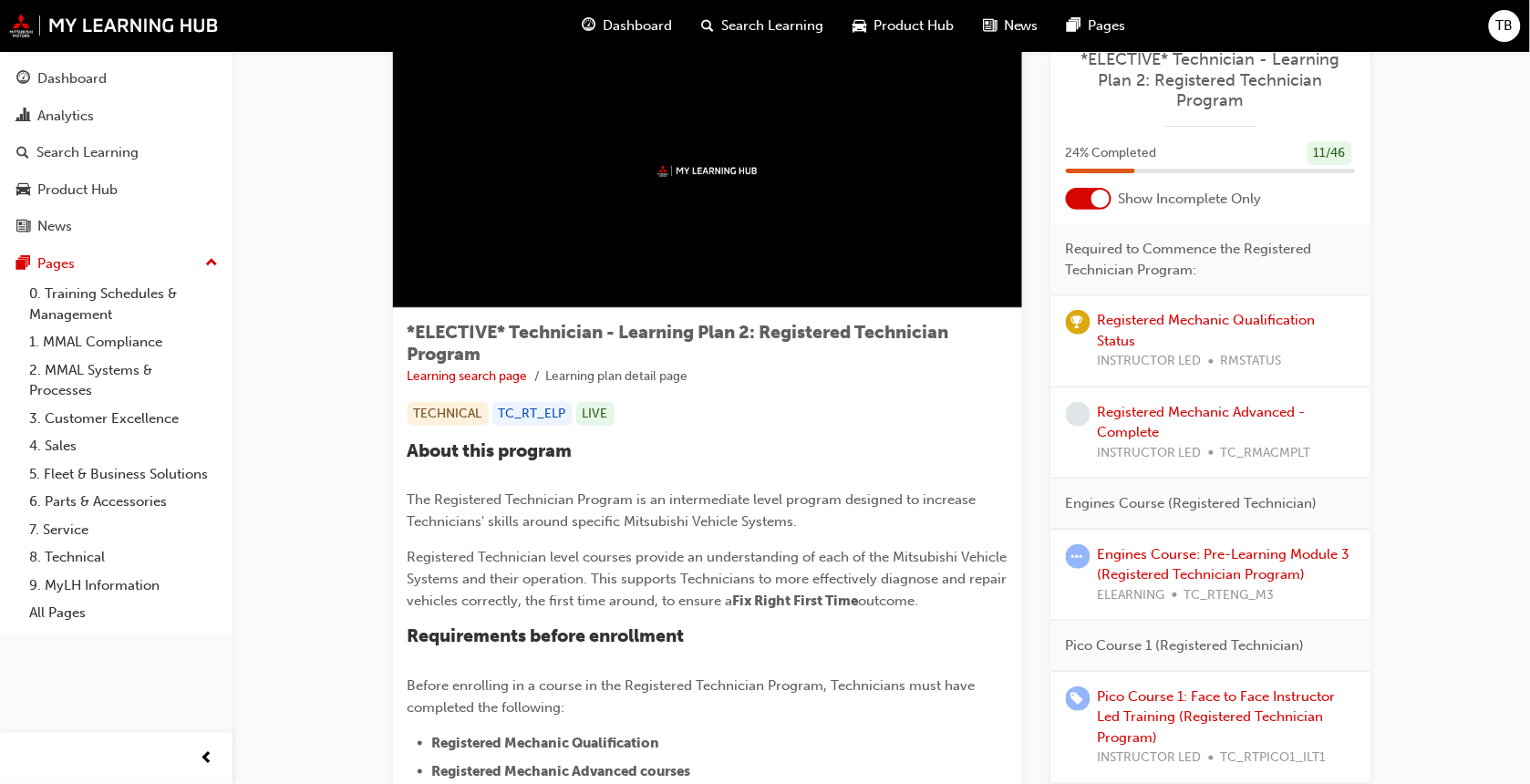
click at [1505, 29] on span "TB" at bounding box center [1505, 26] width 17 height 21
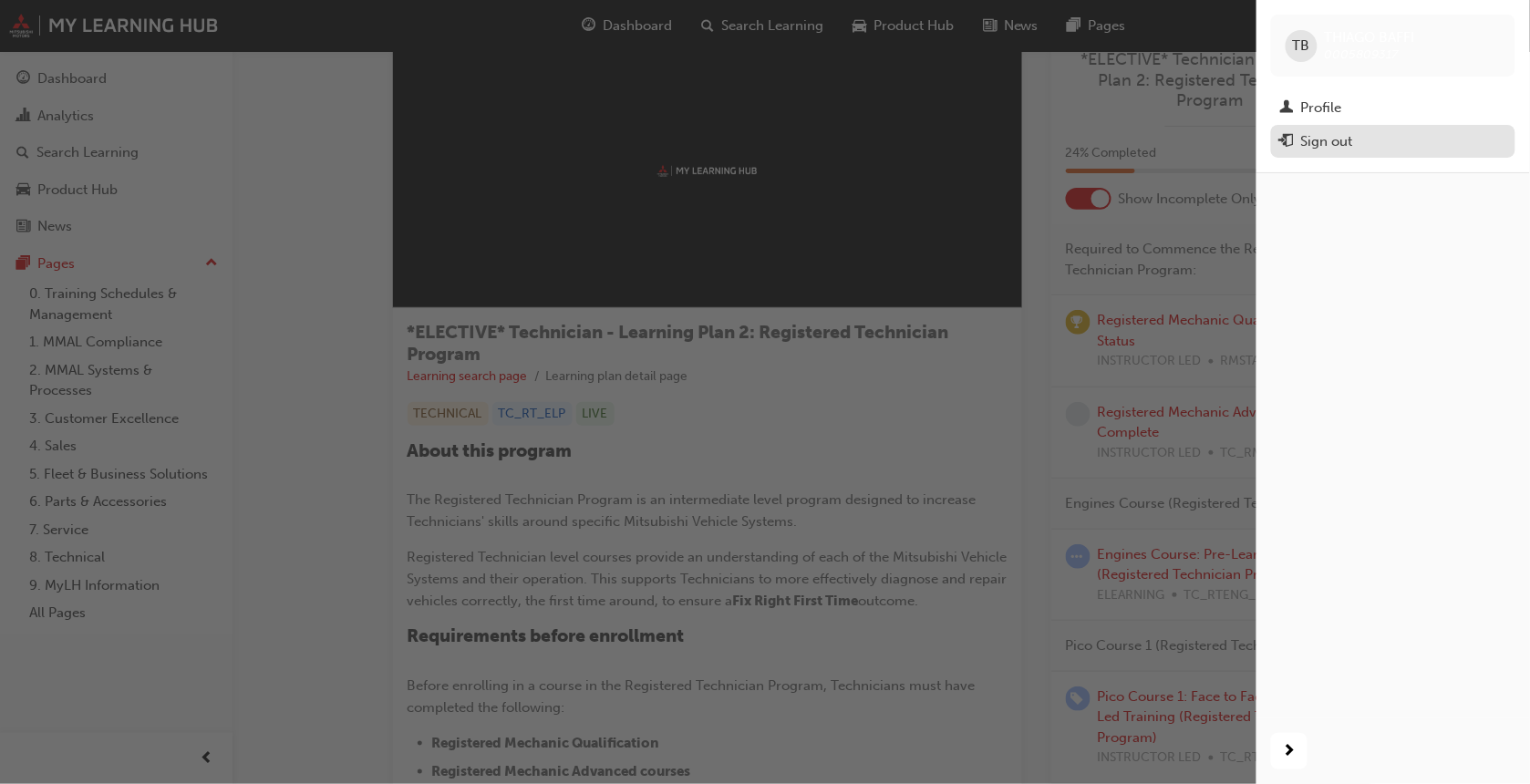
click at [1336, 137] on div "Sign out" at bounding box center [1327, 141] width 52 height 21
